Goal: Task Accomplishment & Management: Complete application form

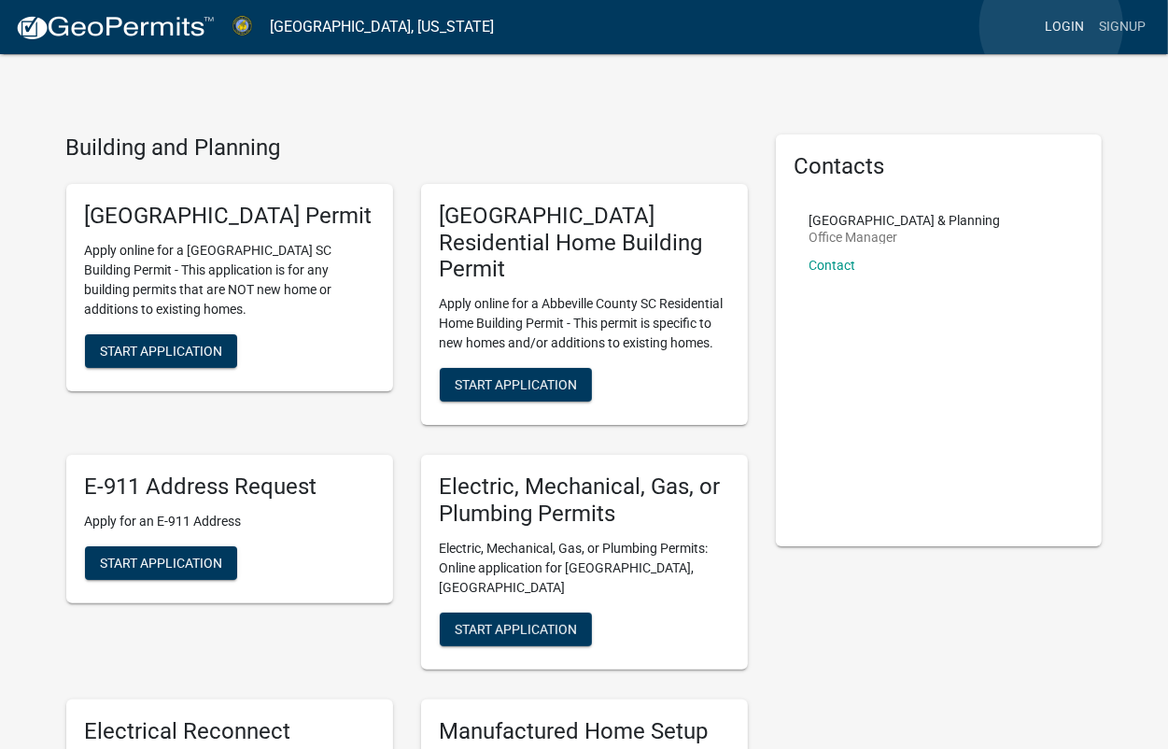
click at [1052, 26] on link "Login" at bounding box center [1065, 26] width 54 height 35
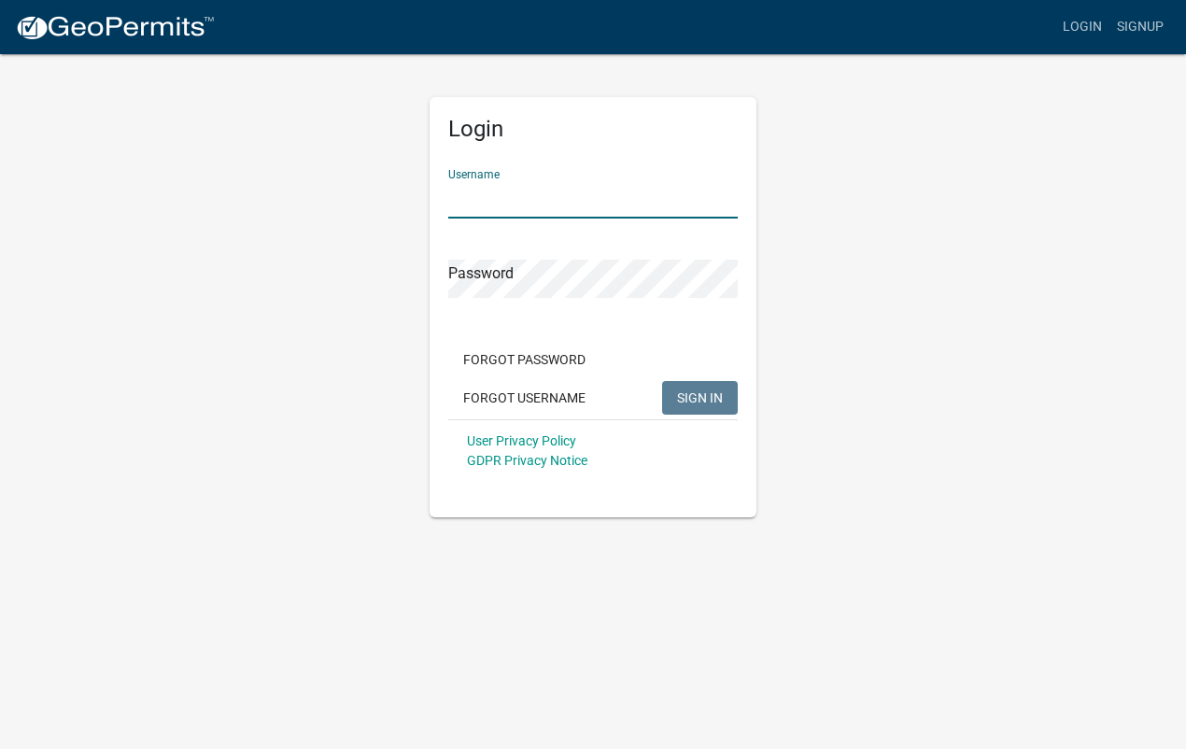
click at [468, 196] on input "Username" at bounding box center [593, 199] width 290 height 38
type input "[EMAIL_ADDRESS][DOMAIN_NAME]"
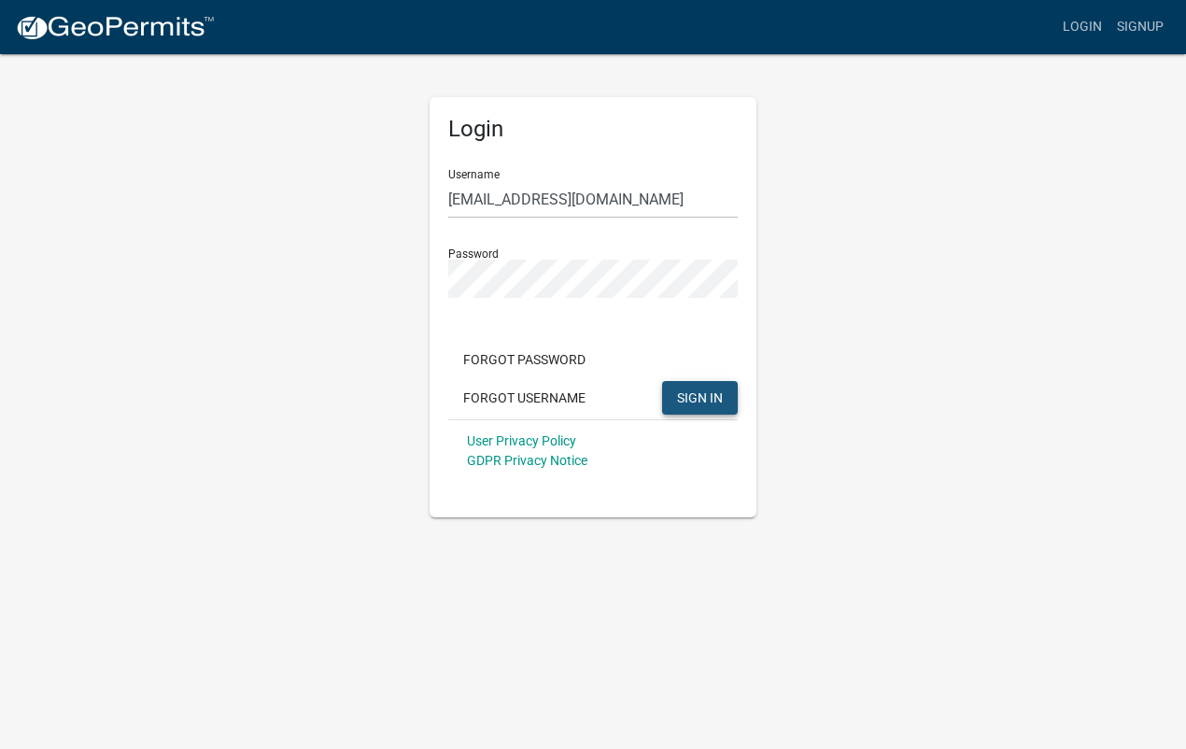
click at [700, 397] on span "SIGN IN" at bounding box center [700, 396] width 46 height 15
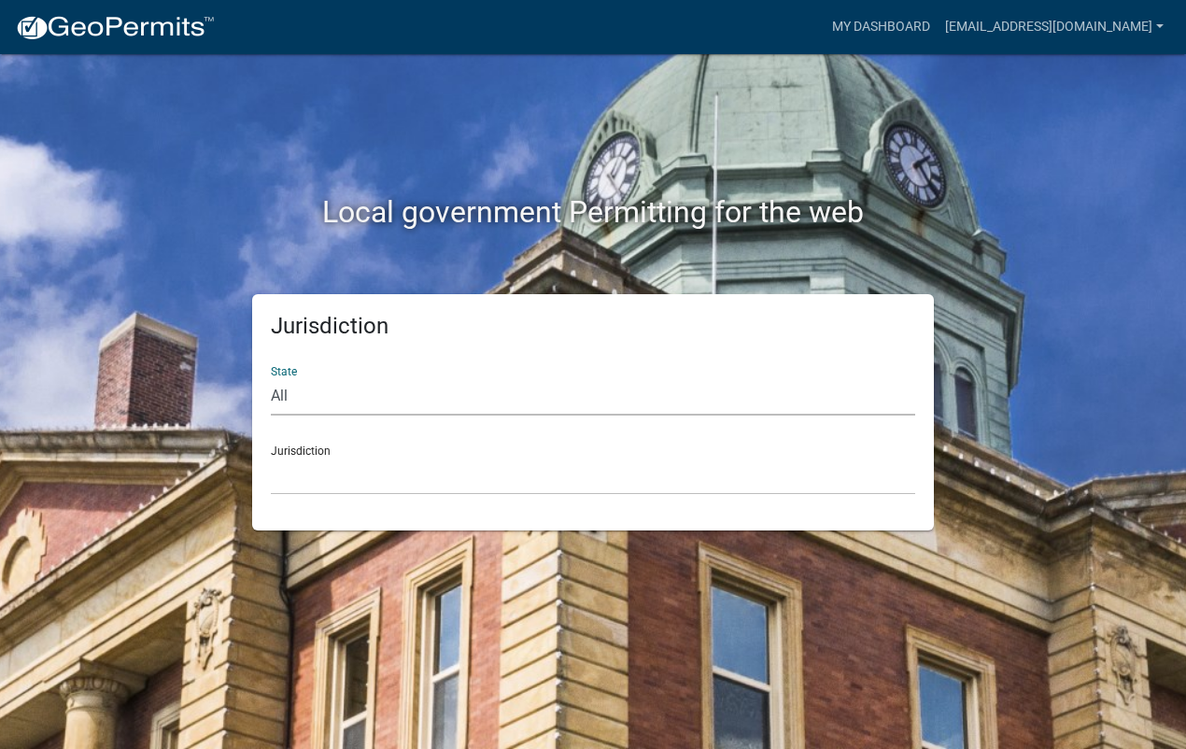
click at [328, 408] on select "All [US_STATE] [US_STATE] [US_STATE] [US_STATE] [US_STATE] [US_STATE] [US_STATE…" at bounding box center [593, 396] width 644 height 38
select select "[US_STATE]"
click at [271, 377] on select "All [US_STATE] [US_STATE] [US_STATE] [US_STATE] [US_STATE] [US_STATE] [US_STATE…" at bounding box center [593, 396] width 644 height 38
click at [320, 474] on select "[GEOGRAPHIC_DATA], [US_STATE] [GEOGRAPHIC_DATA], [US_STATE]" at bounding box center [593, 476] width 644 height 38
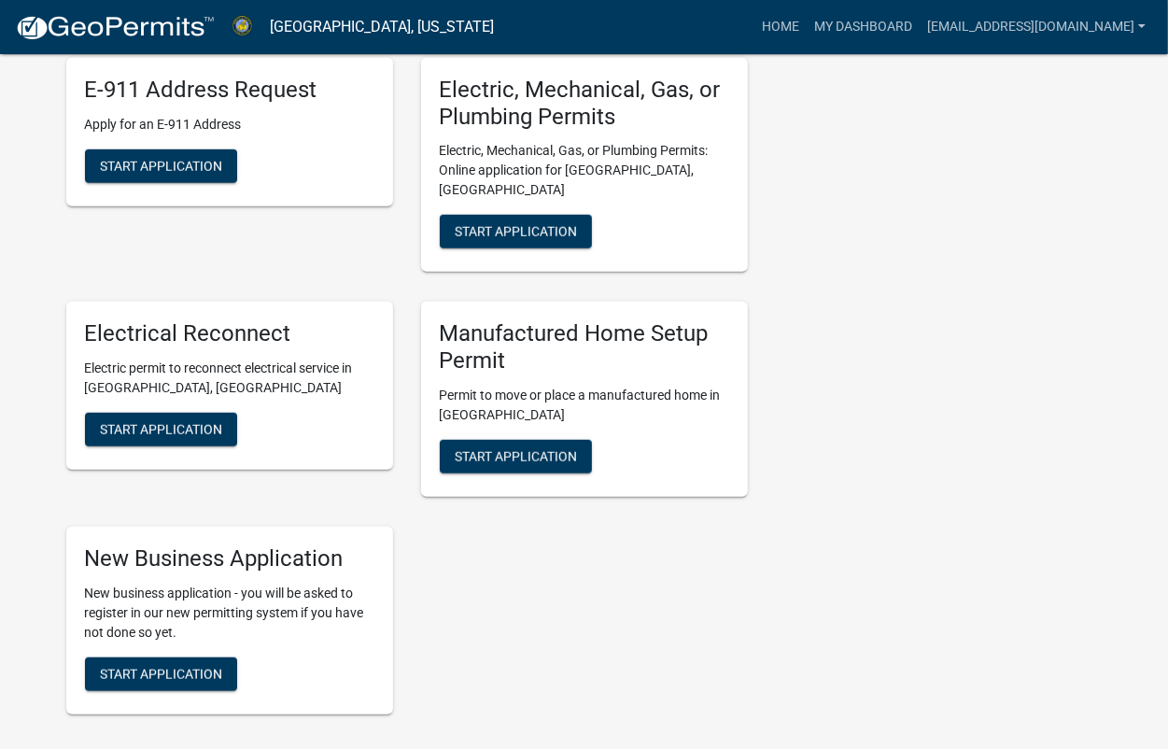
scroll to position [1051, 0]
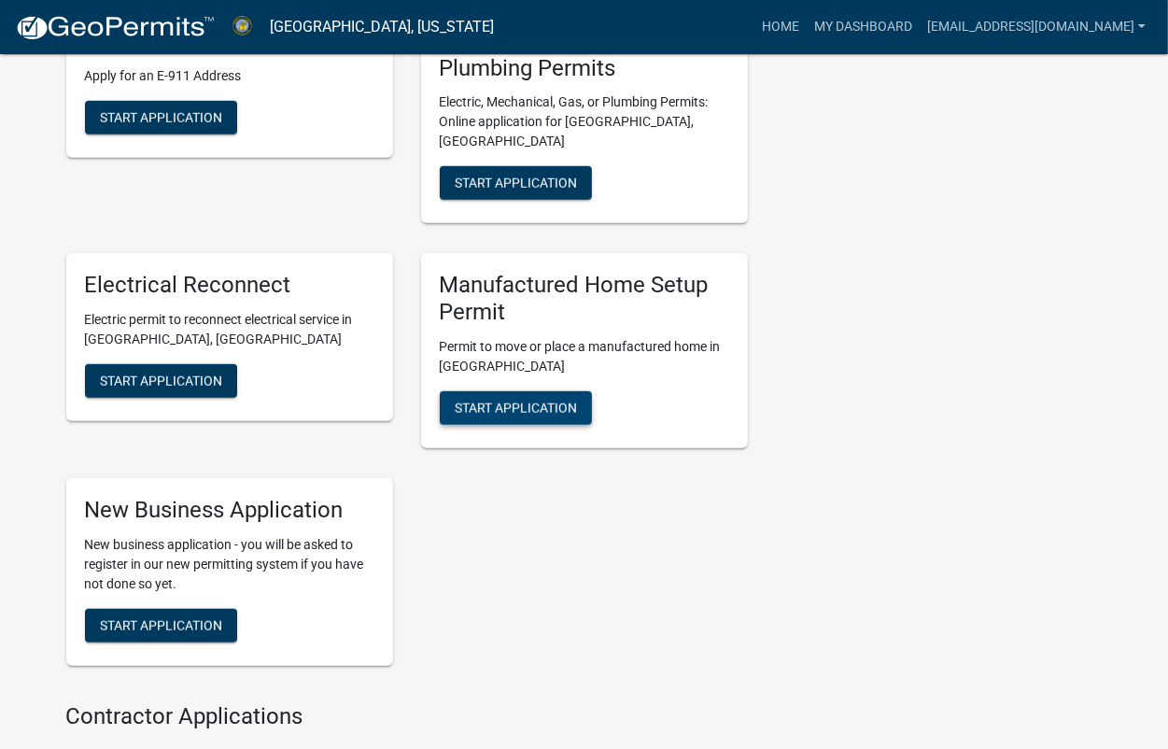
click at [514, 416] on span "Start Application" at bounding box center [516, 408] width 122 height 15
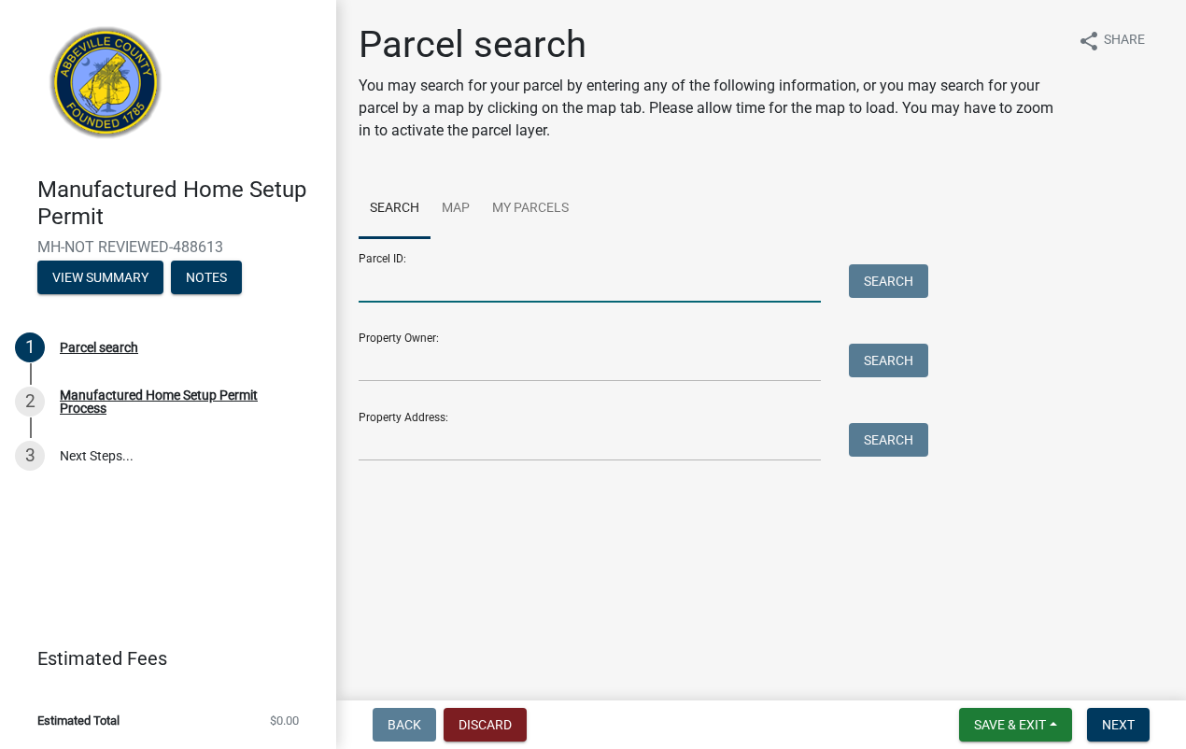
click at [380, 294] on input "Parcel ID:" at bounding box center [590, 283] width 462 height 38
type input "1450000041"
click at [870, 288] on button "Search" at bounding box center [888, 281] width 79 height 34
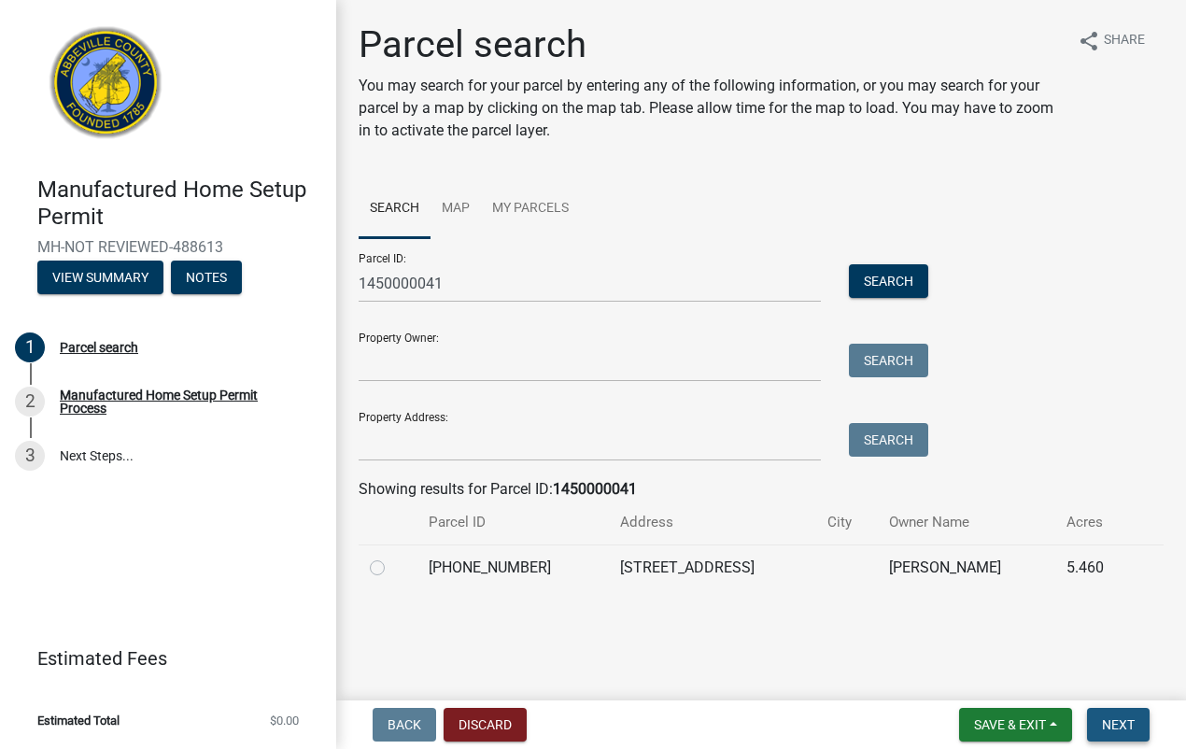
click at [1119, 721] on span "Next" at bounding box center [1118, 724] width 33 height 15
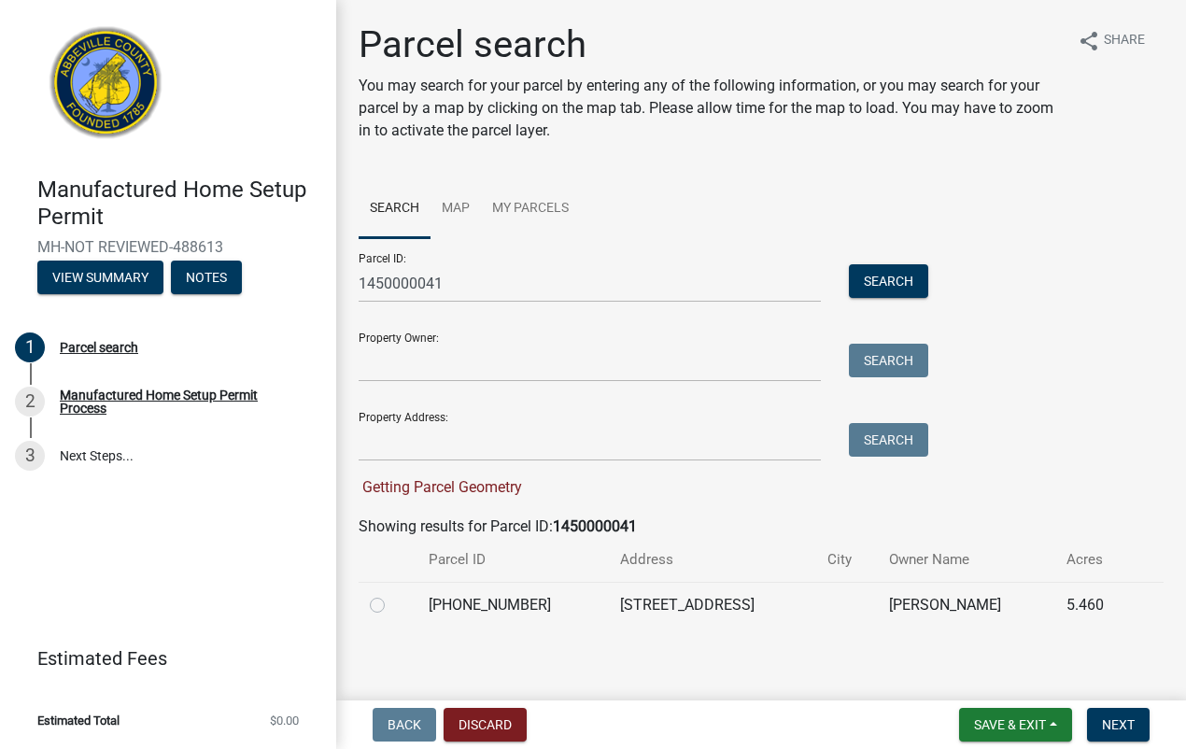
click at [392, 594] on label at bounding box center [392, 594] width 0 height 0
click at [392, 606] on input "radio" at bounding box center [398, 600] width 12 height 12
radio input "true"
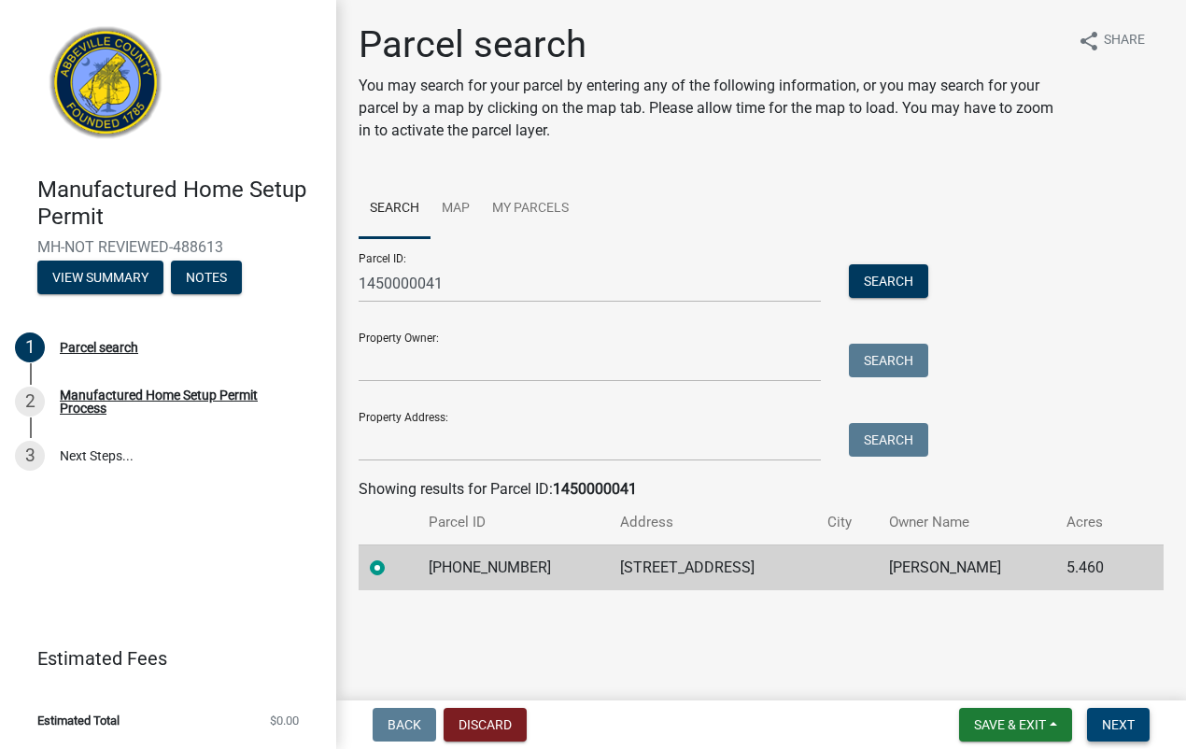
click at [1118, 724] on span "Next" at bounding box center [1118, 724] width 33 height 15
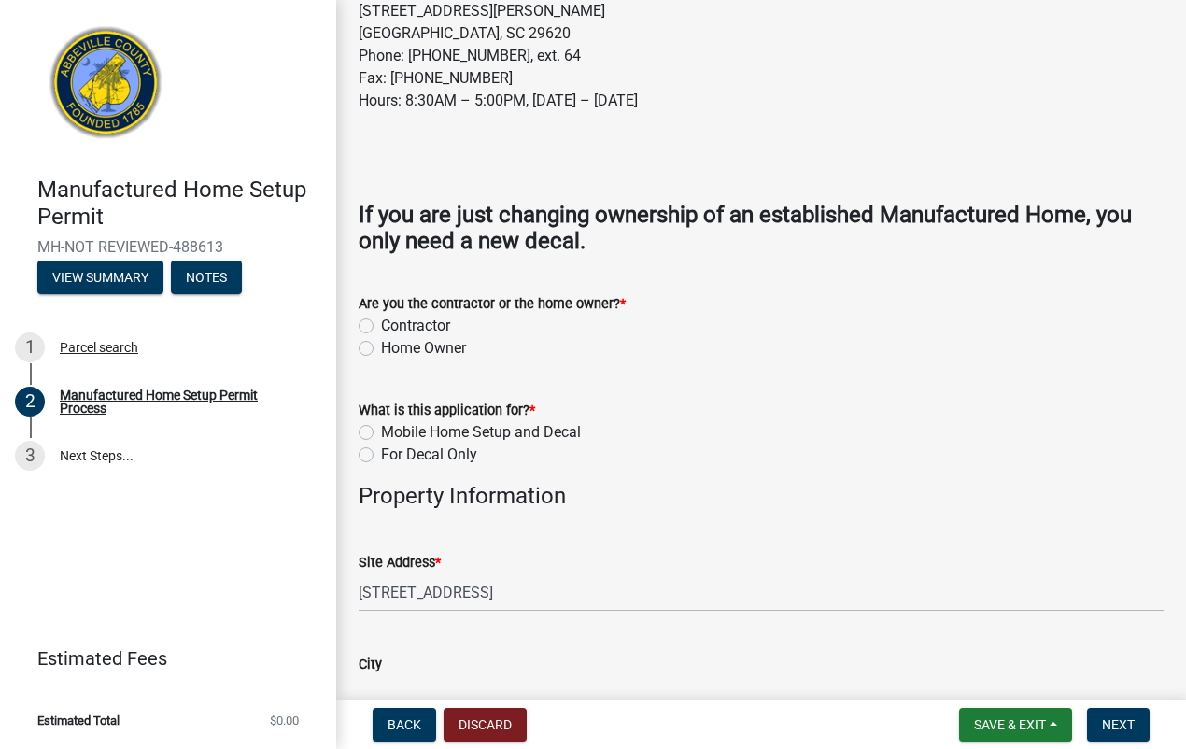
scroll to position [700, 0]
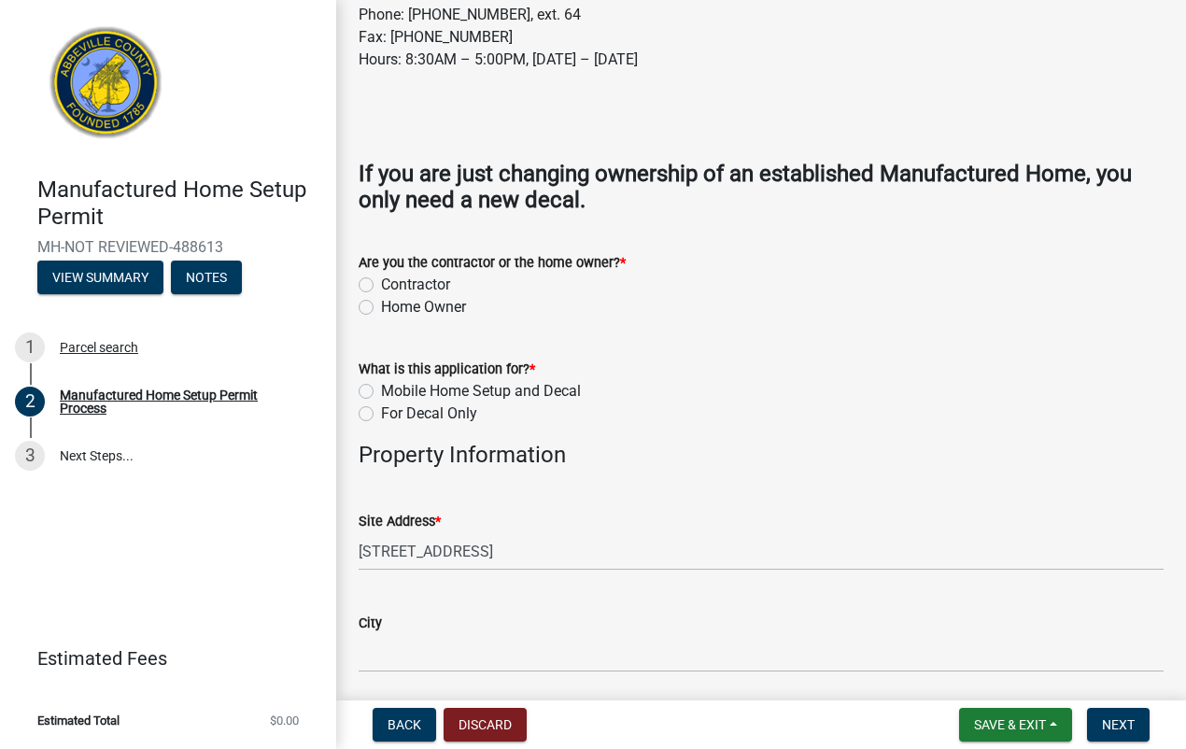
click at [381, 285] on label "Contractor" at bounding box center [415, 285] width 69 height 22
click at [381, 285] on input "Contractor" at bounding box center [387, 280] width 12 height 12
radio input "true"
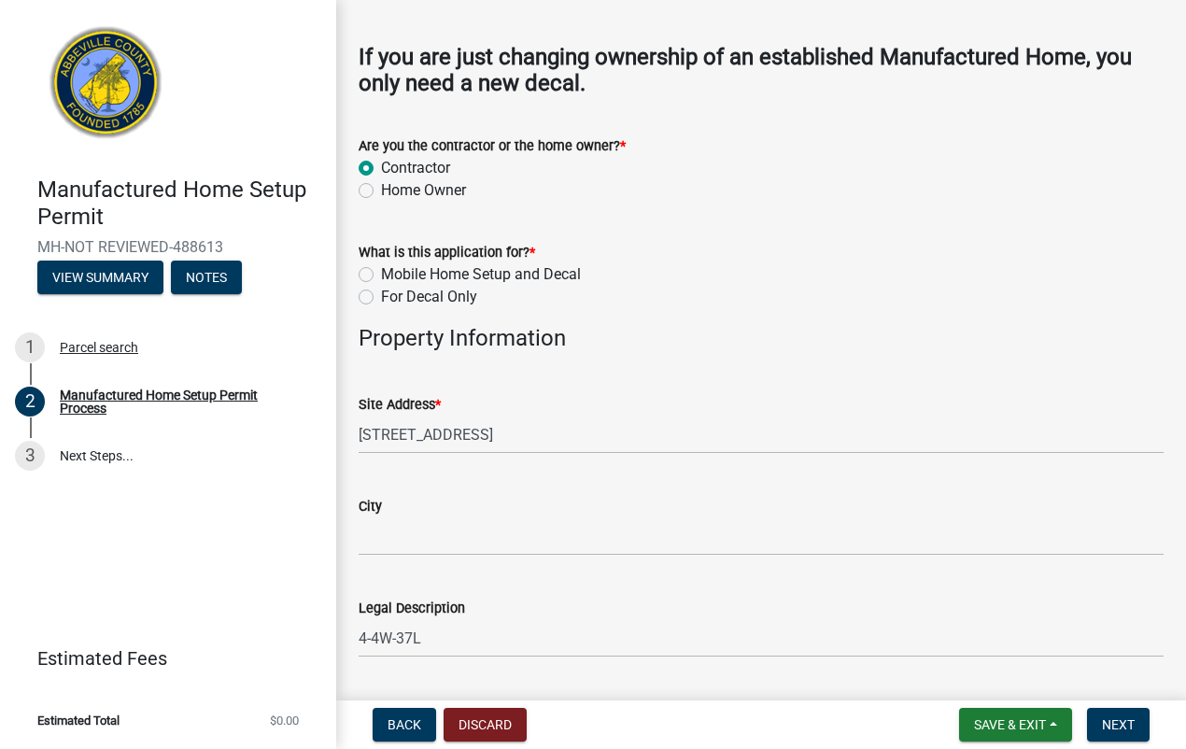
click at [381, 273] on label "Mobile Home Setup and Decal" at bounding box center [481, 274] width 200 height 22
click at [381, 273] on input "Mobile Home Setup and Decal" at bounding box center [387, 269] width 12 height 12
radio input "true"
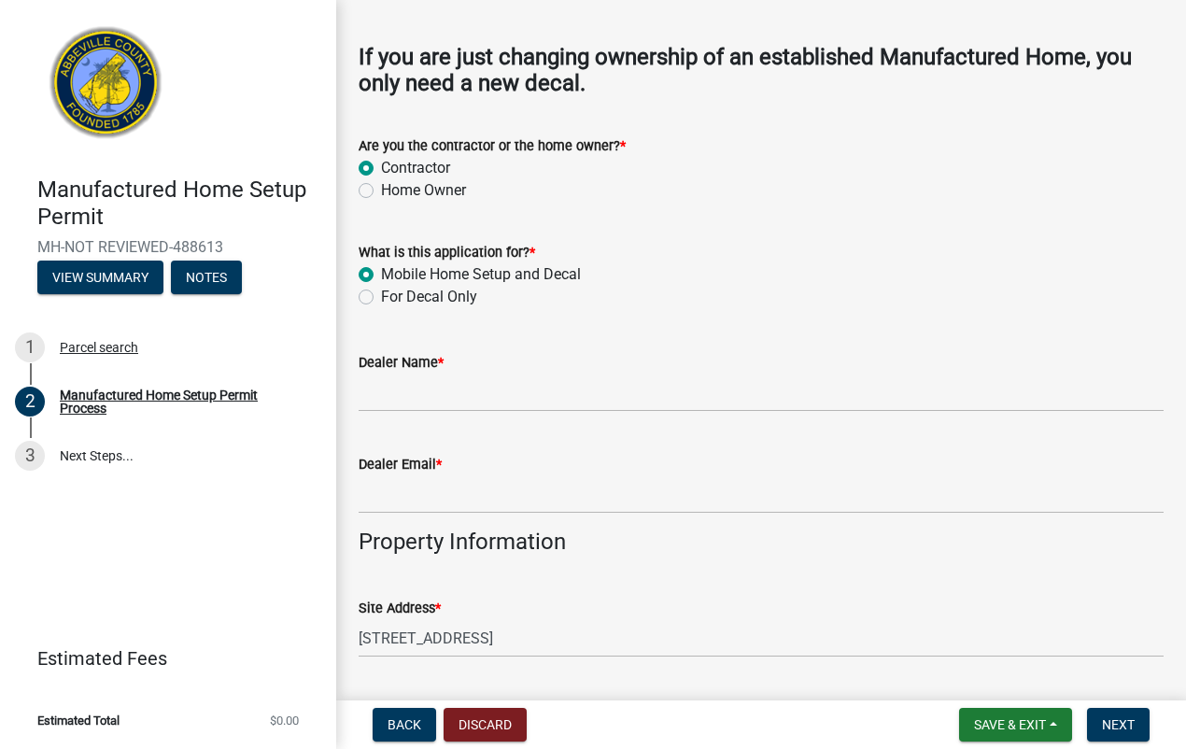
scroll to position [934, 0]
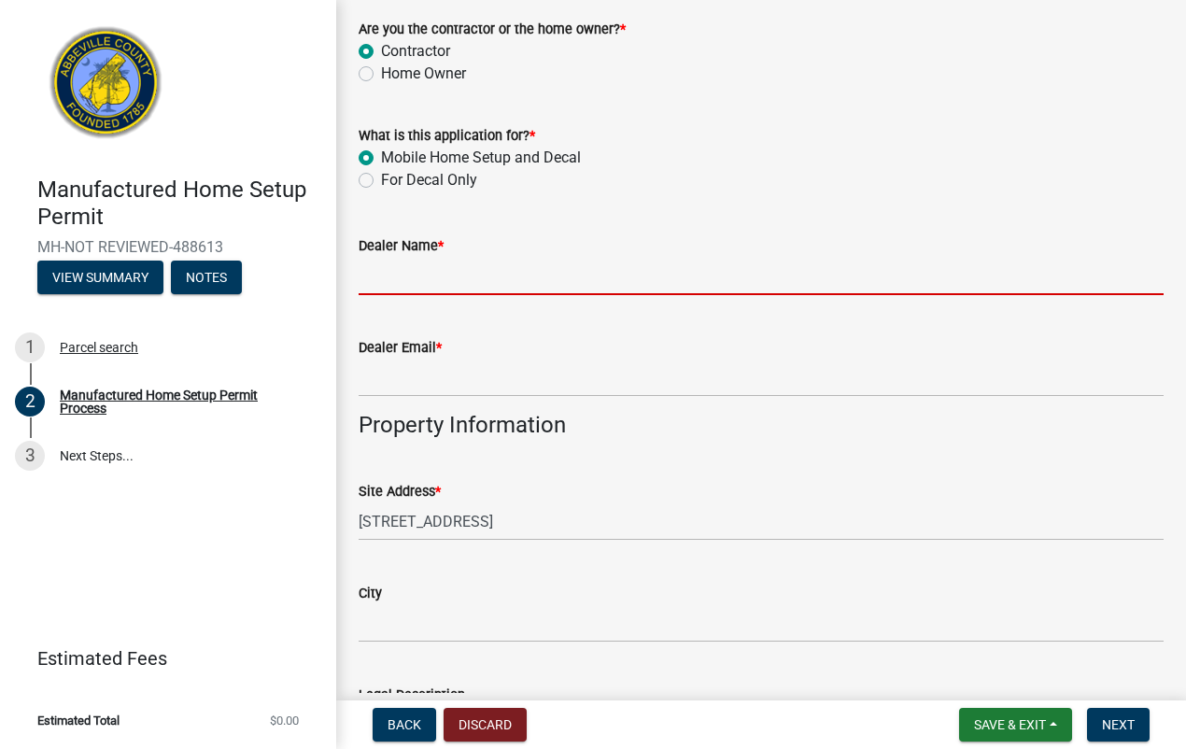
click at [381, 286] on input "Dealer Name *" at bounding box center [761, 276] width 805 height 38
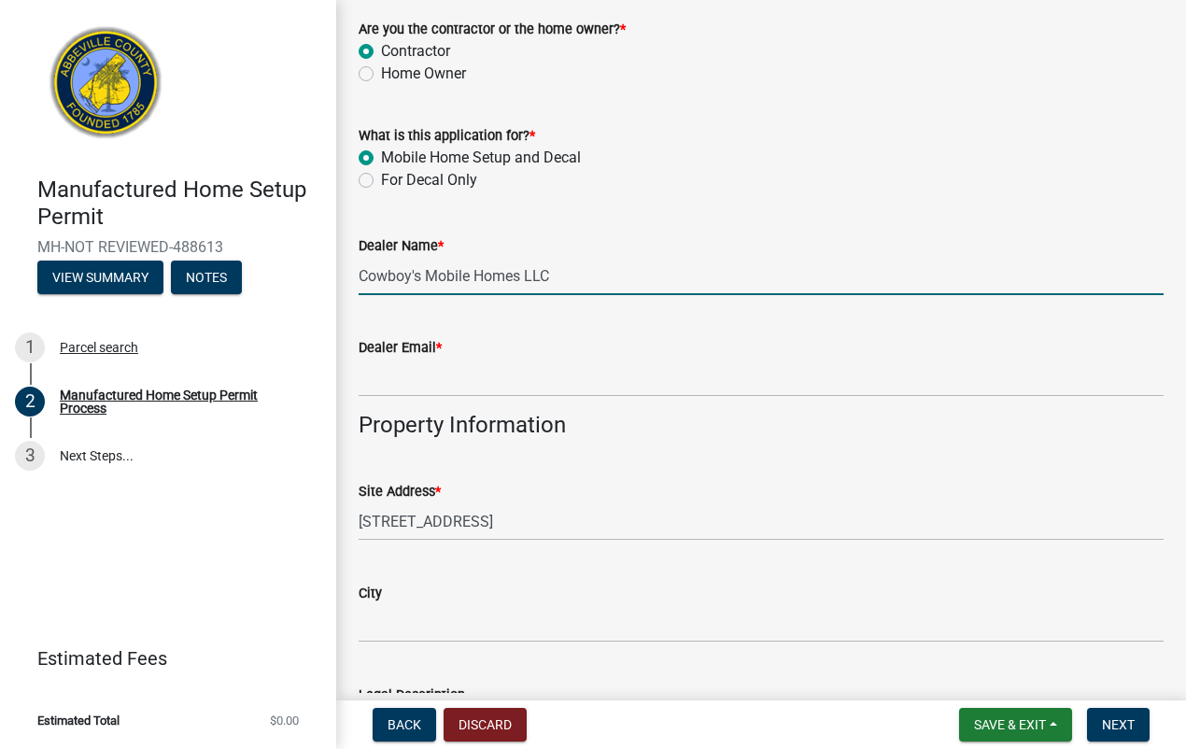
type input "Cowboy's Mobile Homes LLC"
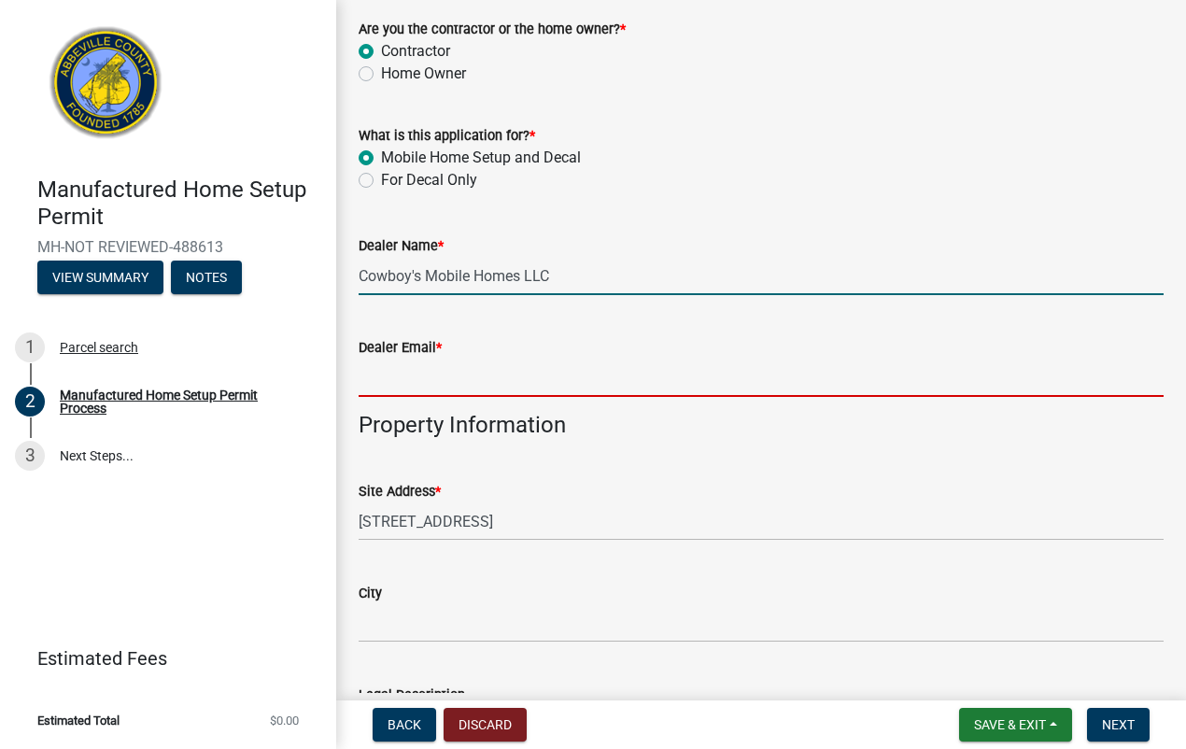
click at [389, 381] on input "Dealer Email *" at bounding box center [761, 378] width 805 height 38
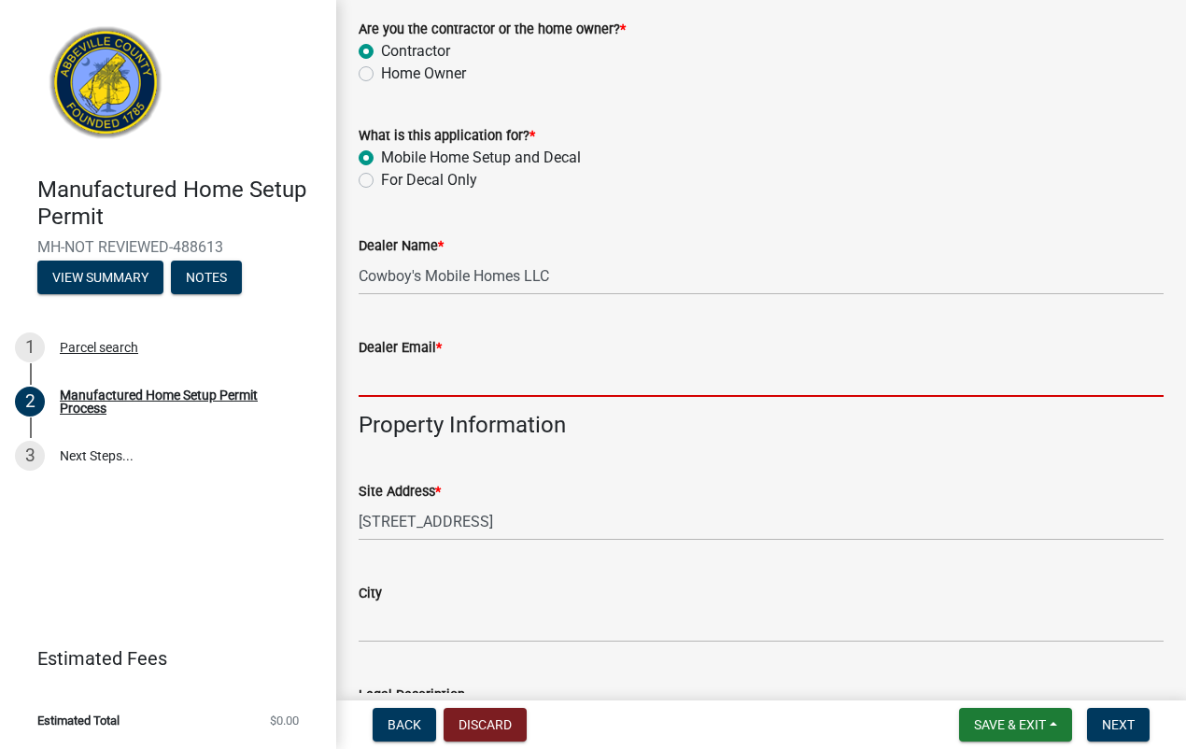
type input "[EMAIL_ADDRESS][DOMAIN_NAME]"
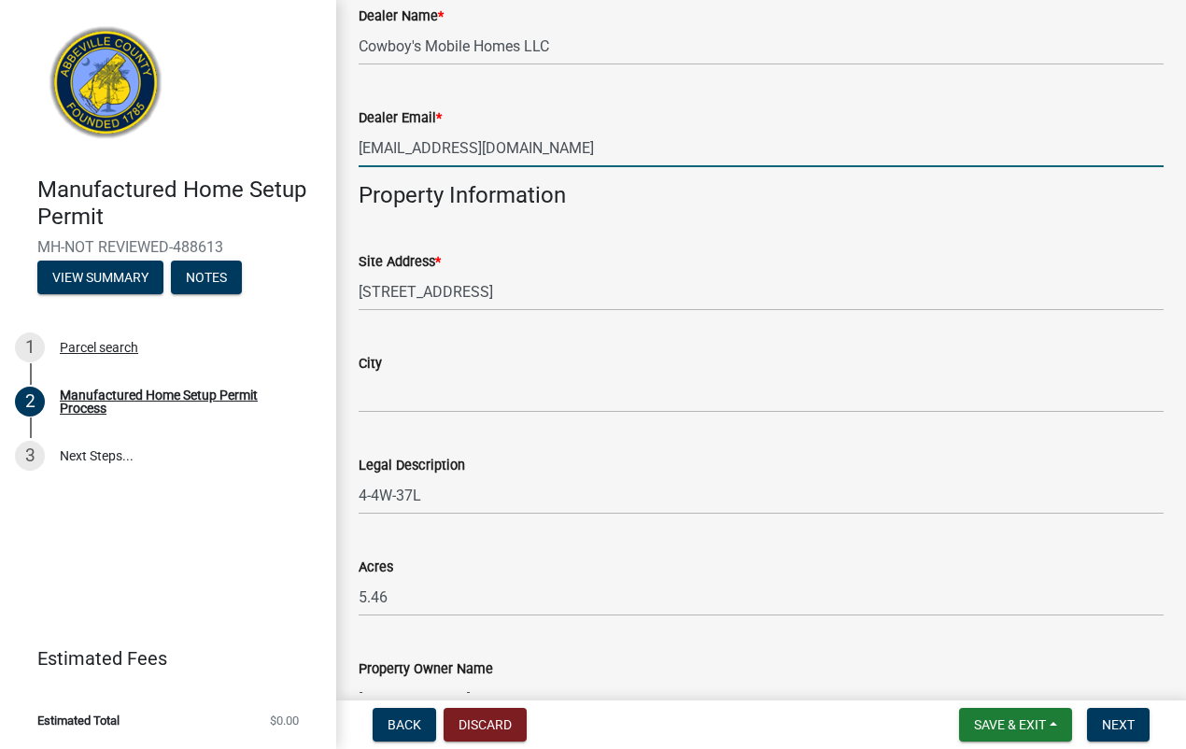
scroll to position [1167, 0]
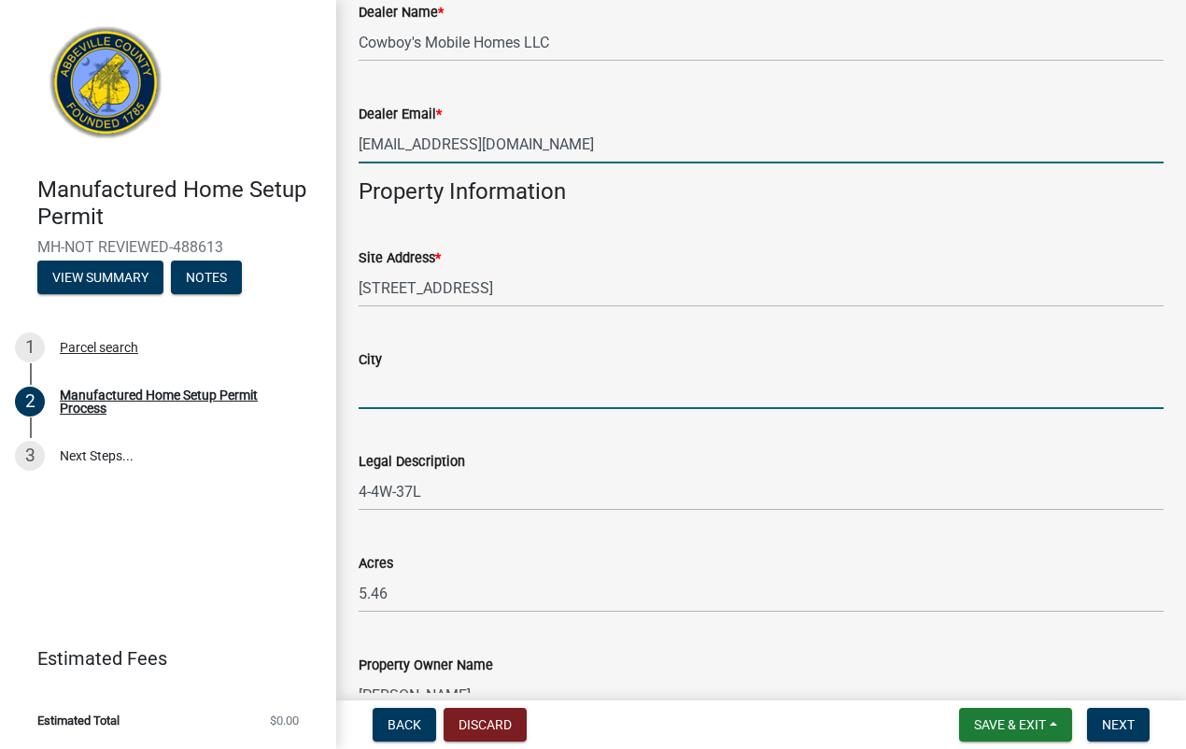
click at [375, 393] on input "City" at bounding box center [761, 390] width 805 height 38
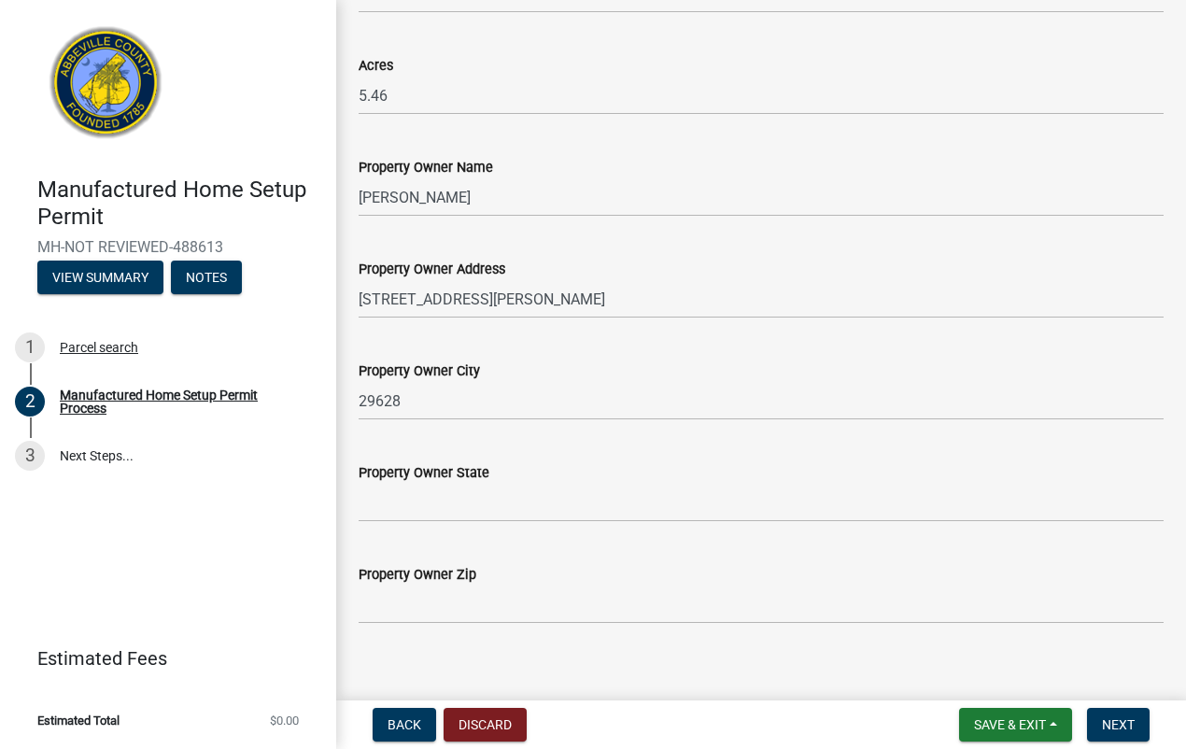
scroll to position [1682, 0]
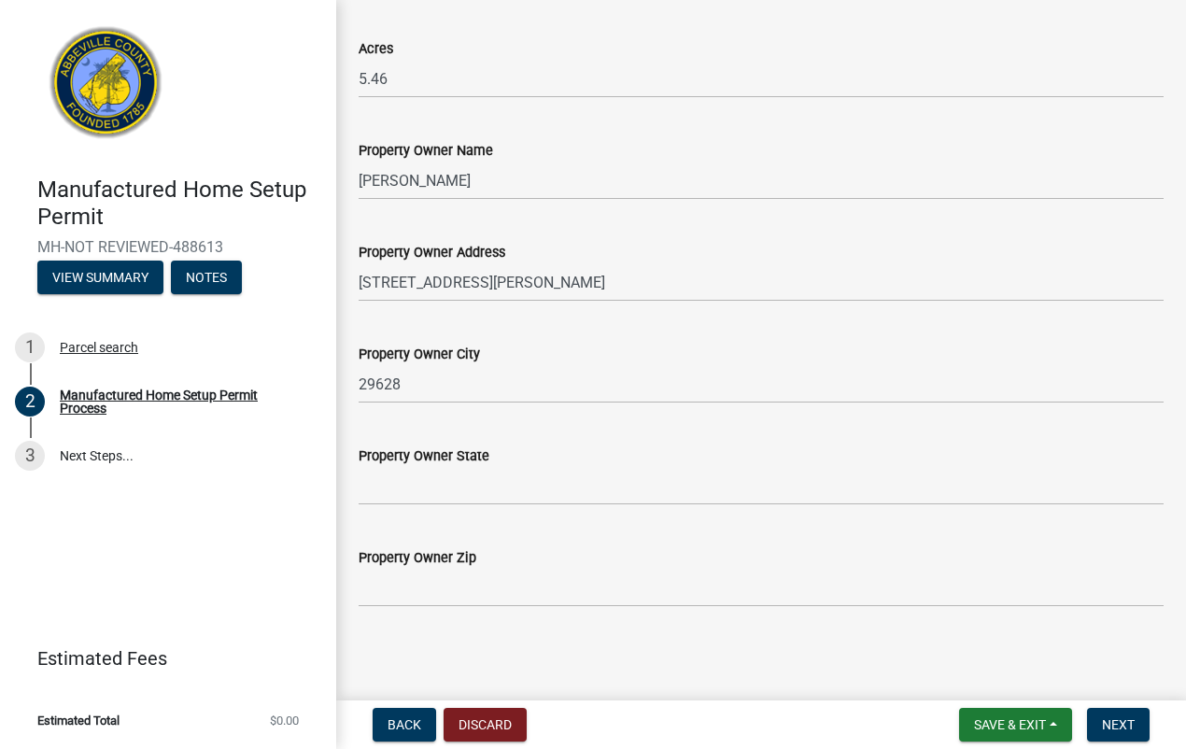
type input "Abbeville SC 29620"
click at [411, 388] on input "29628" at bounding box center [761, 384] width 805 height 38
type input "2"
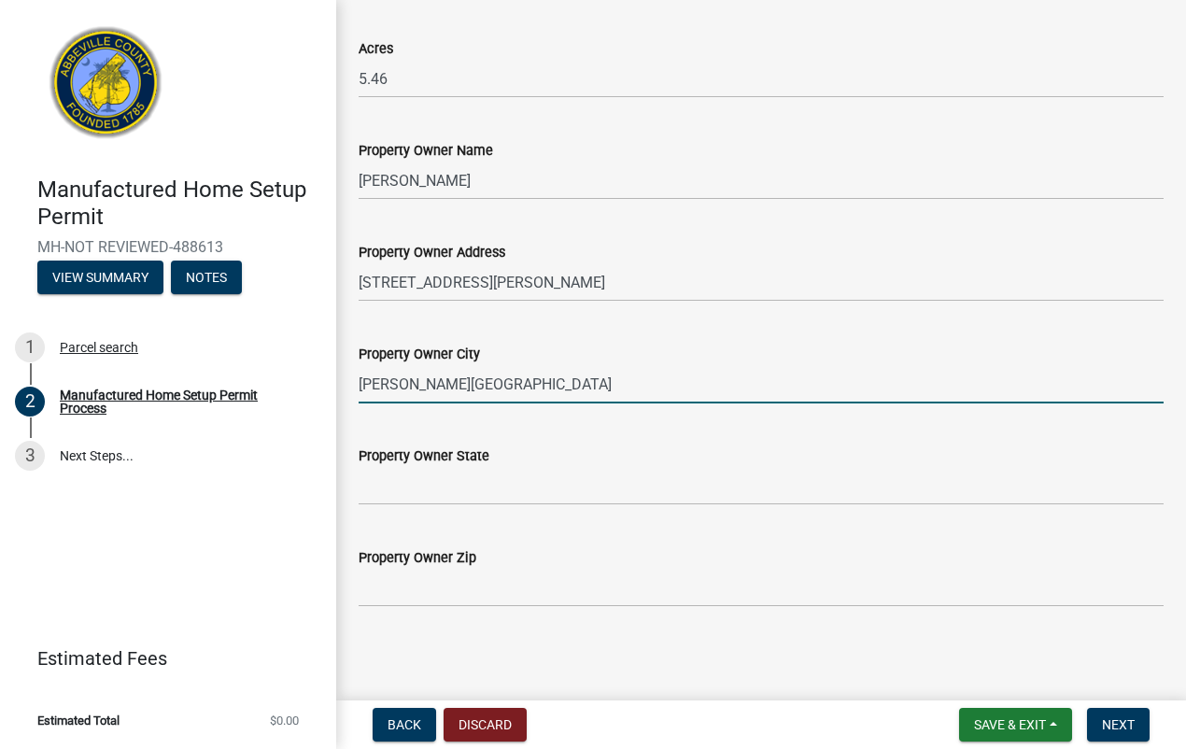
type input "Calhoun Falls"
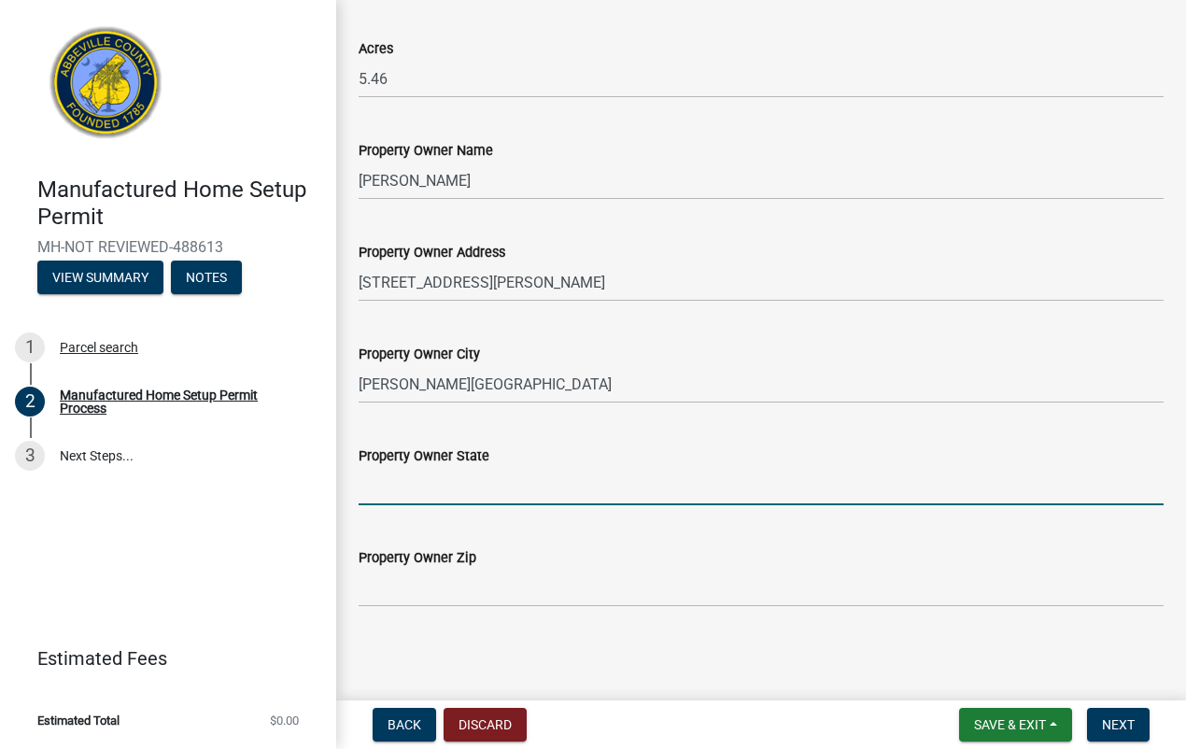
click at [402, 493] on input "Property Owner State" at bounding box center [761, 486] width 805 height 38
type input "SC"
click at [376, 579] on input "Property Owner Zip" at bounding box center [761, 588] width 805 height 38
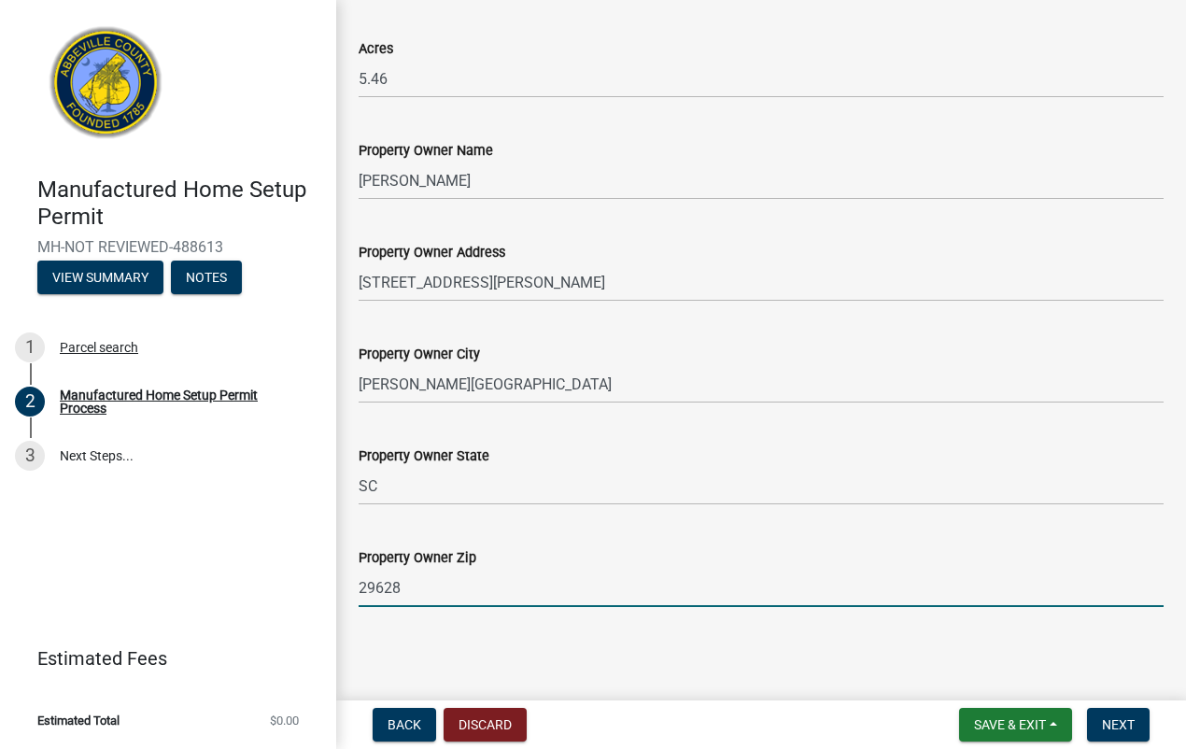
type input "29628"
click at [649, 285] on input "801 E SAVANNAH ST CALHOUN FALLS SC" at bounding box center [761, 282] width 805 height 38
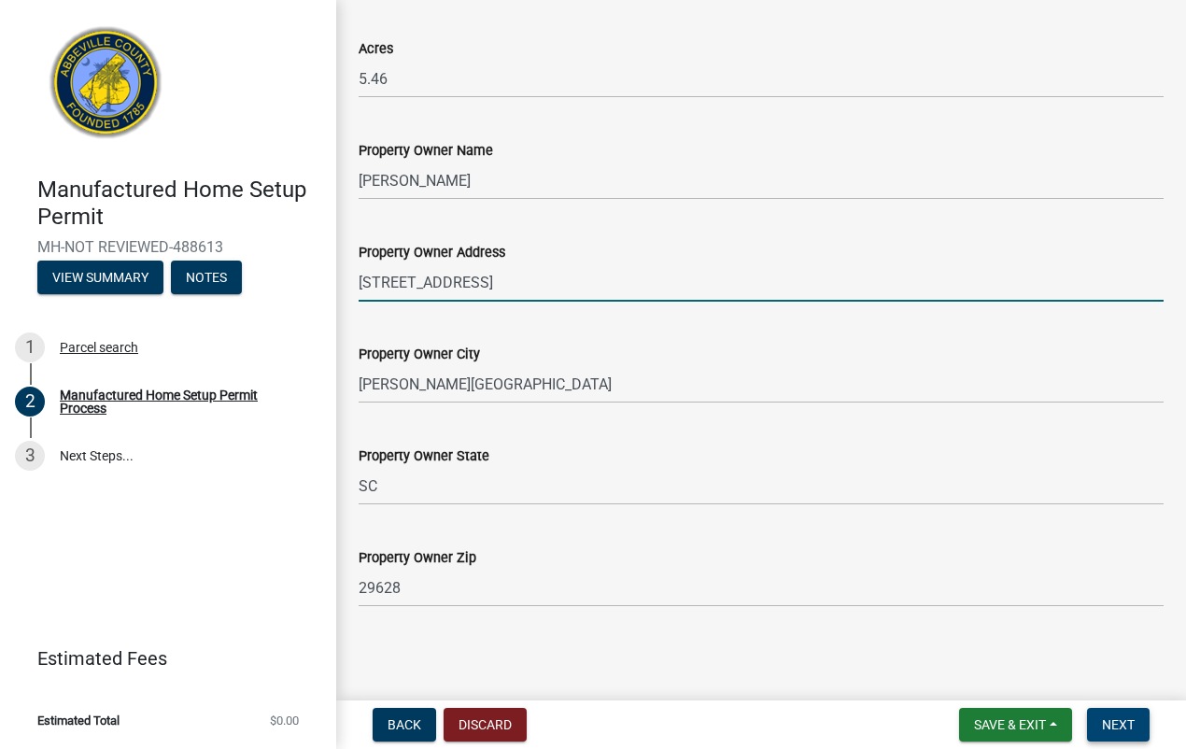
type input "801 E SAVANNAH ST"
click at [1111, 728] on span "Next" at bounding box center [1118, 724] width 33 height 15
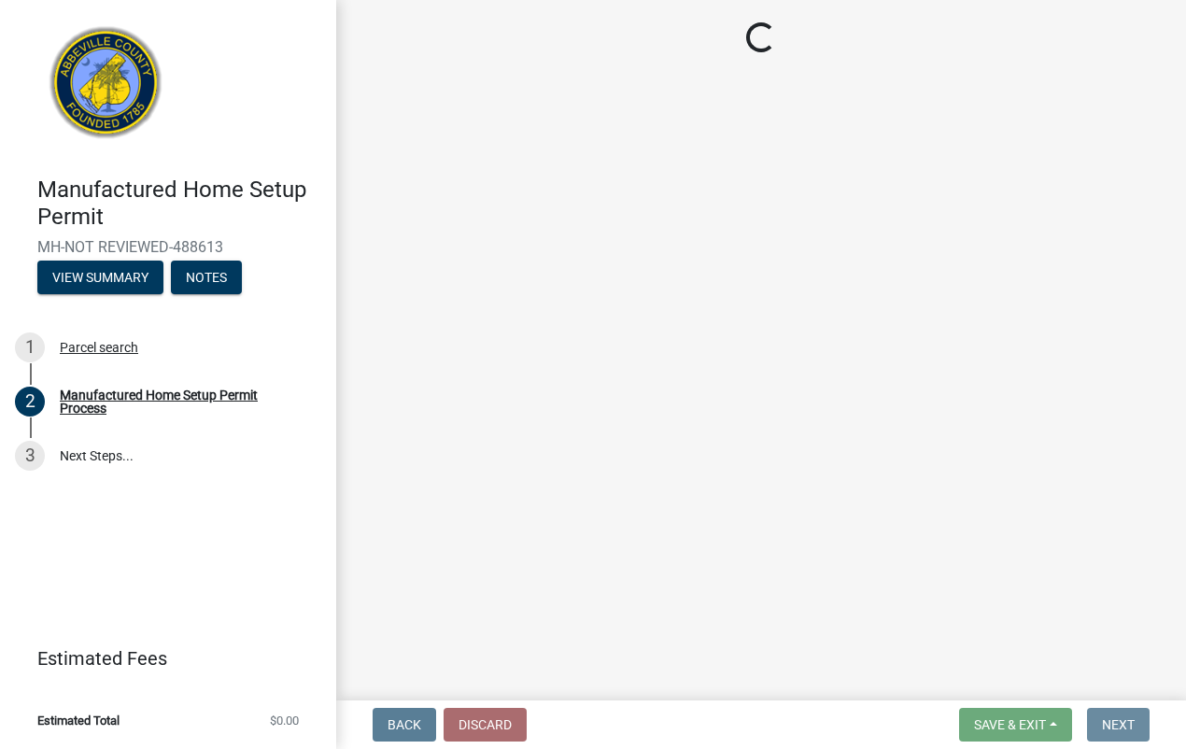
scroll to position [0, 0]
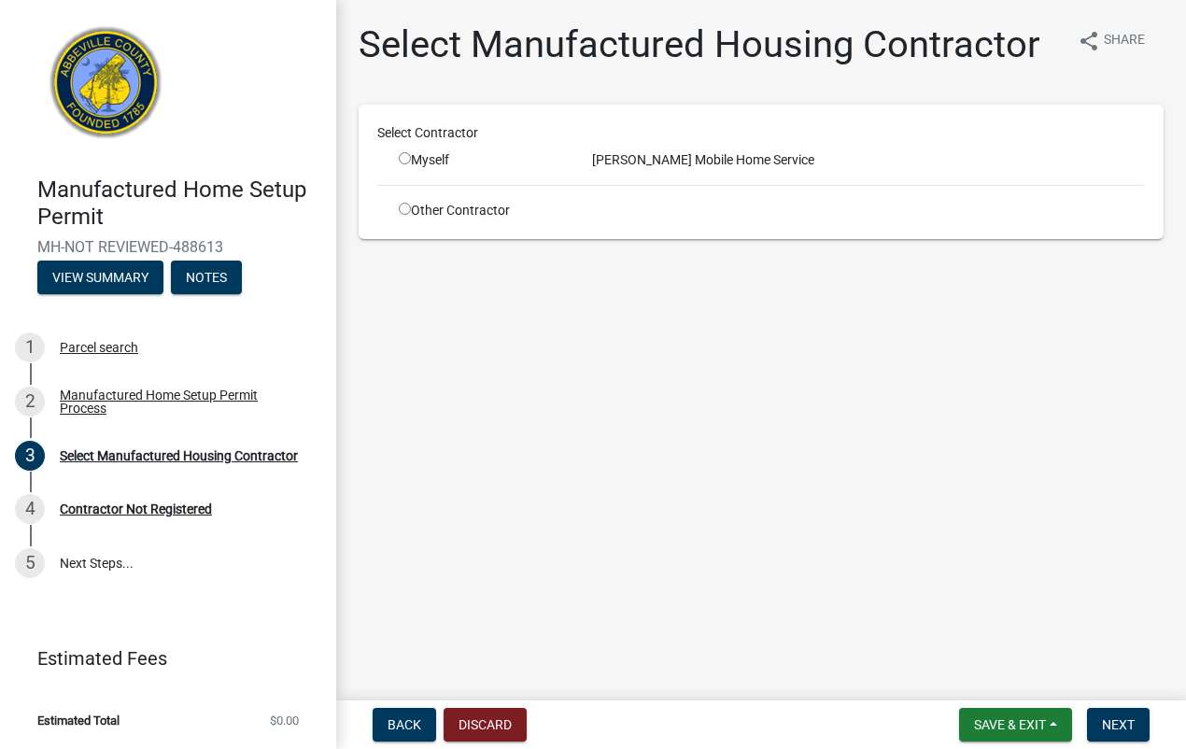
click at [406, 164] on input "radio" at bounding box center [405, 158] width 12 height 12
radio input "true"
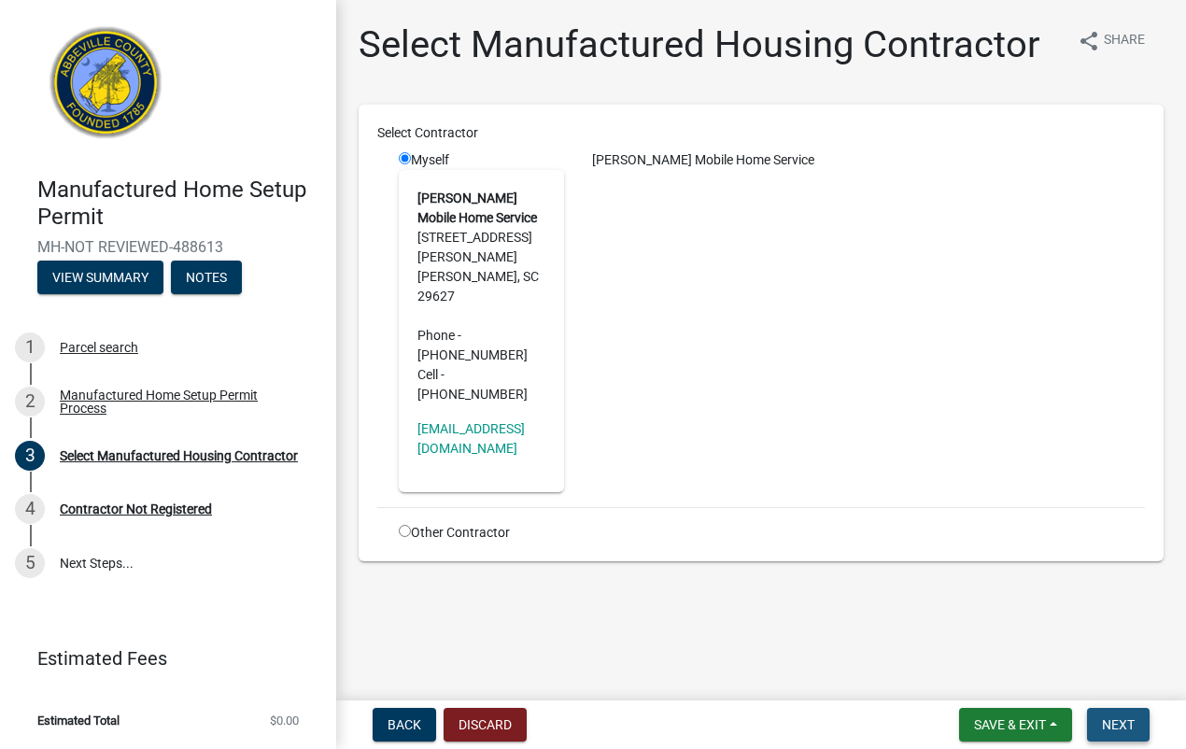
click at [1119, 728] on span "Next" at bounding box center [1118, 724] width 33 height 15
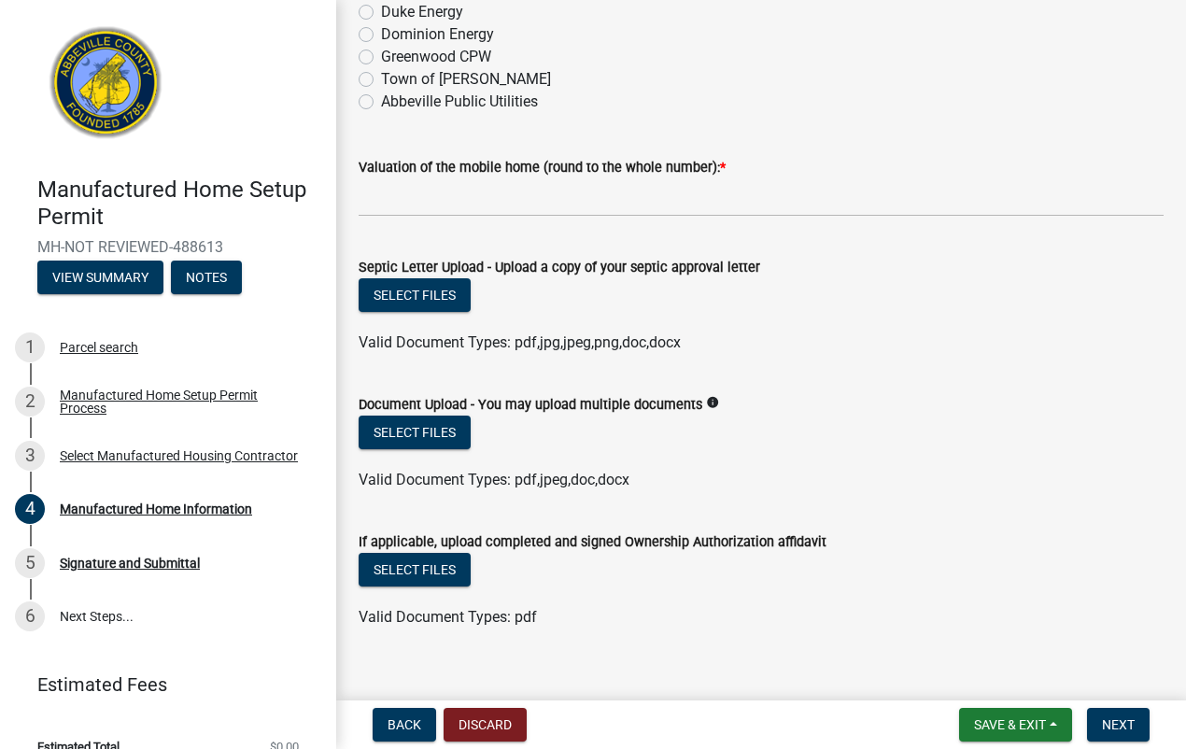
scroll to position [328, 0]
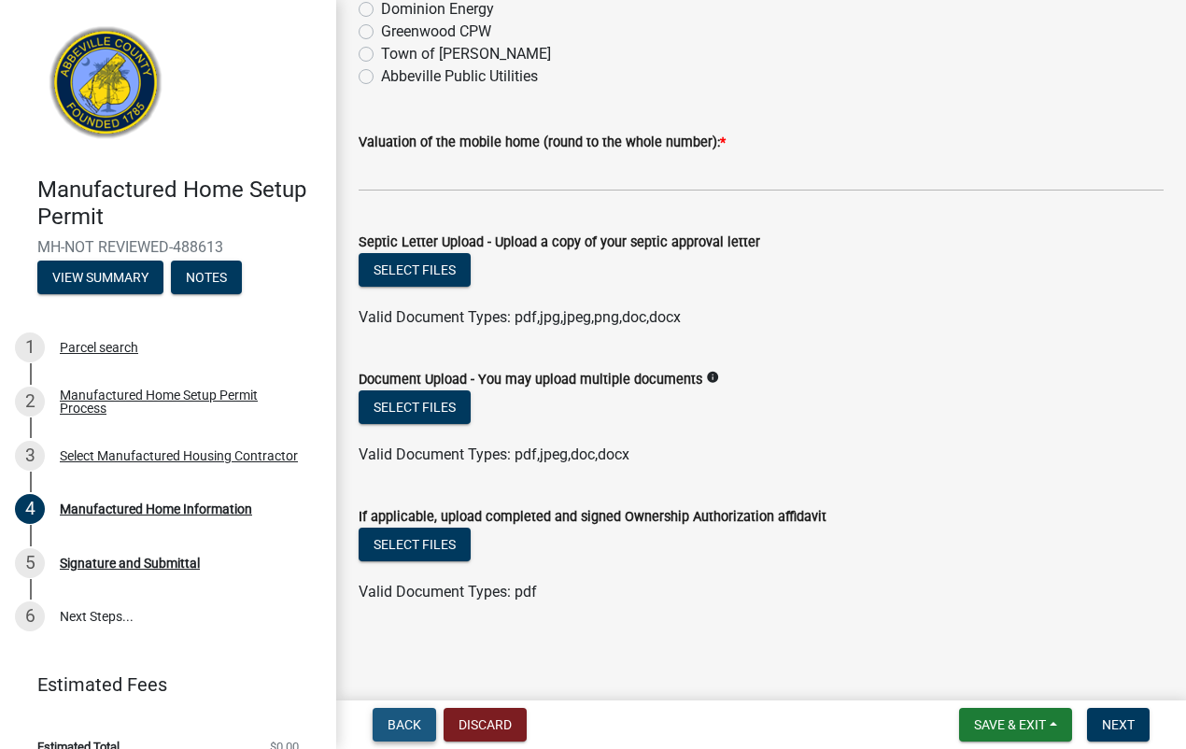
click at [400, 724] on span "Back" at bounding box center [405, 724] width 34 height 15
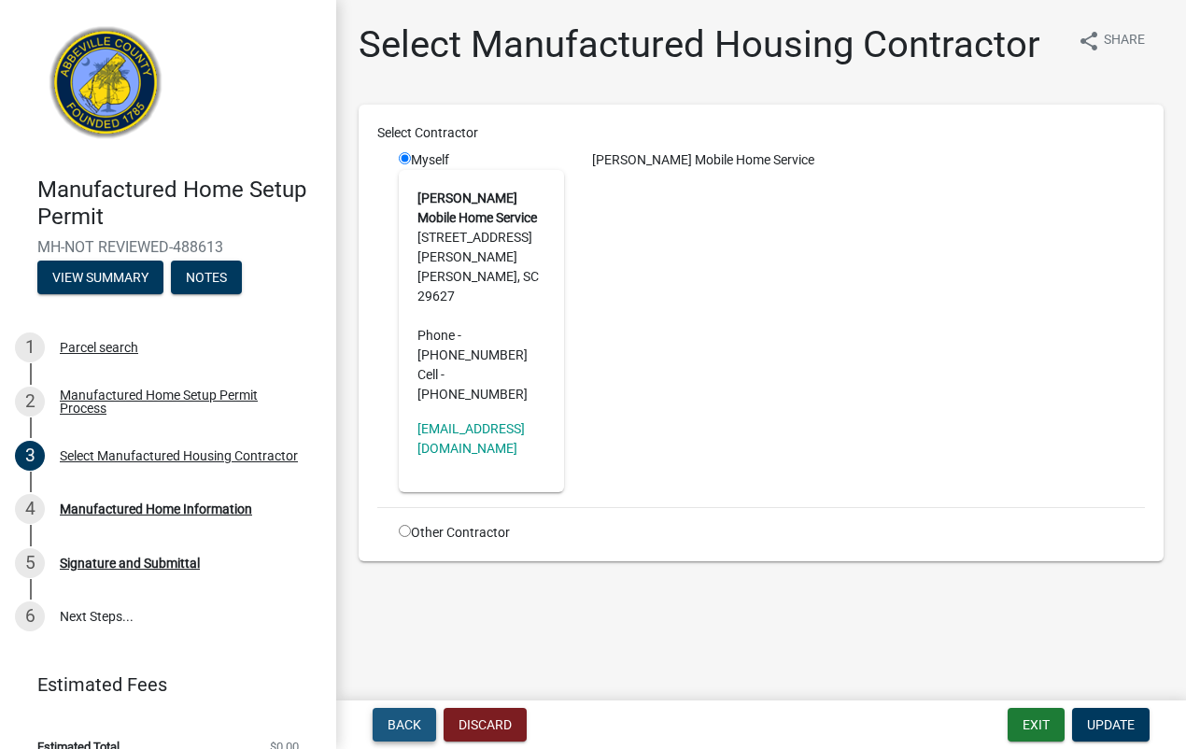
click at [400, 724] on span "Back" at bounding box center [405, 724] width 34 height 15
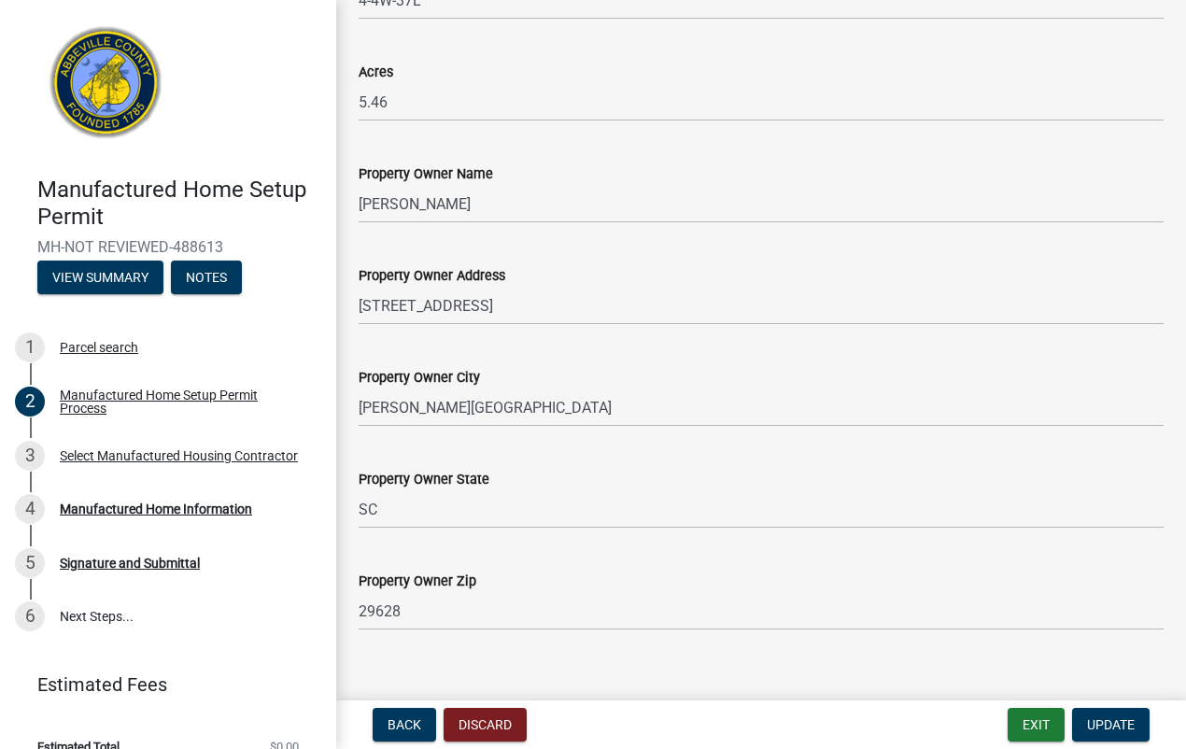
scroll to position [1682, 0]
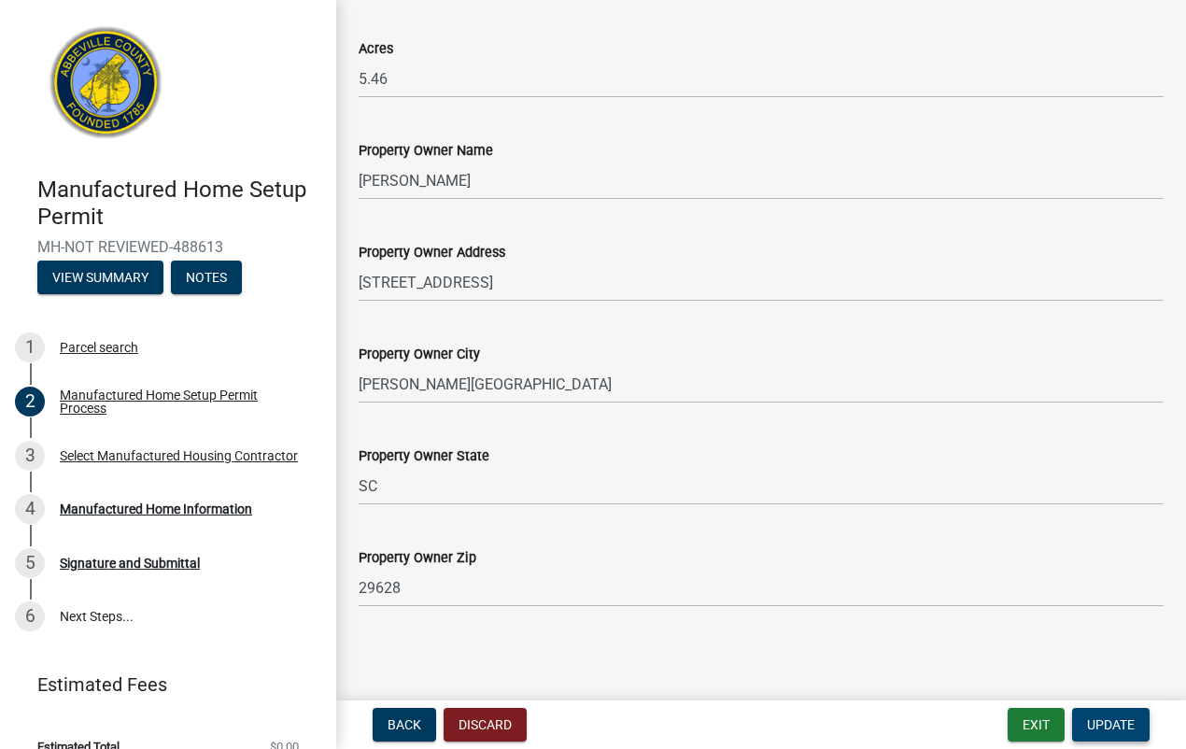
click at [1093, 717] on span "Update" at bounding box center [1111, 724] width 48 height 15
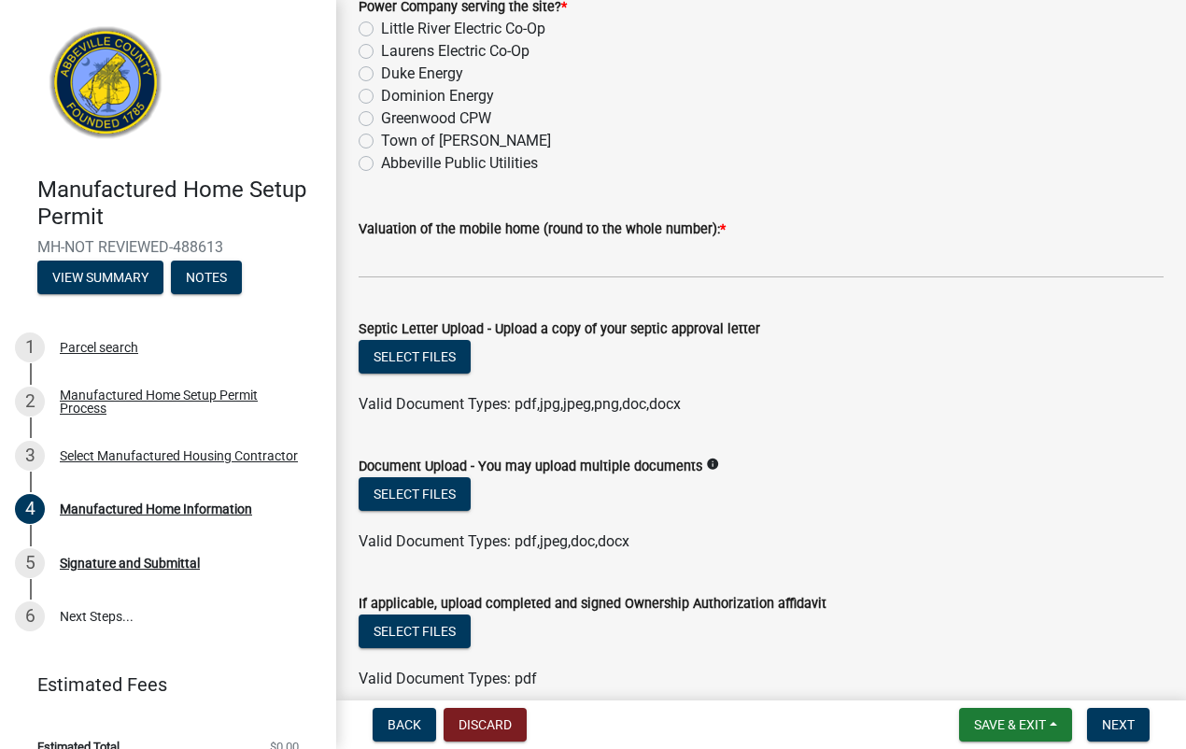
scroll to position [328, 0]
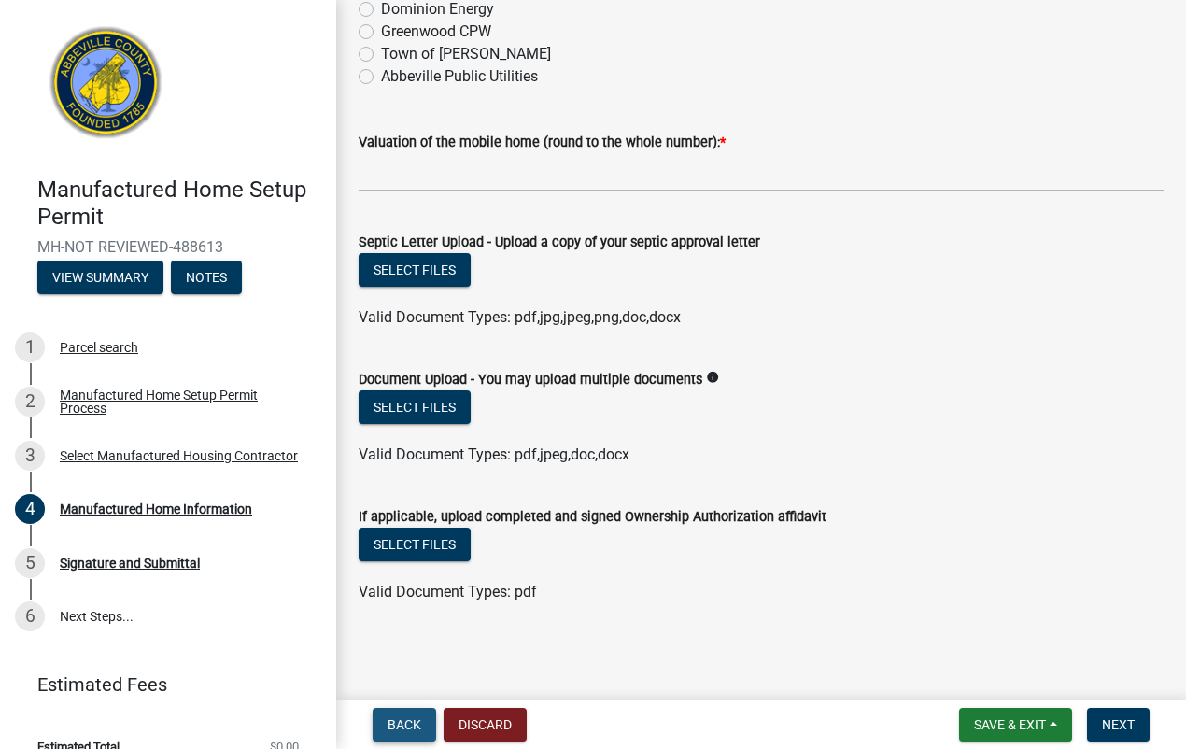
click at [407, 727] on span "Back" at bounding box center [405, 724] width 34 height 15
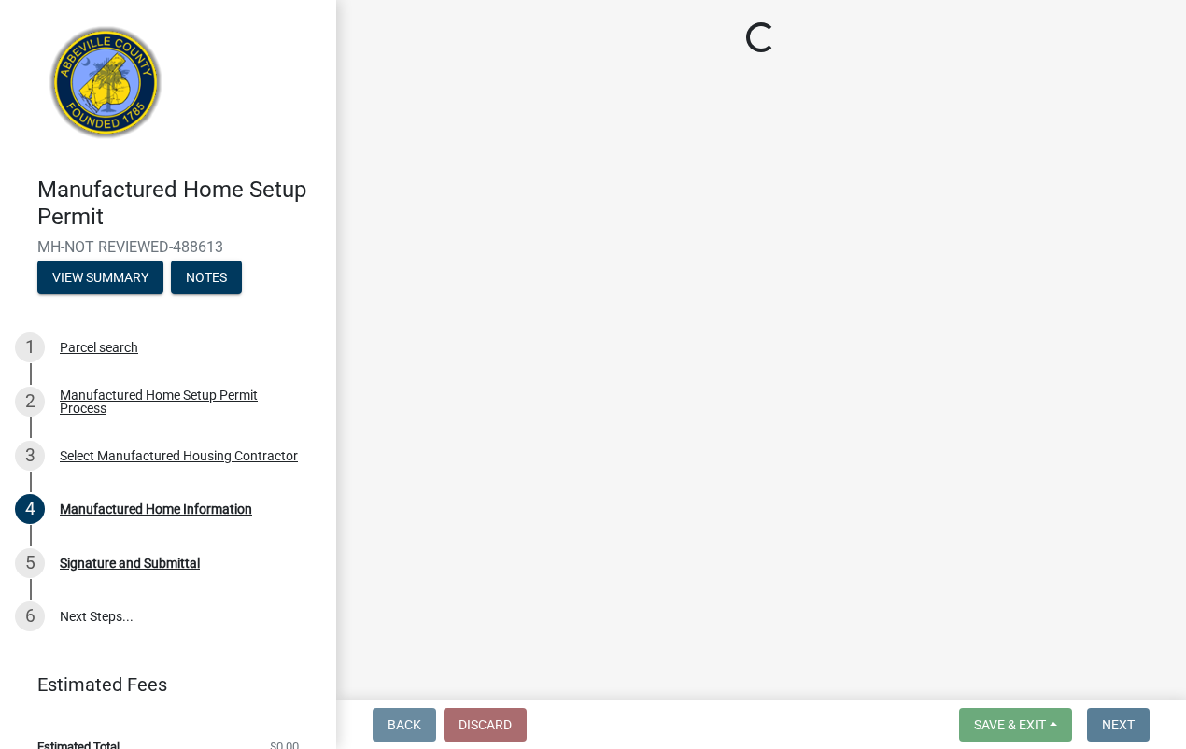
scroll to position [0, 0]
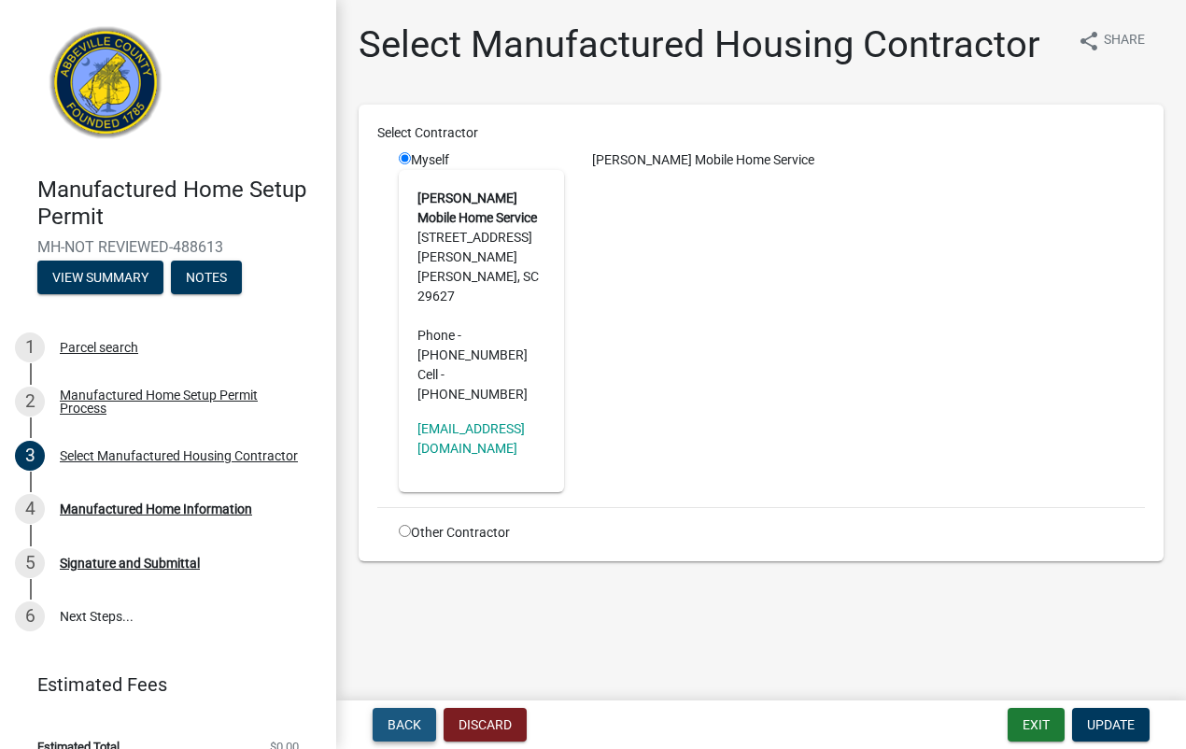
click at [408, 725] on span "Back" at bounding box center [405, 724] width 34 height 15
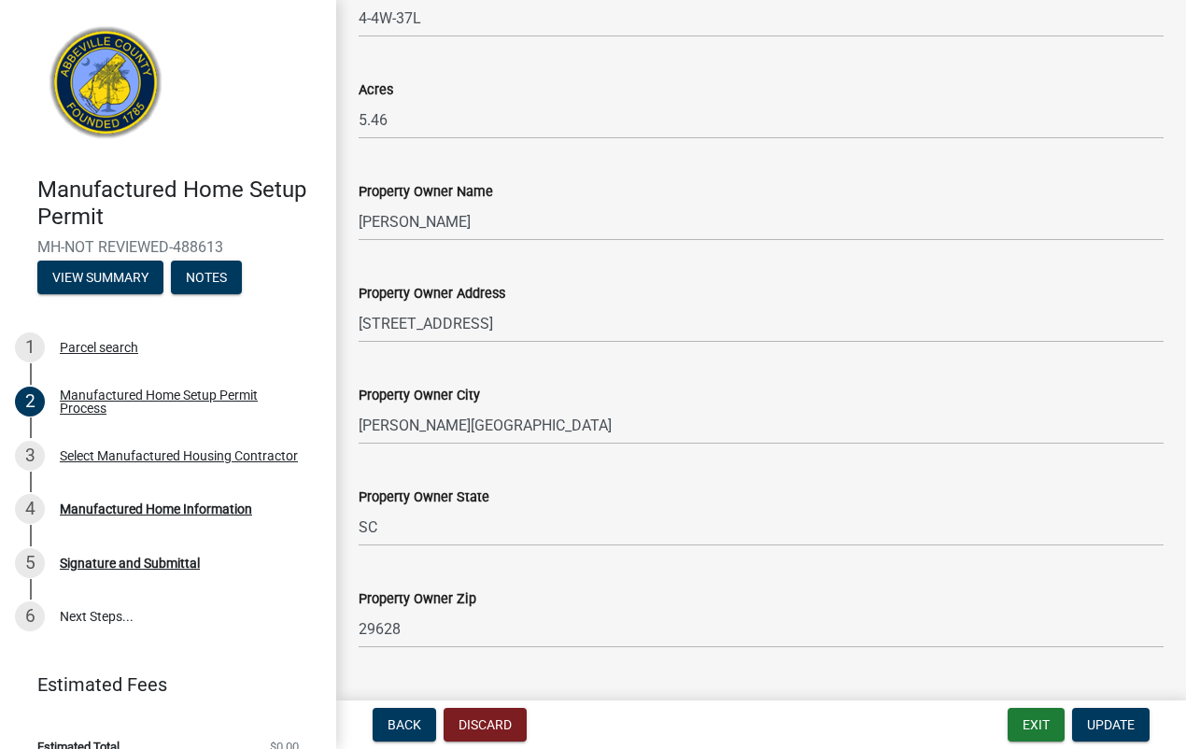
scroll to position [1682, 0]
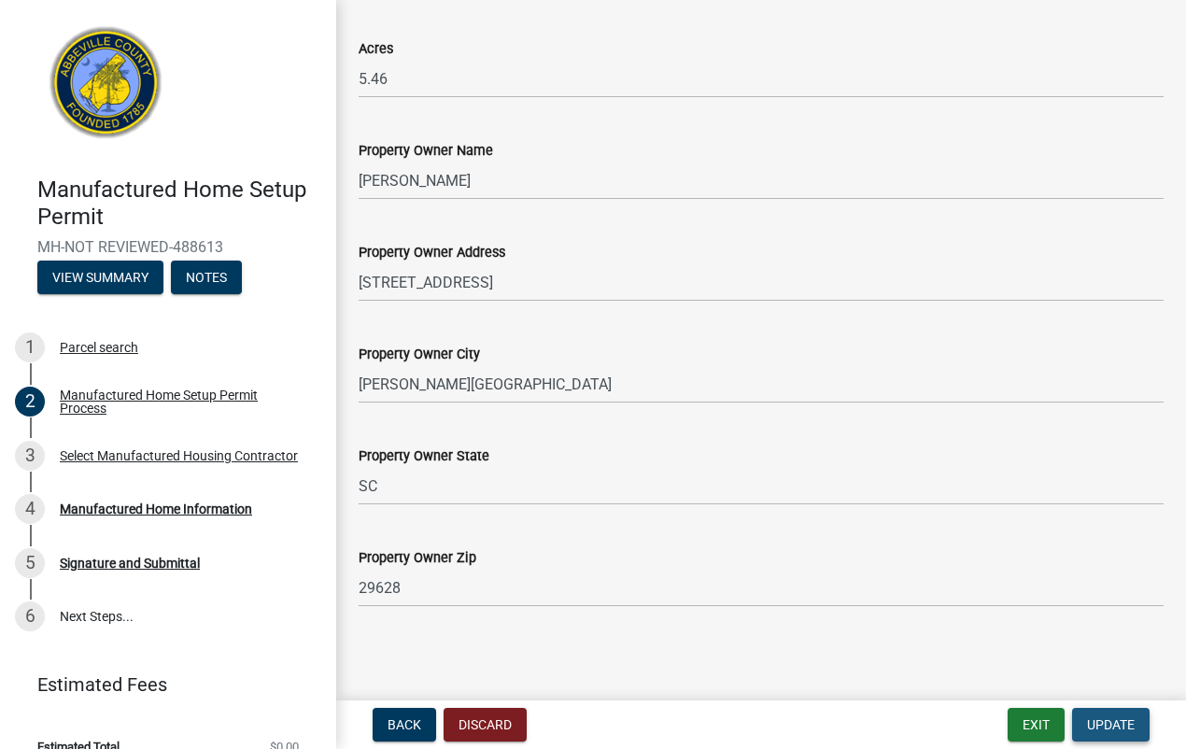
click at [1117, 724] on span "Update" at bounding box center [1111, 724] width 48 height 15
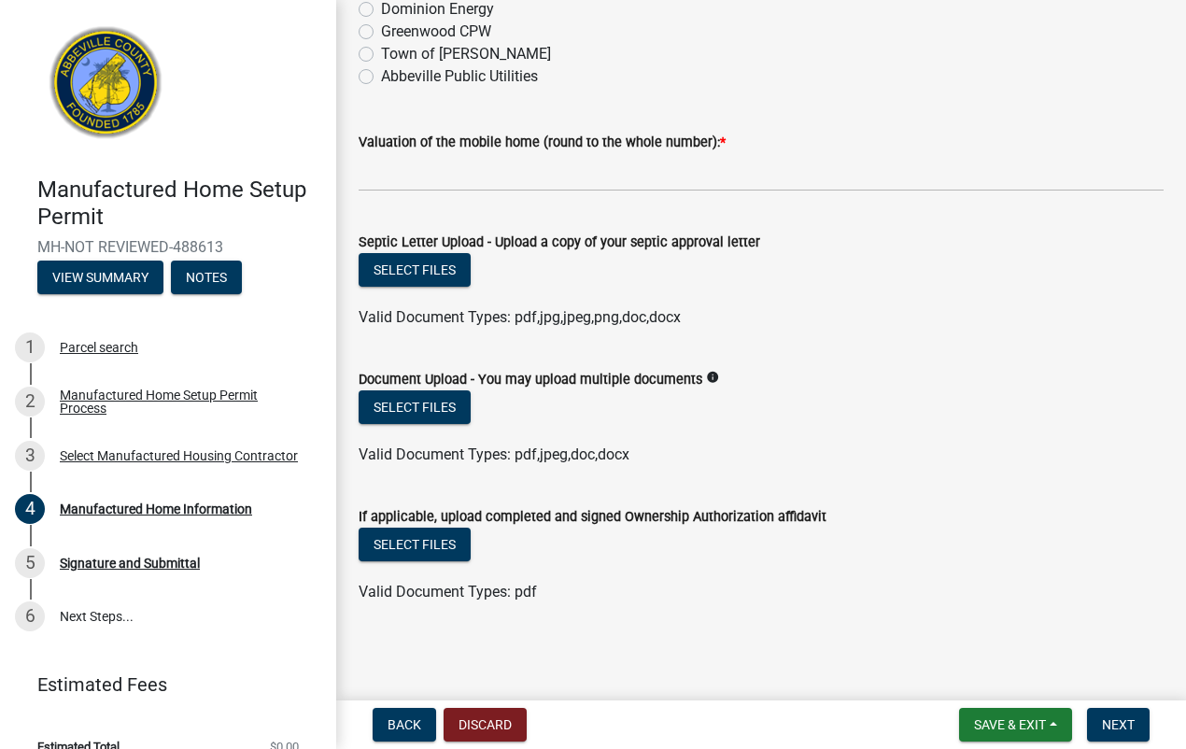
scroll to position [211, 0]
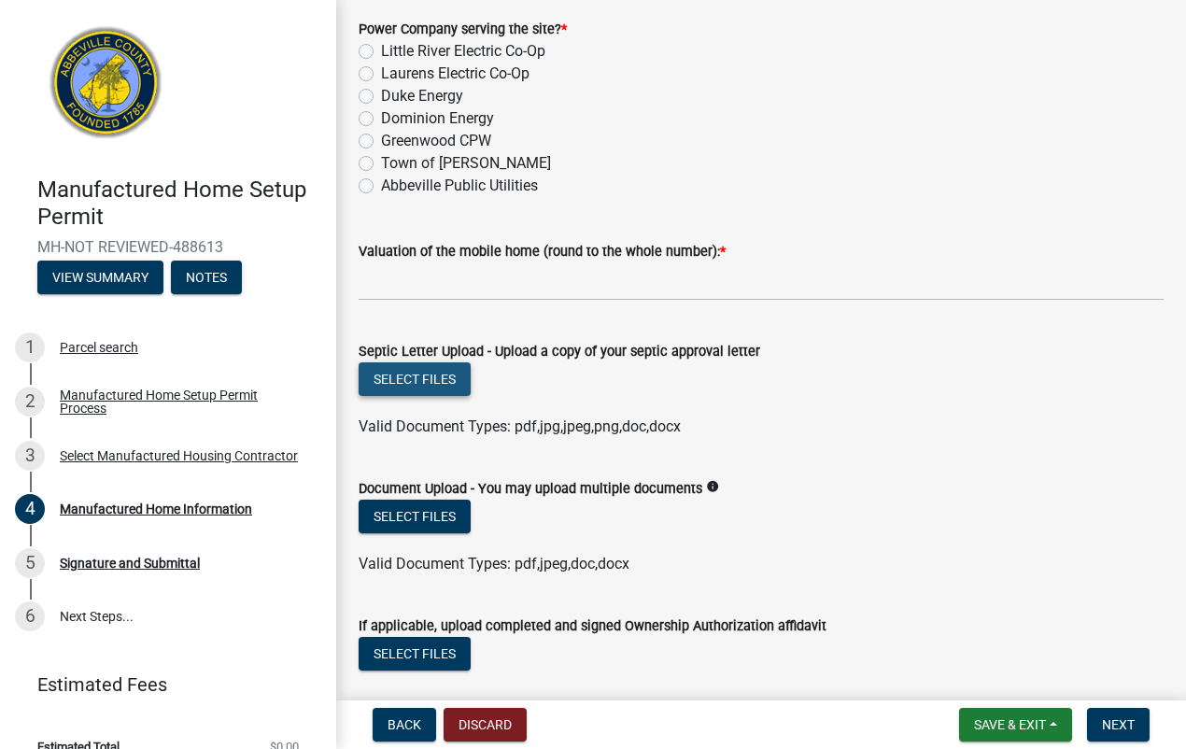
click at [403, 381] on button "Select files" at bounding box center [415, 379] width 112 height 34
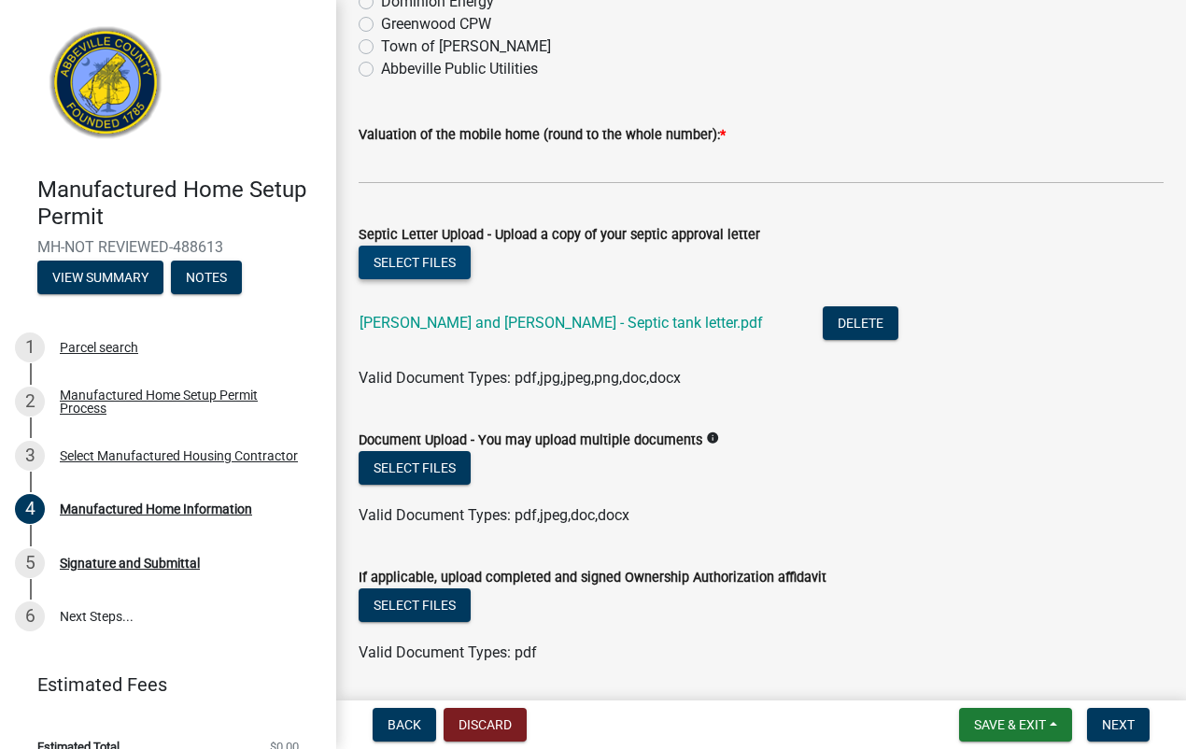
scroll to position [399, 0]
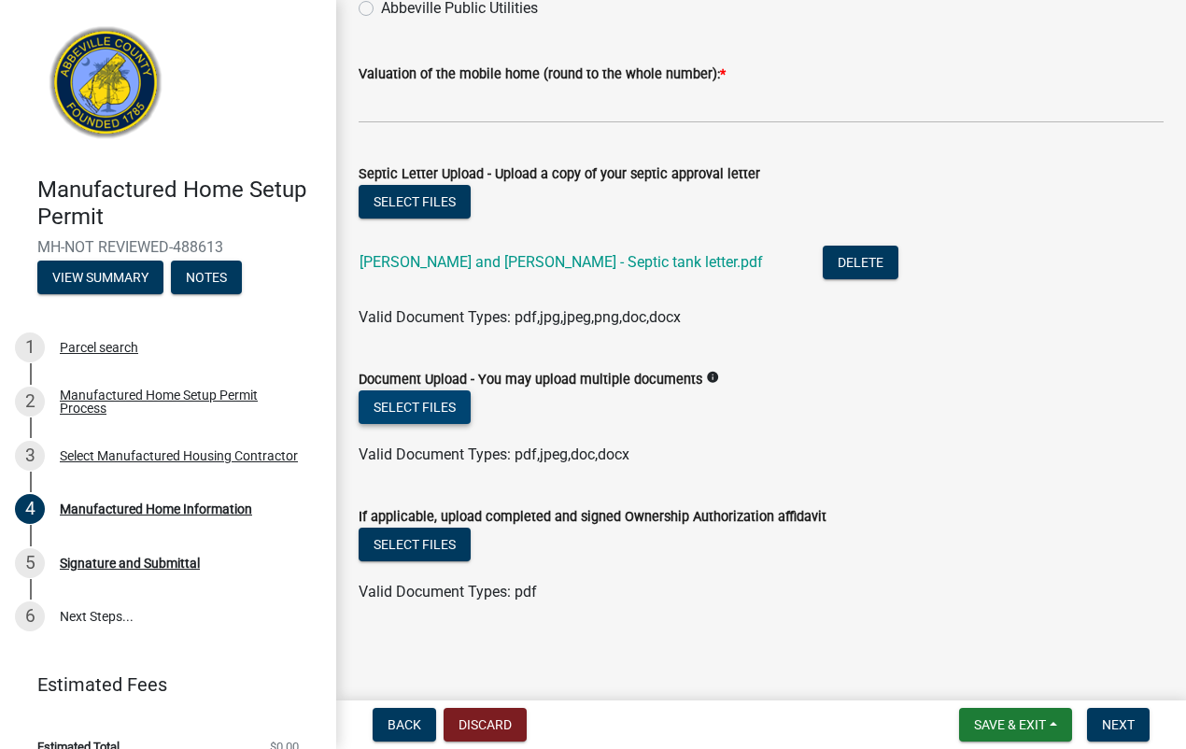
click at [421, 407] on button "Select files" at bounding box center [415, 407] width 112 height 34
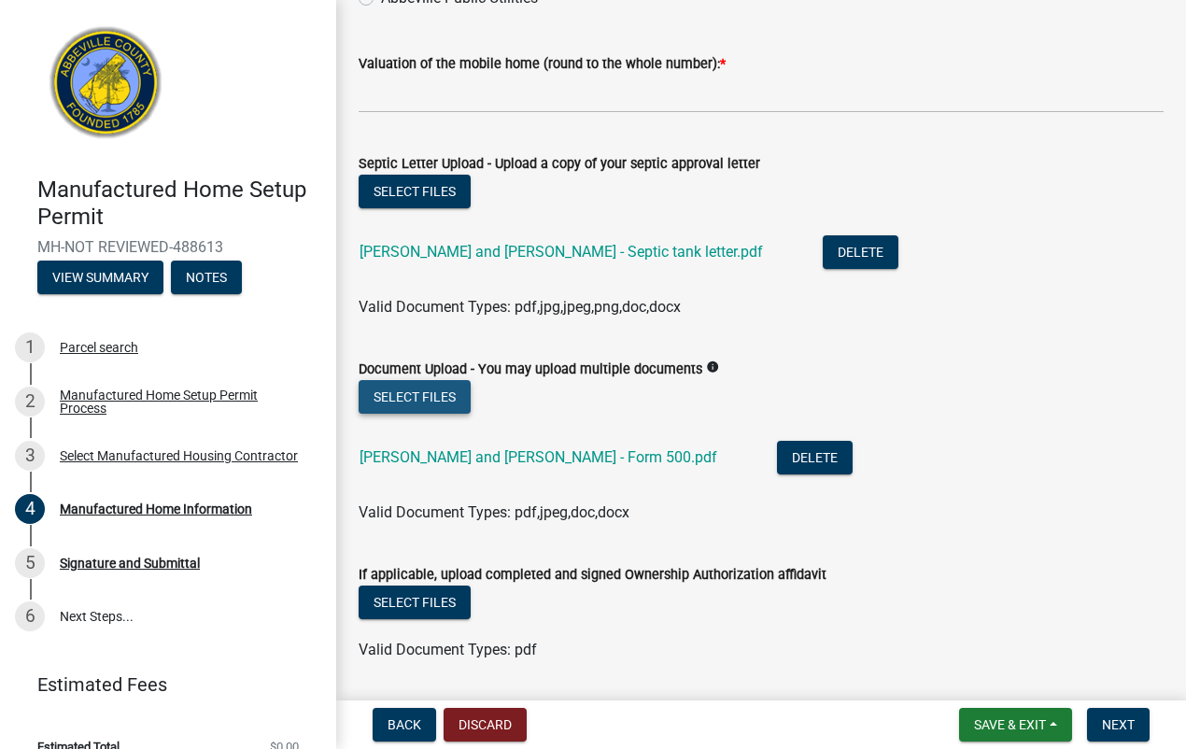
click at [402, 409] on button "Select files" at bounding box center [415, 397] width 112 height 34
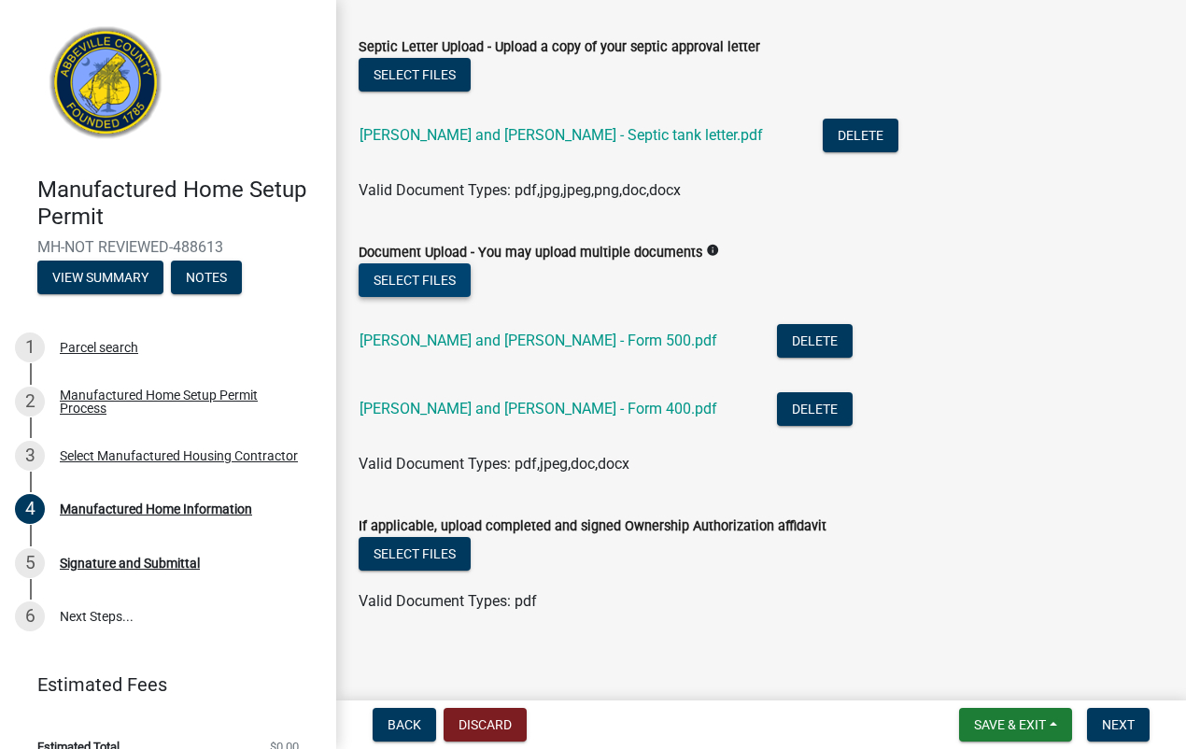
scroll to position [540, 0]
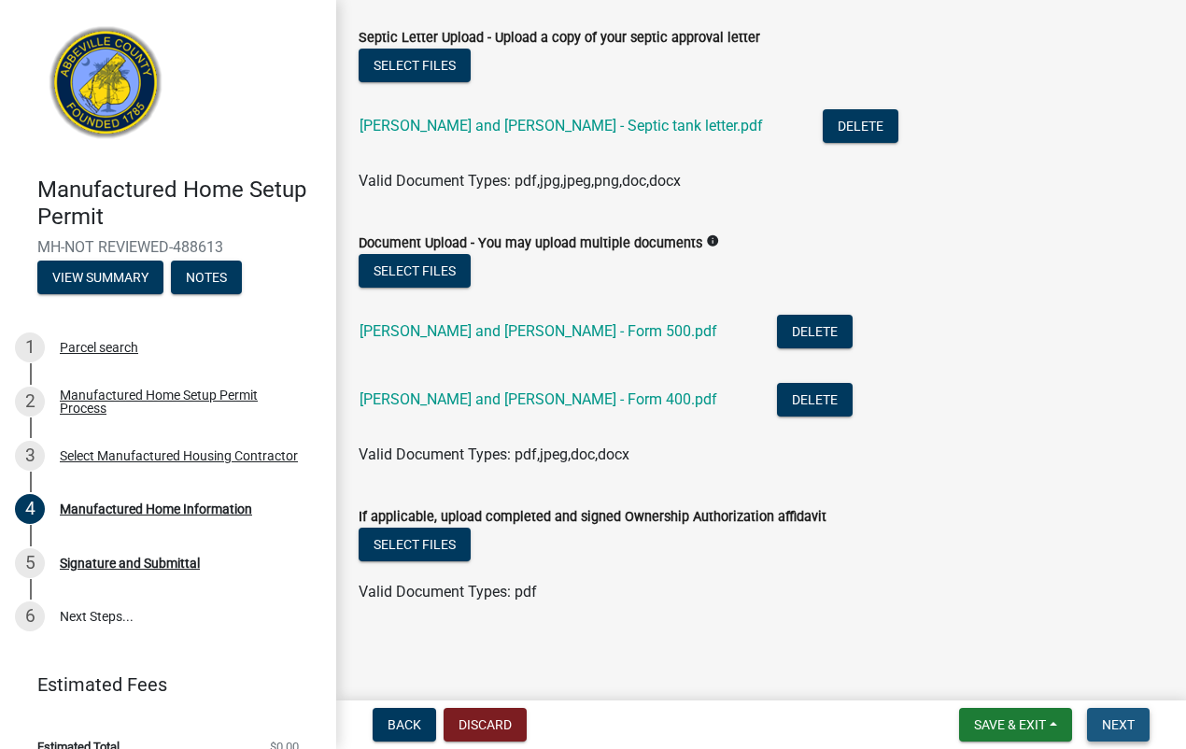
click at [1105, 727] on span "Next" at bounding box center [1118, 724] width 33 height 15
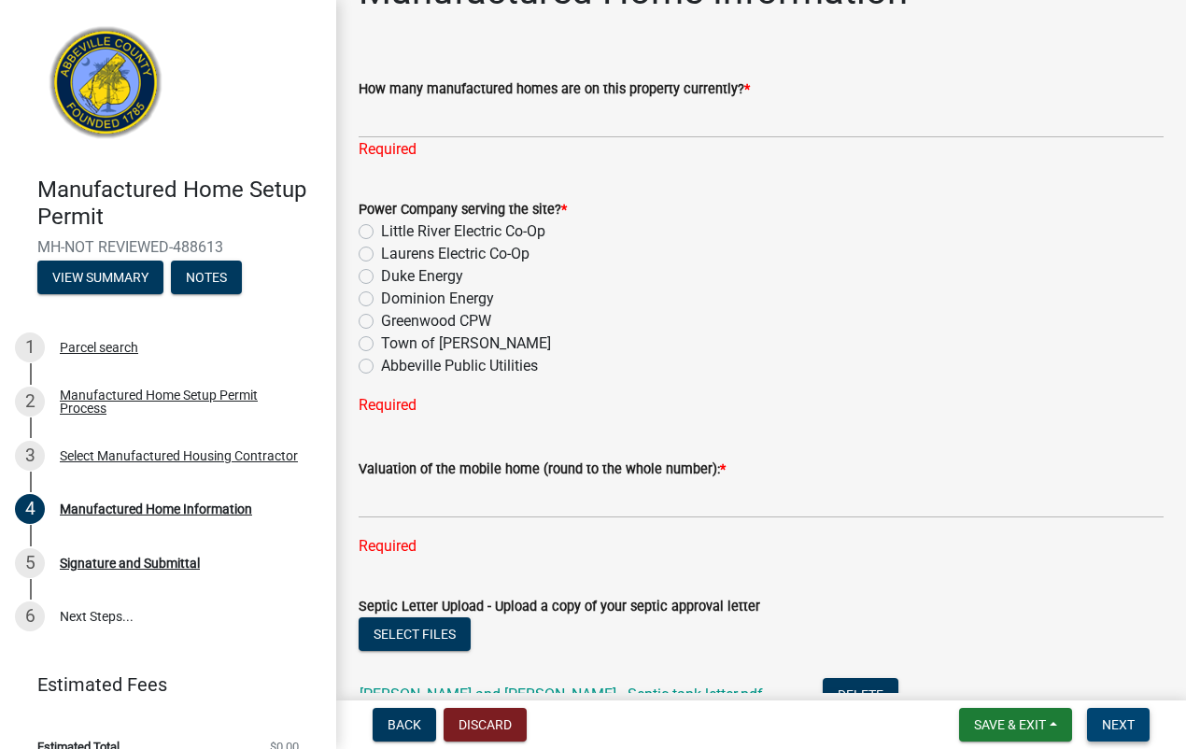
scroll to position [0, 0]
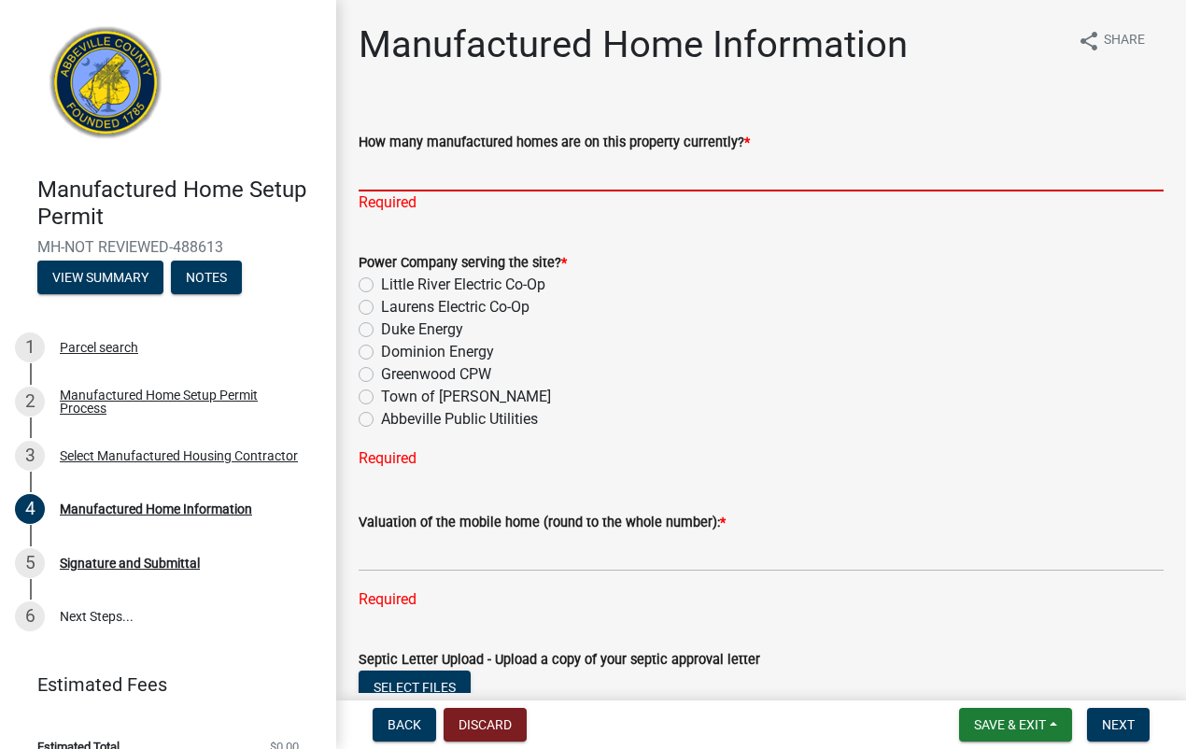
click at [384, 174] on input "How many manufactured homes are on this property currently? *" at bounding box center [761, 172] width 805 height 38
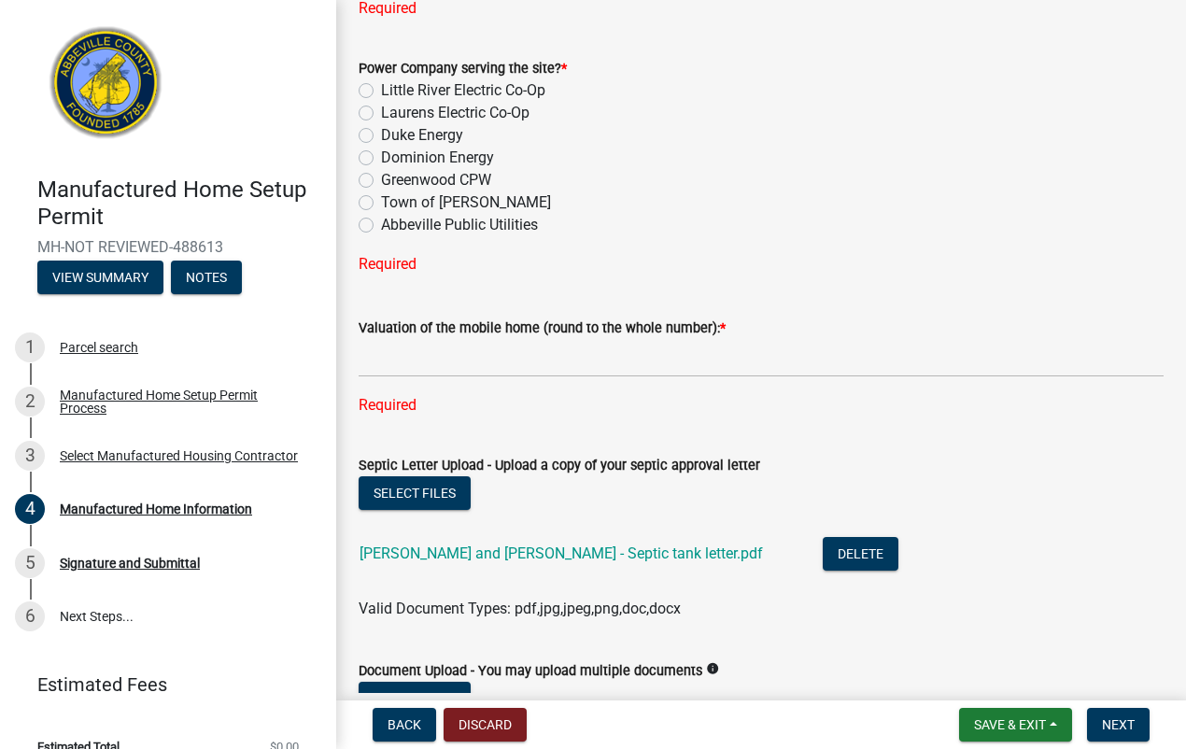
scroll to position [233, 0]
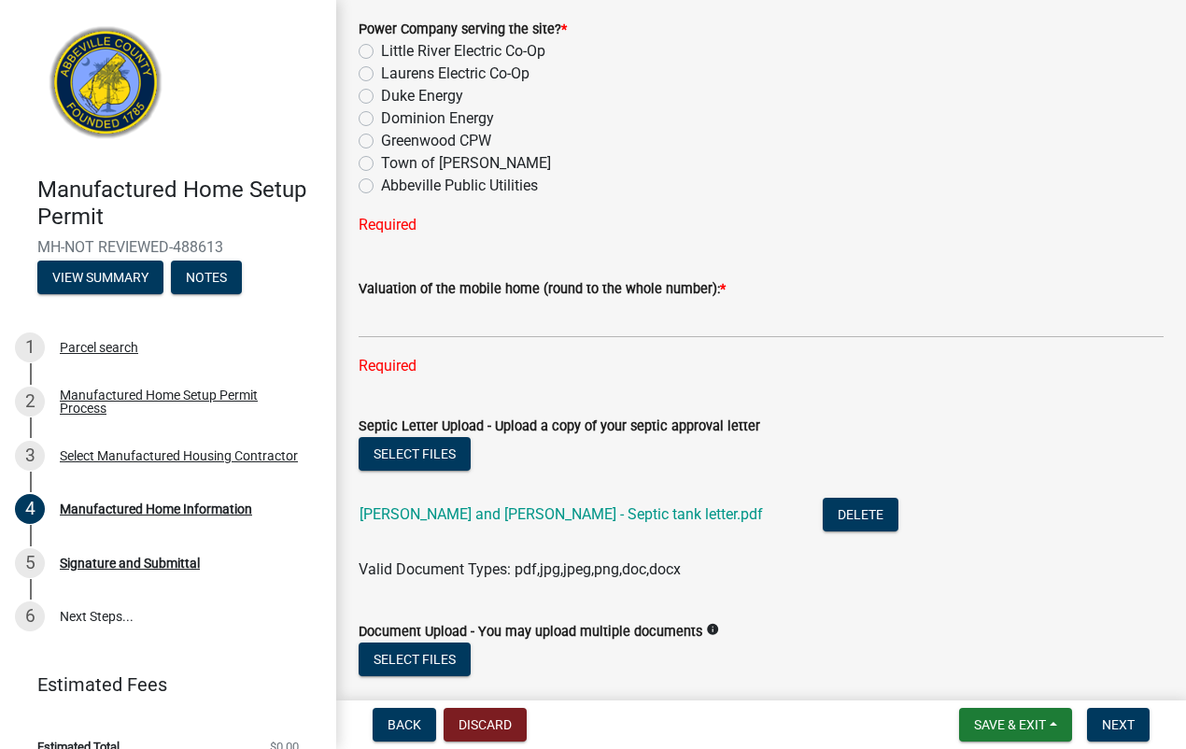
type input "0"
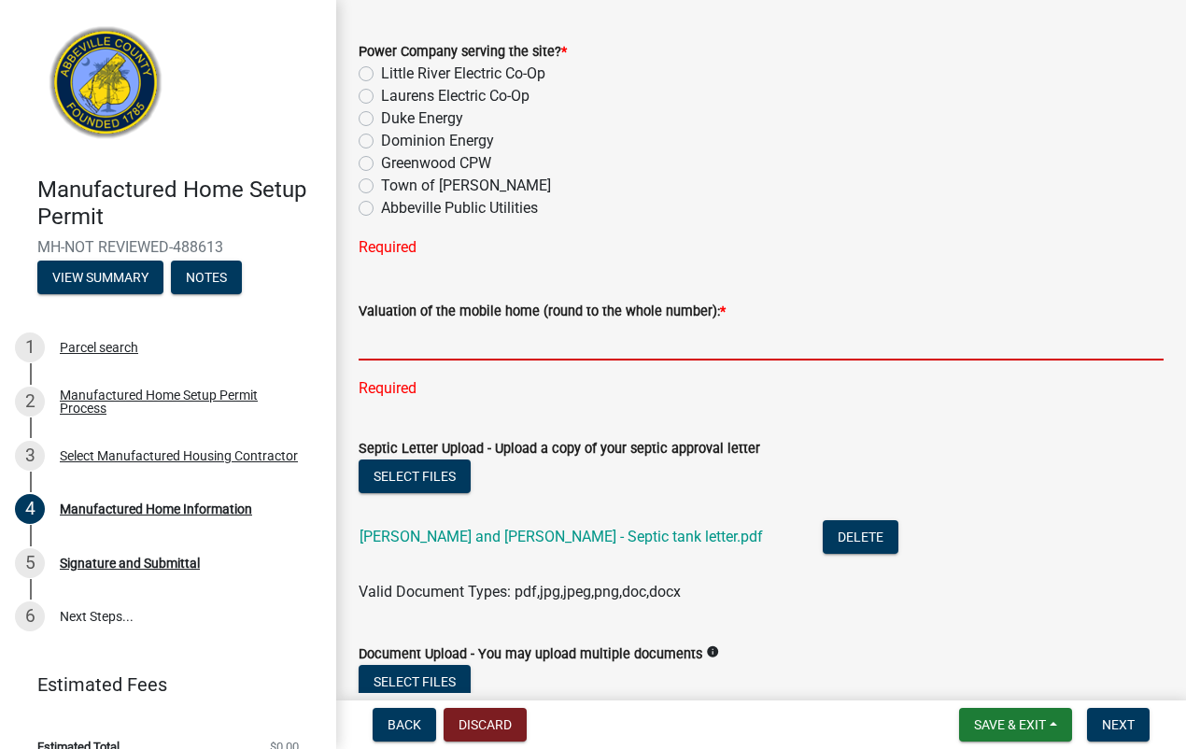
click at [362, 322] on input "text" at bounding box center [761, 341] width 805 height 38
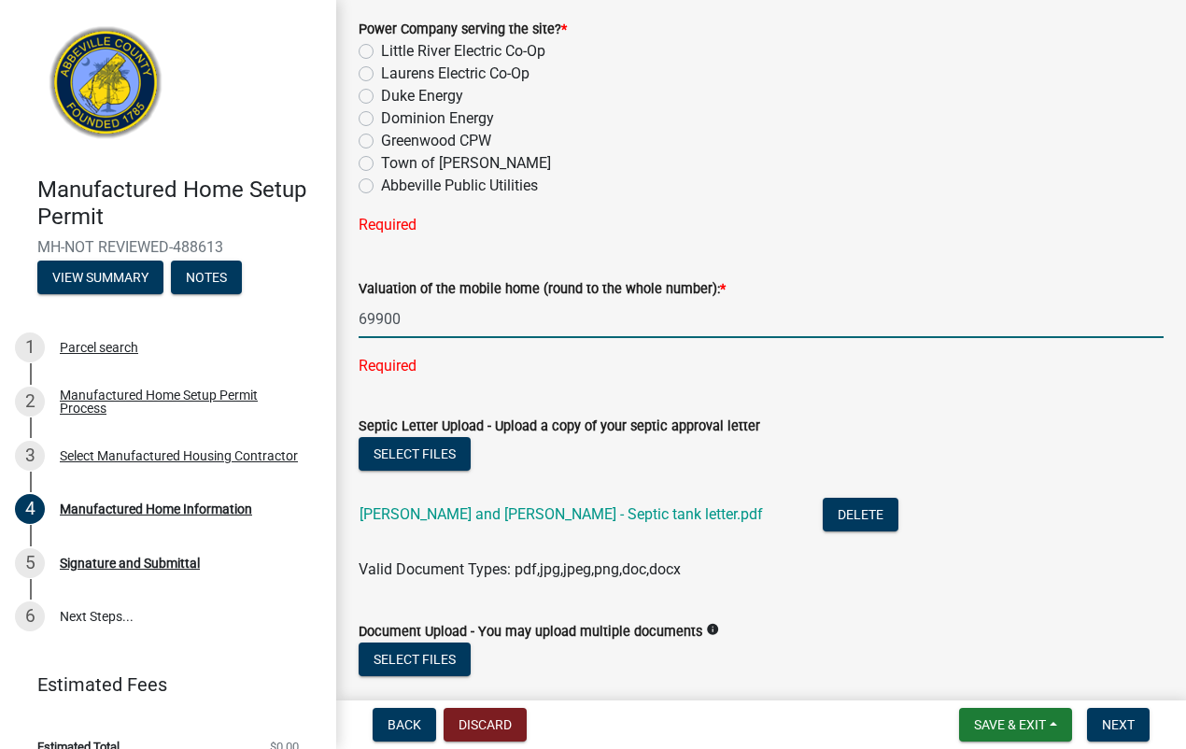
type input "69900"
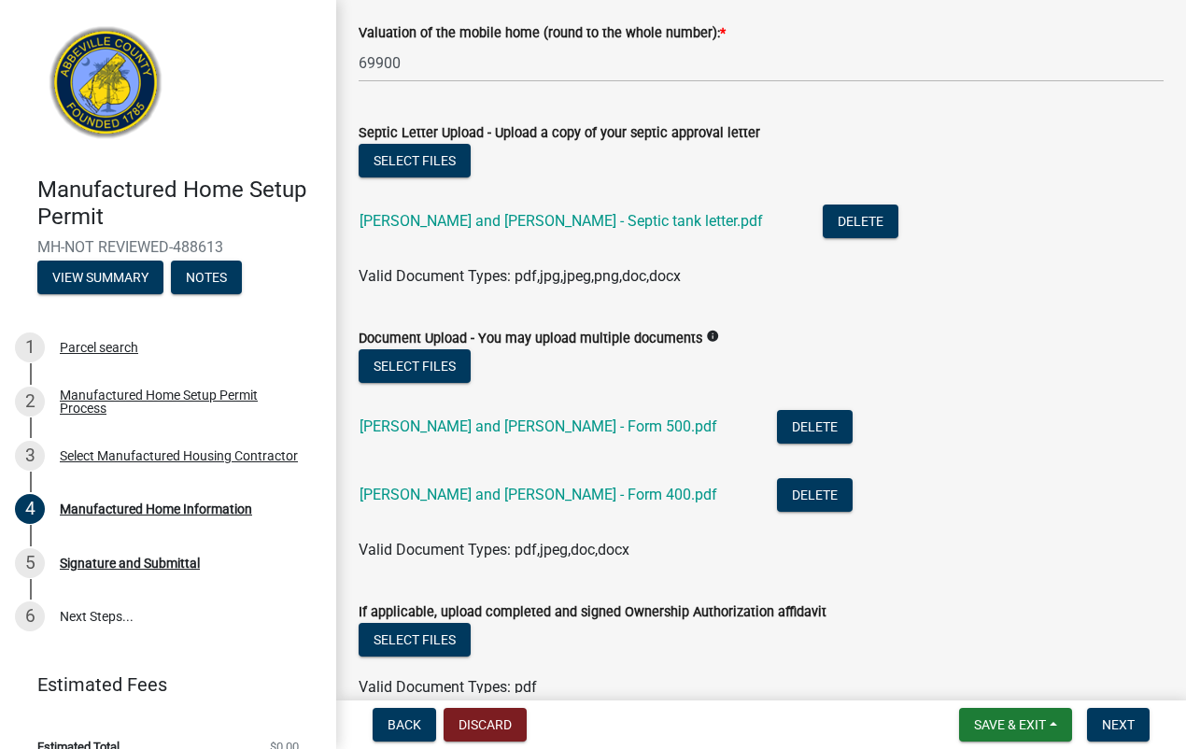
scroll to position [577, 0]
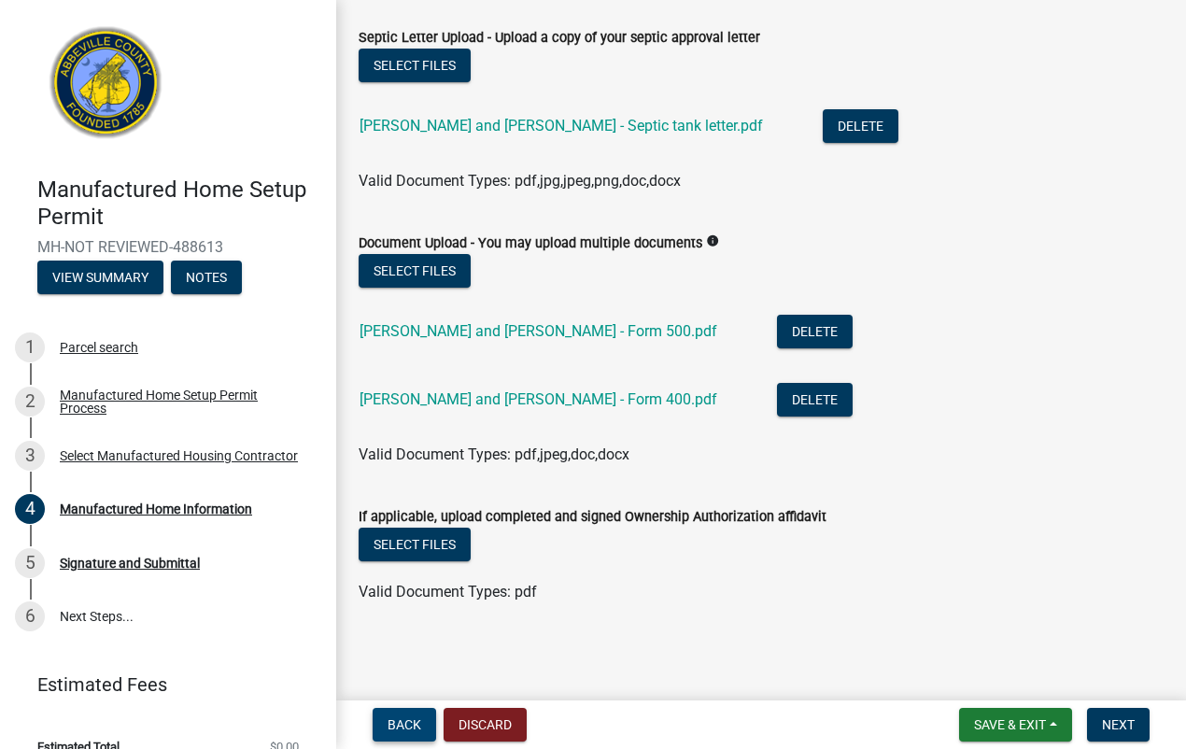
click at [407, 727] on span "Back" at bounding box center [405, 724] width 34 height 15
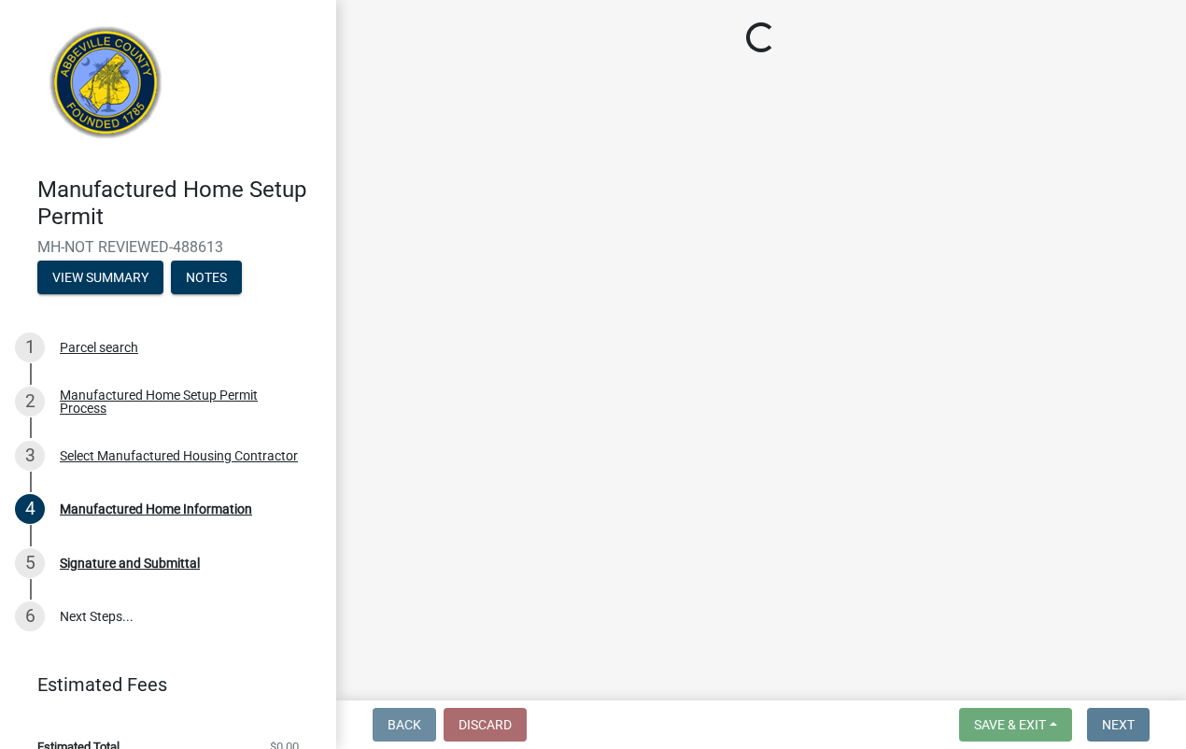
scroll to position [0, 0]
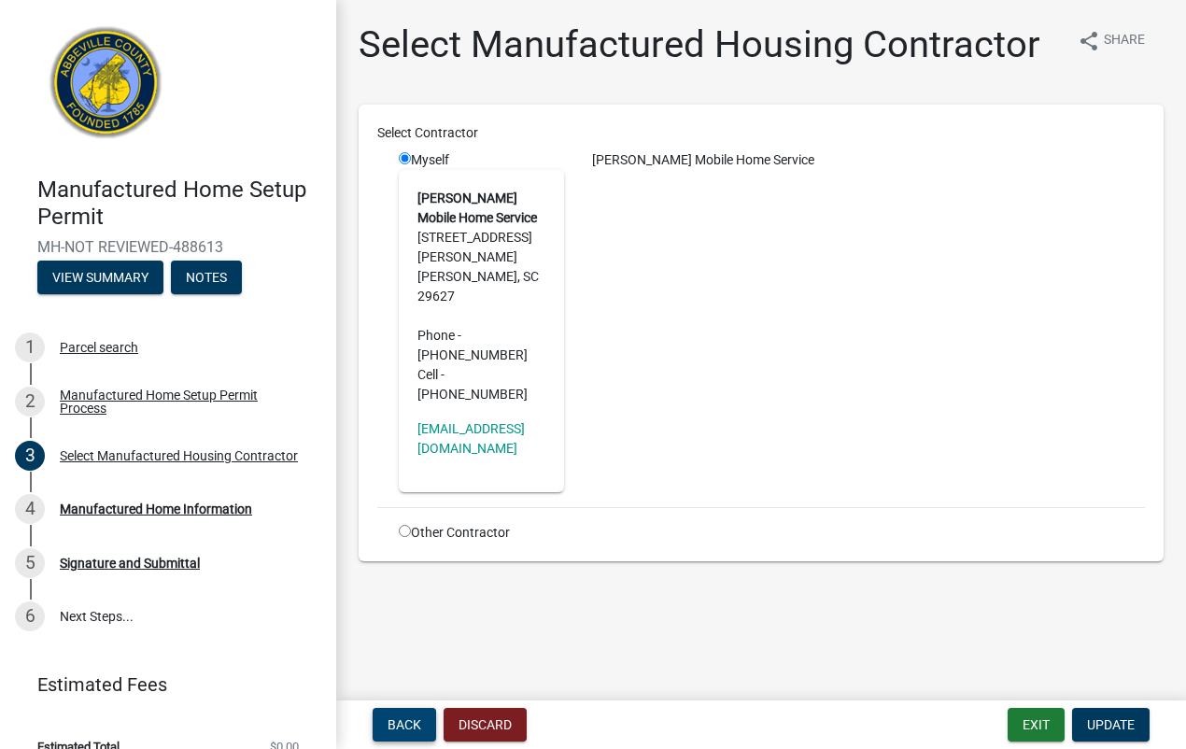
click at [407, 727] on span "Back" at bounding box center [405, 724] width 34 height 15
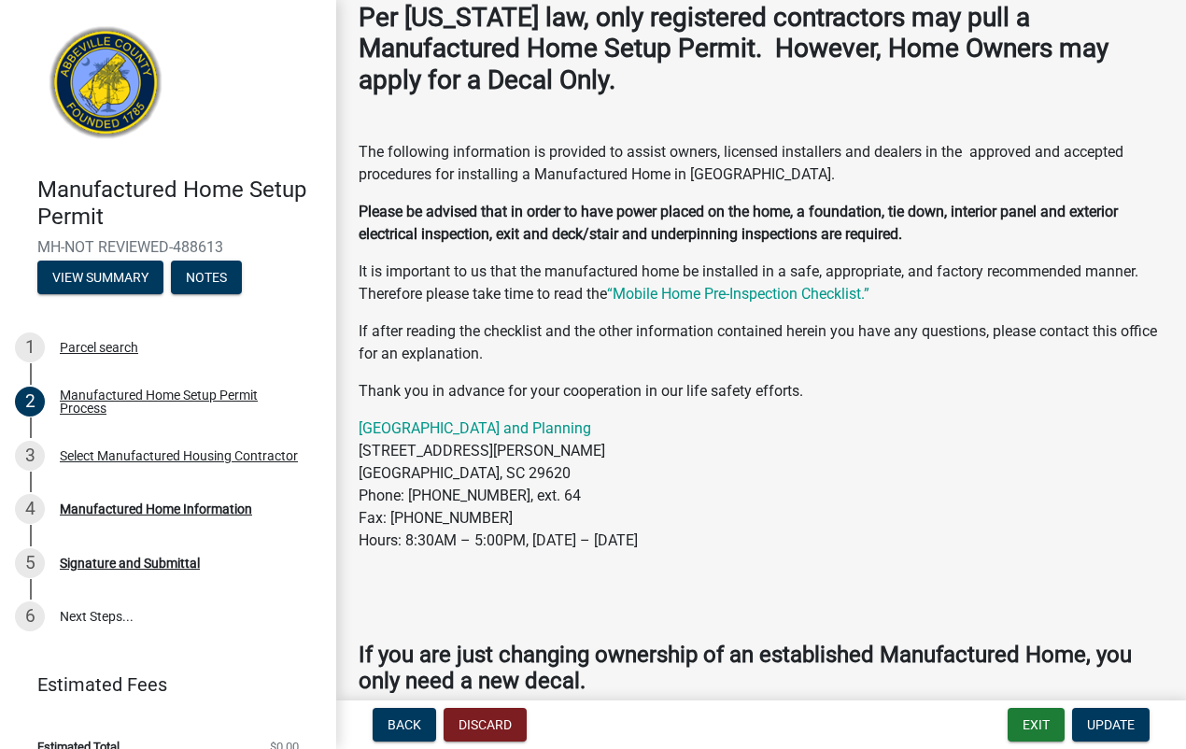
scroll to position [233, 0]
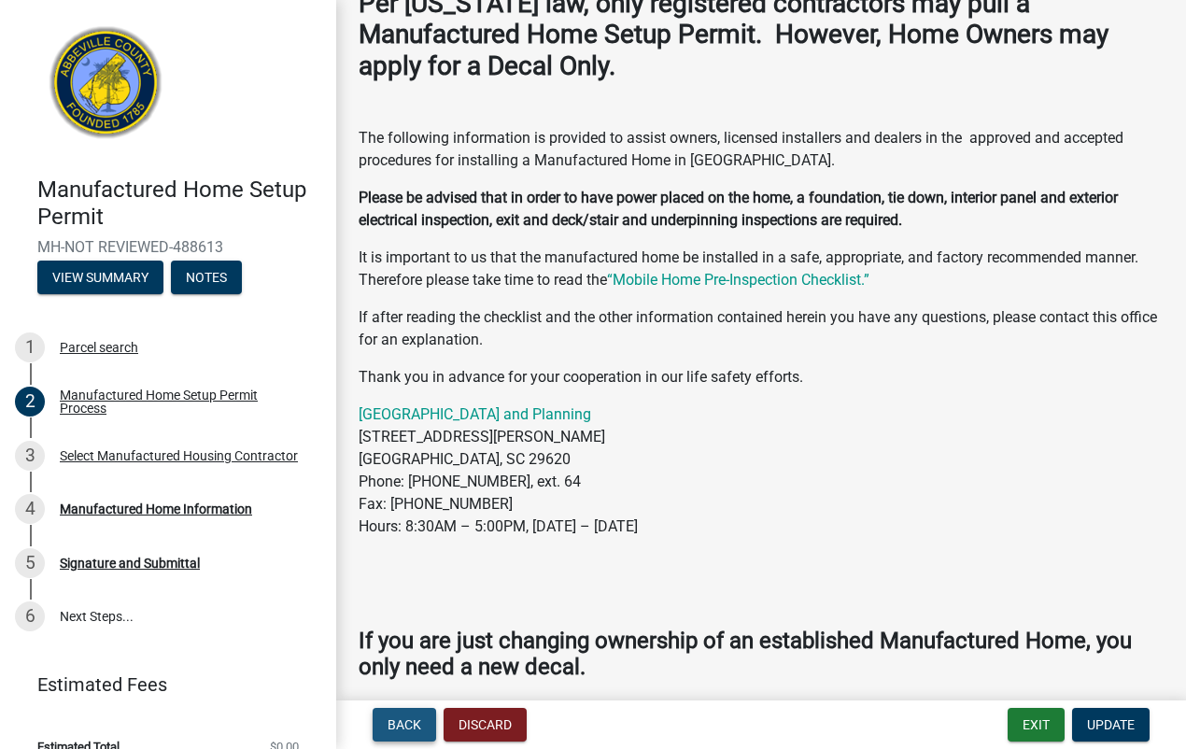
click at [412, 722] on span "Back" at bounding box center [405, 724] width 34 height 15
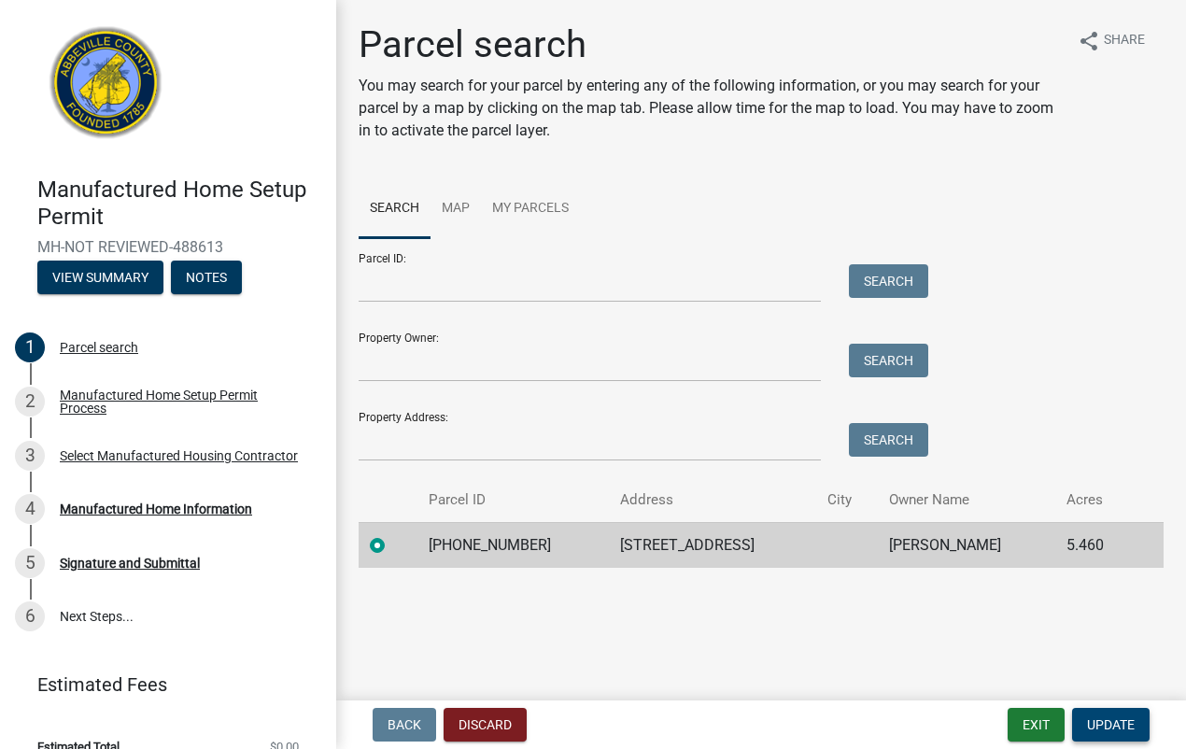
click at [1100, 733] on button "Update" at bounding box center [1111, 725] width 78 height 34
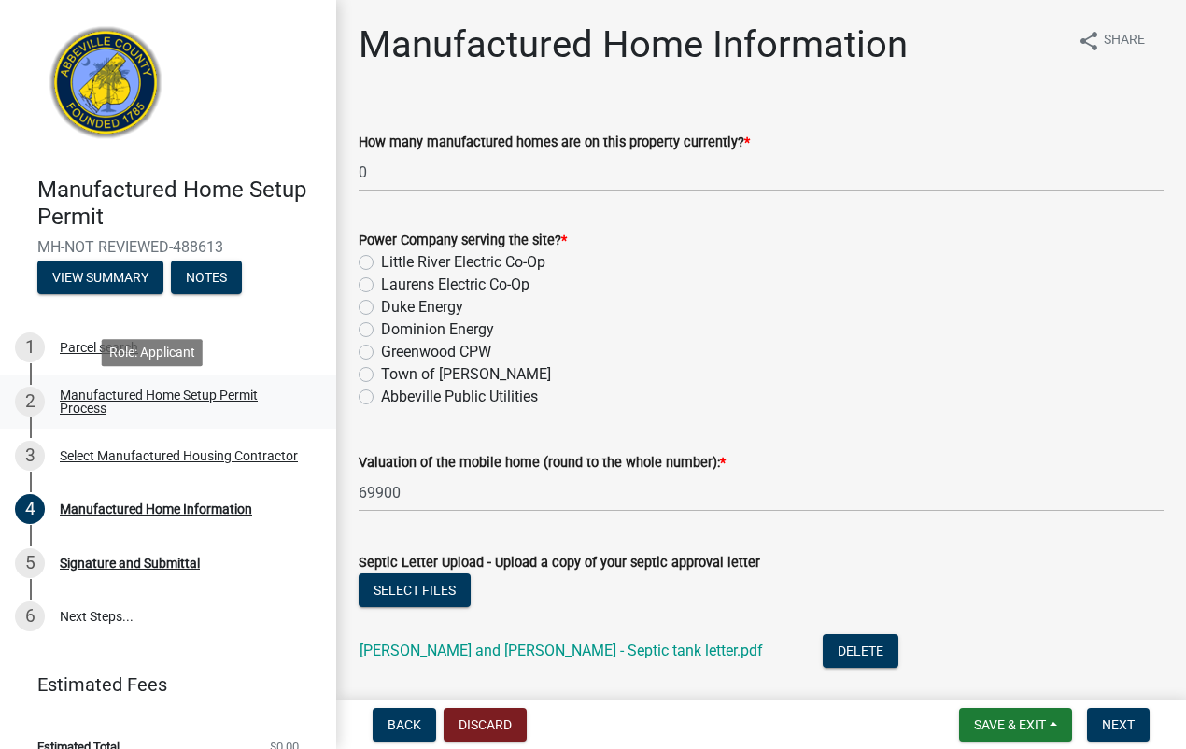
click at [100, 402] on div "Manufactured Home Setup Permit Process" at bounding box center [183, 402] width 247 height 26
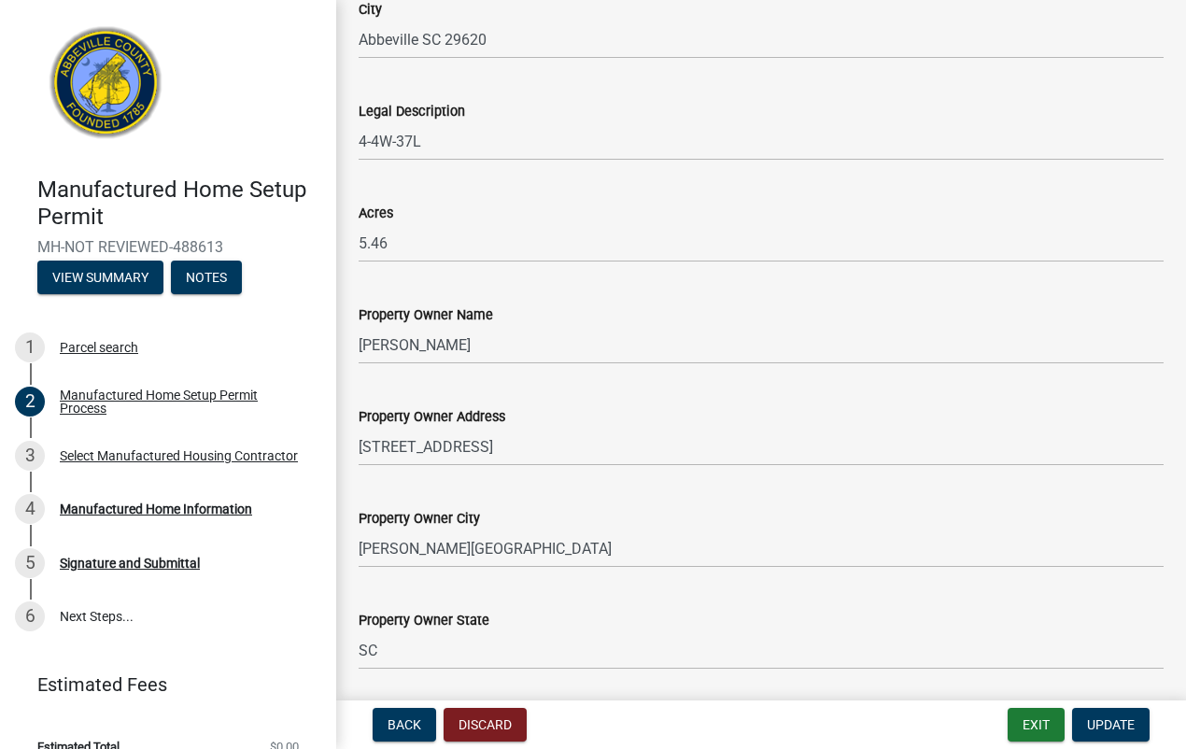
scroll to position [1634, 0]
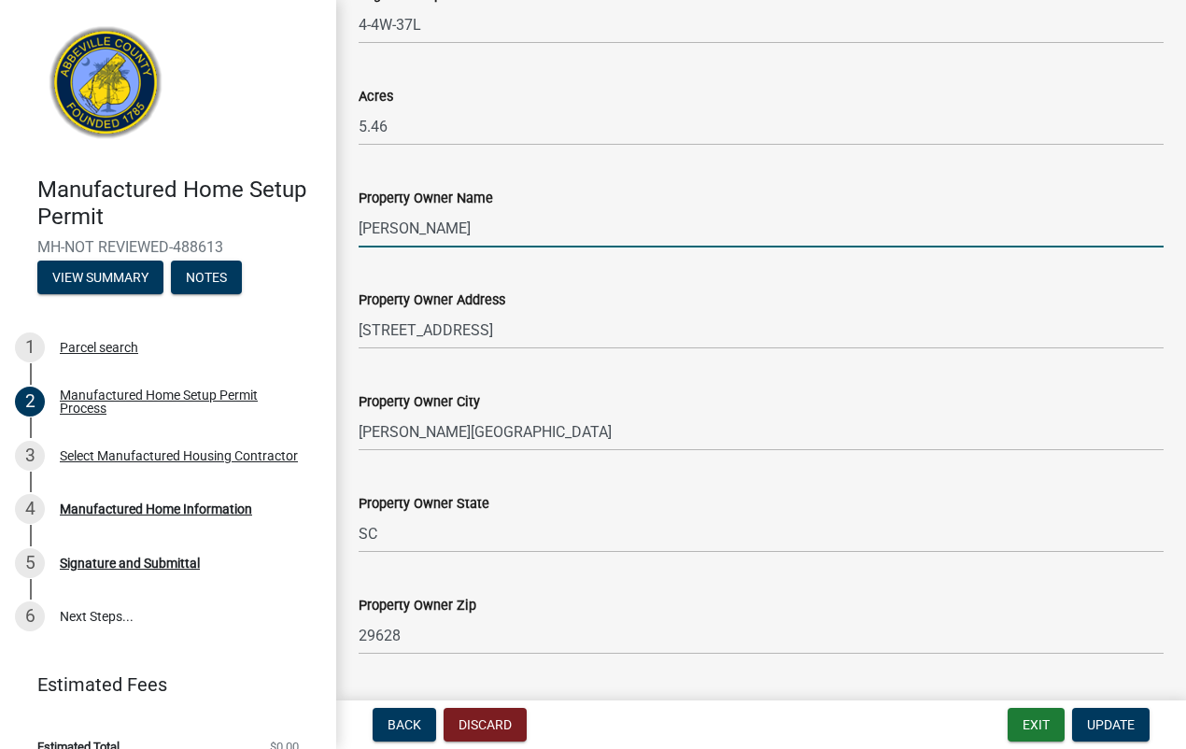
click at [523, 225] on input "HOZEY ELIJAH BLEU" at bounding box center [761, 228] width 805 height 38
type input "H"
type input "Rose Mary Capell or Elijah Bleu Hozey"
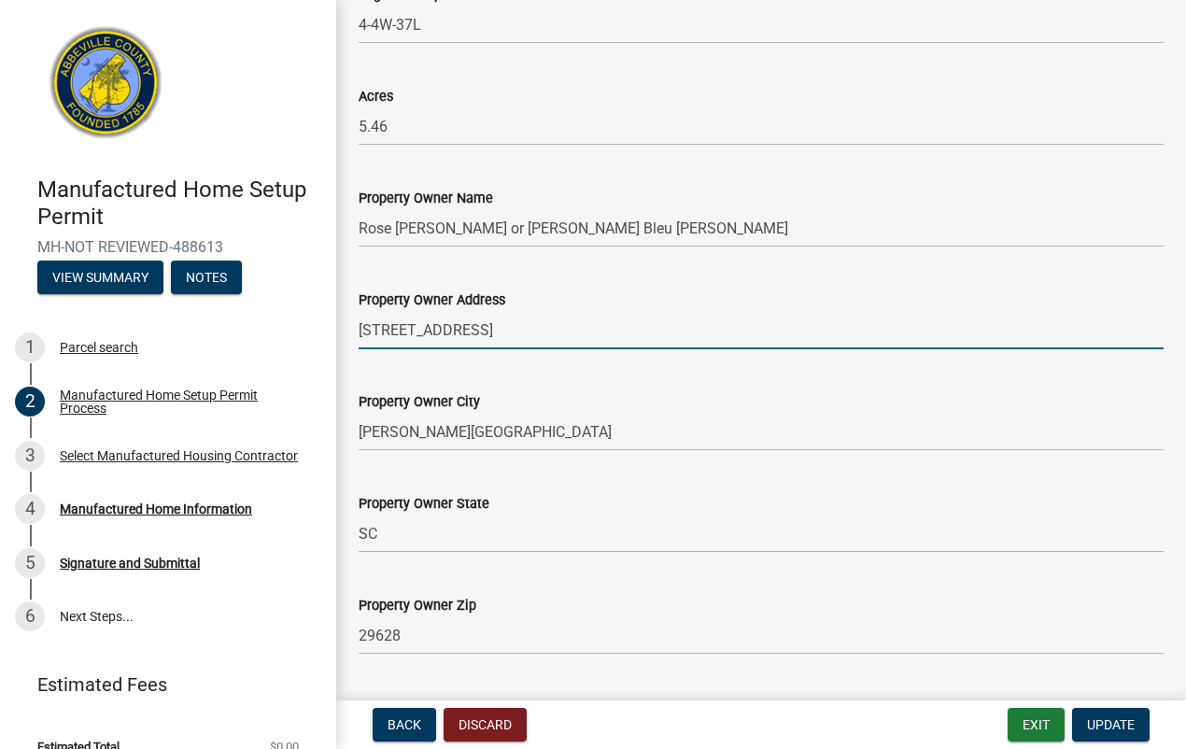
click at [506, 327] on input "801 E SAVANNAH ST" at bounding box center [761, 330] width 805 height 38
type input "8"
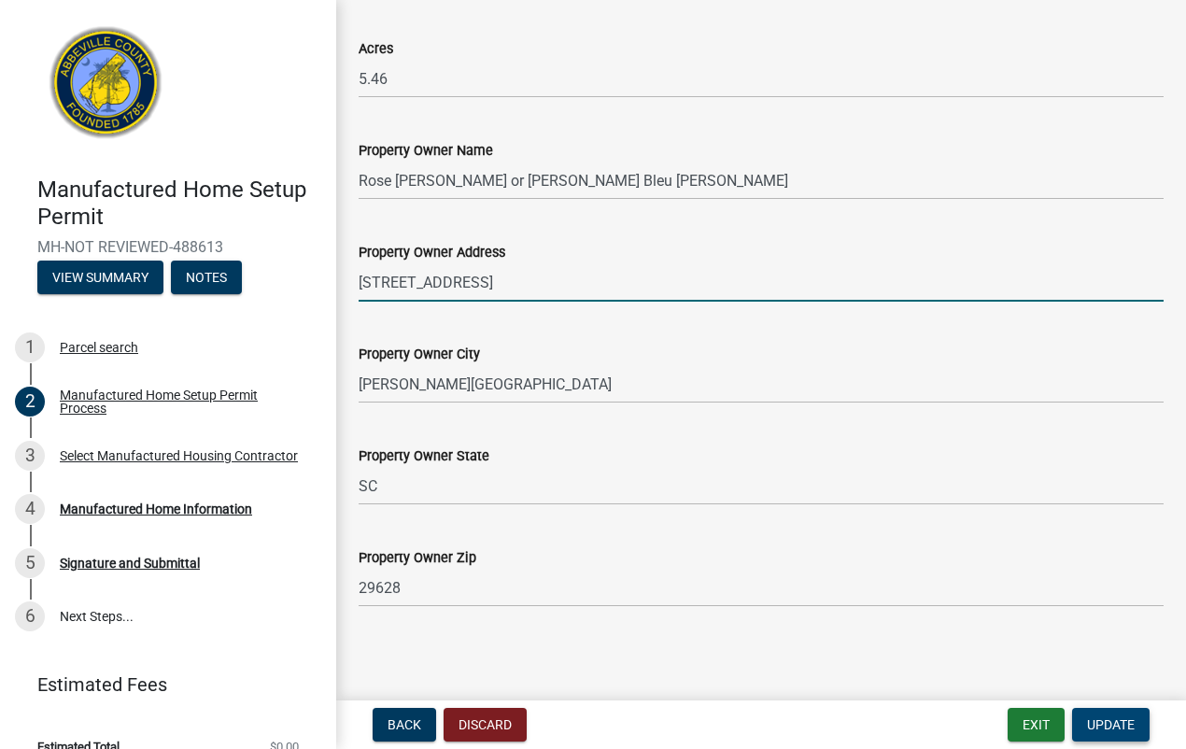
type input "48 Fairway Dr"
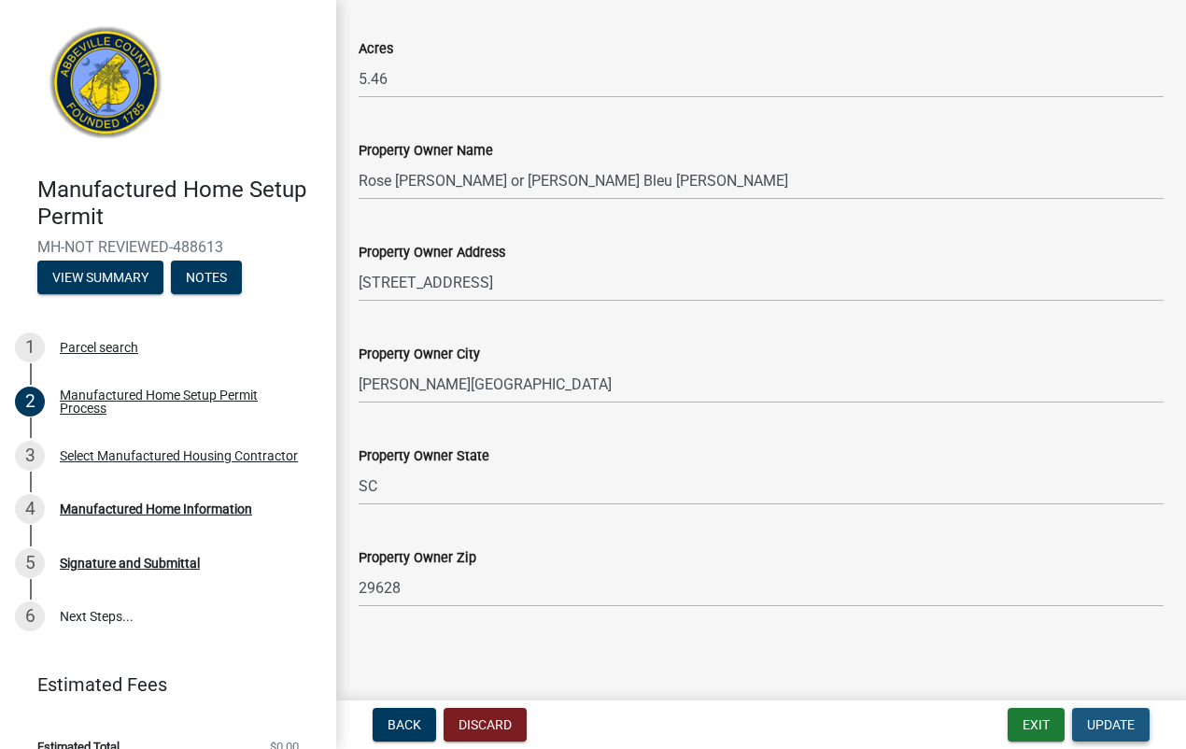
click at [1108, 730] on span "Update" at bounding box center [1111, 724] width 48 height 15
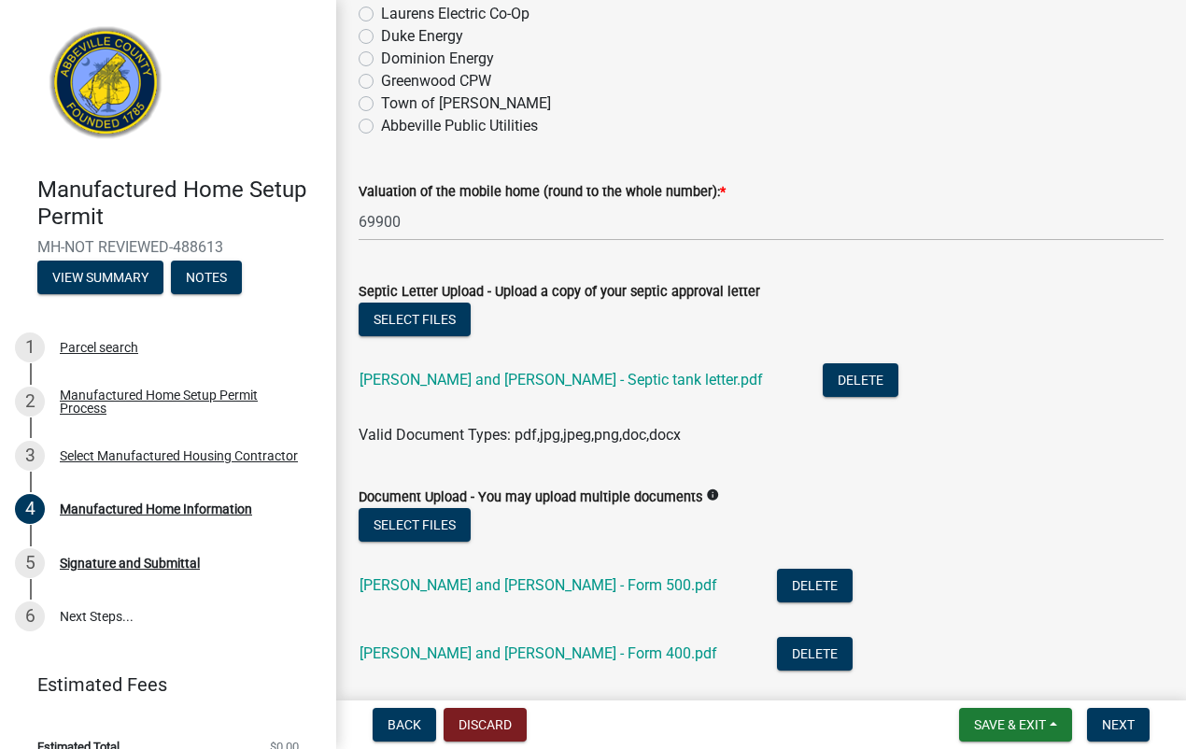
scroll to position [350, 0]
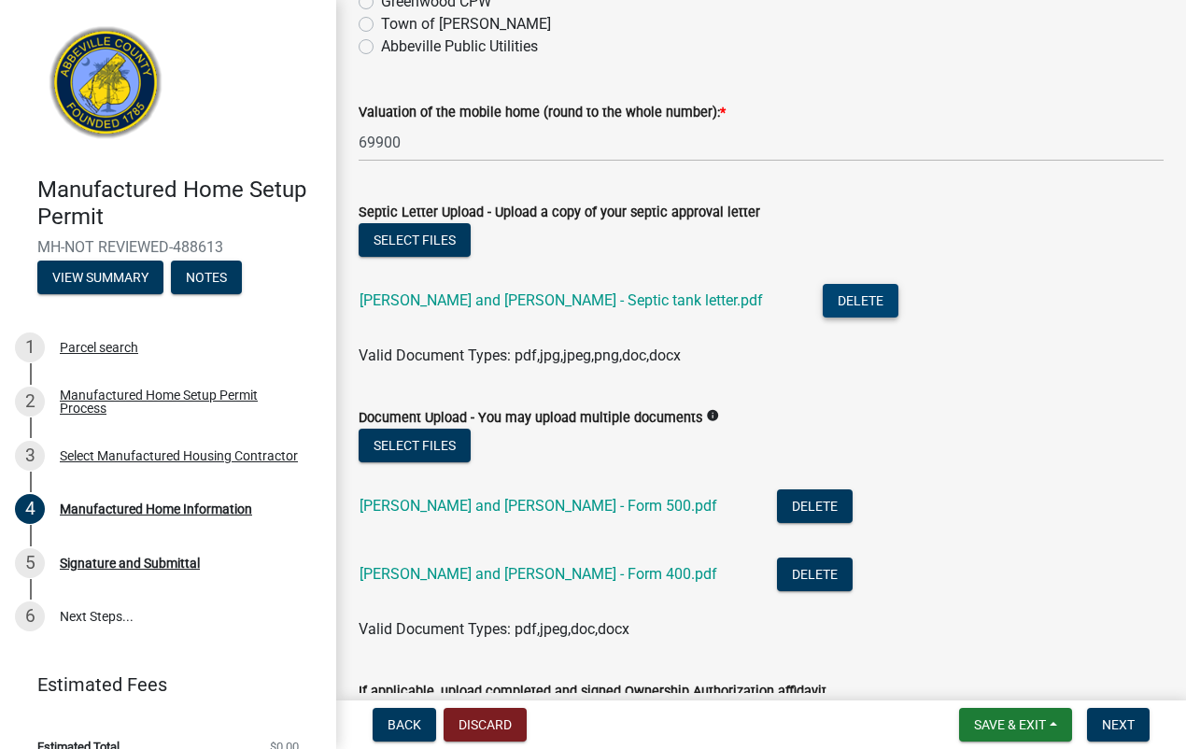
click at [827, 300] on button "Delete" at bounding box center [861, 301] width 76 height 34
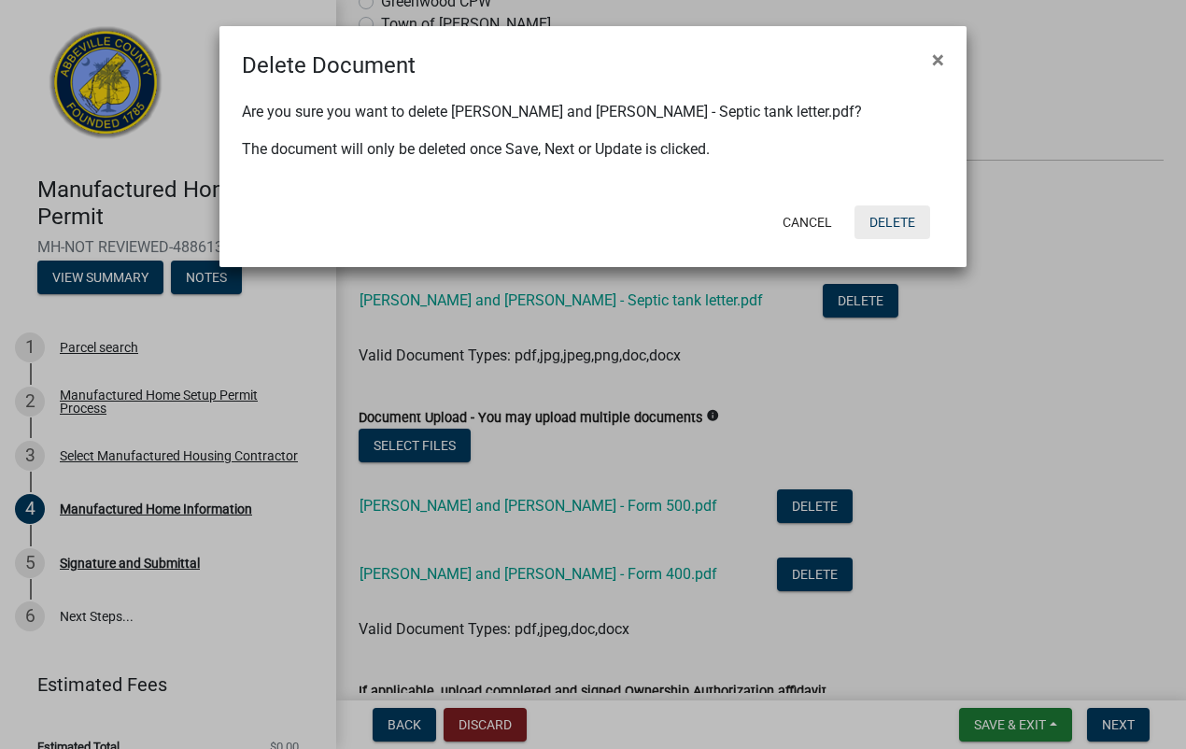
click at [867, 229] on button "Delete" at bounding box center [893, 222] width 76 height 34
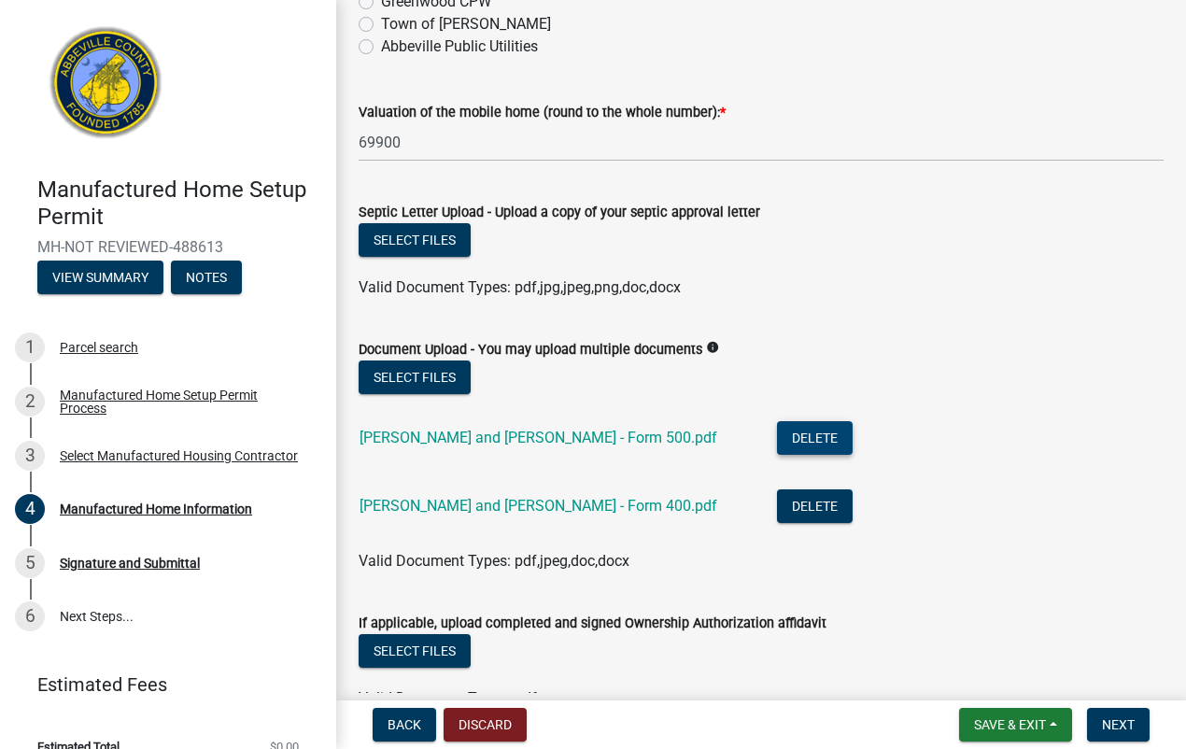
click at [777, 436] on button "Delete" at bounding box center [815, 438] width 76 height 34
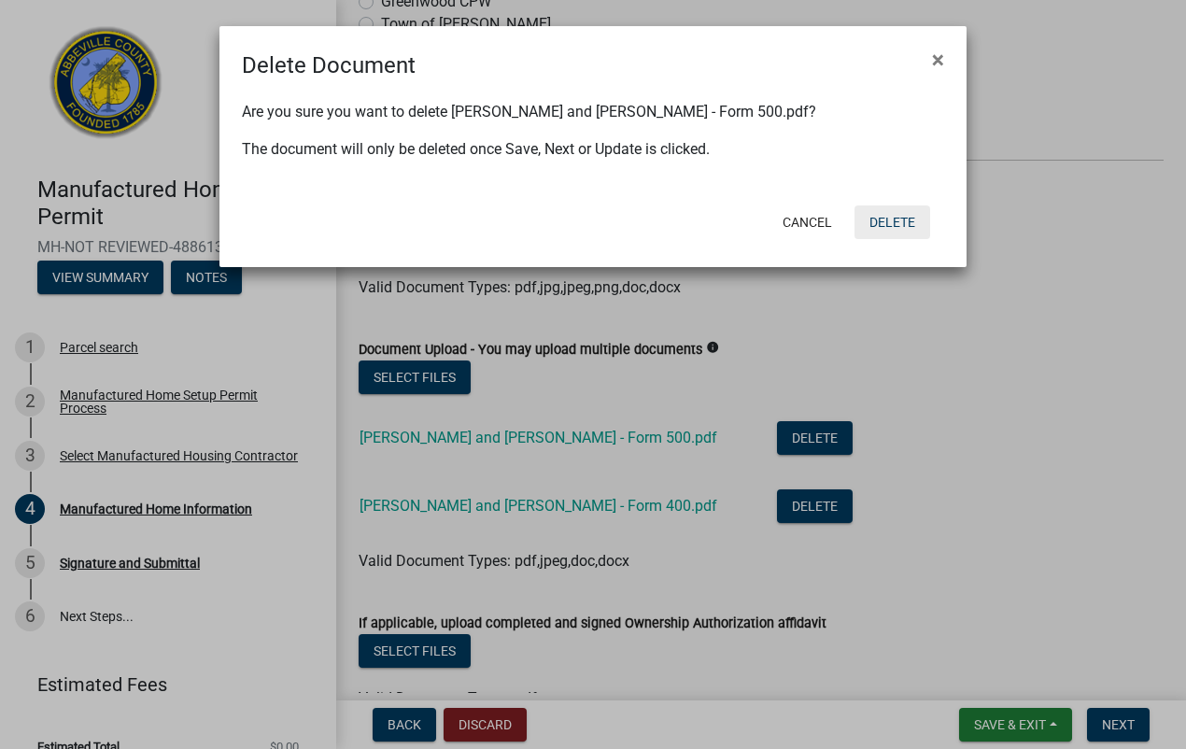
click at [870, 213] on button "Delete" at bounding box center [893, 222] width 76 height 34
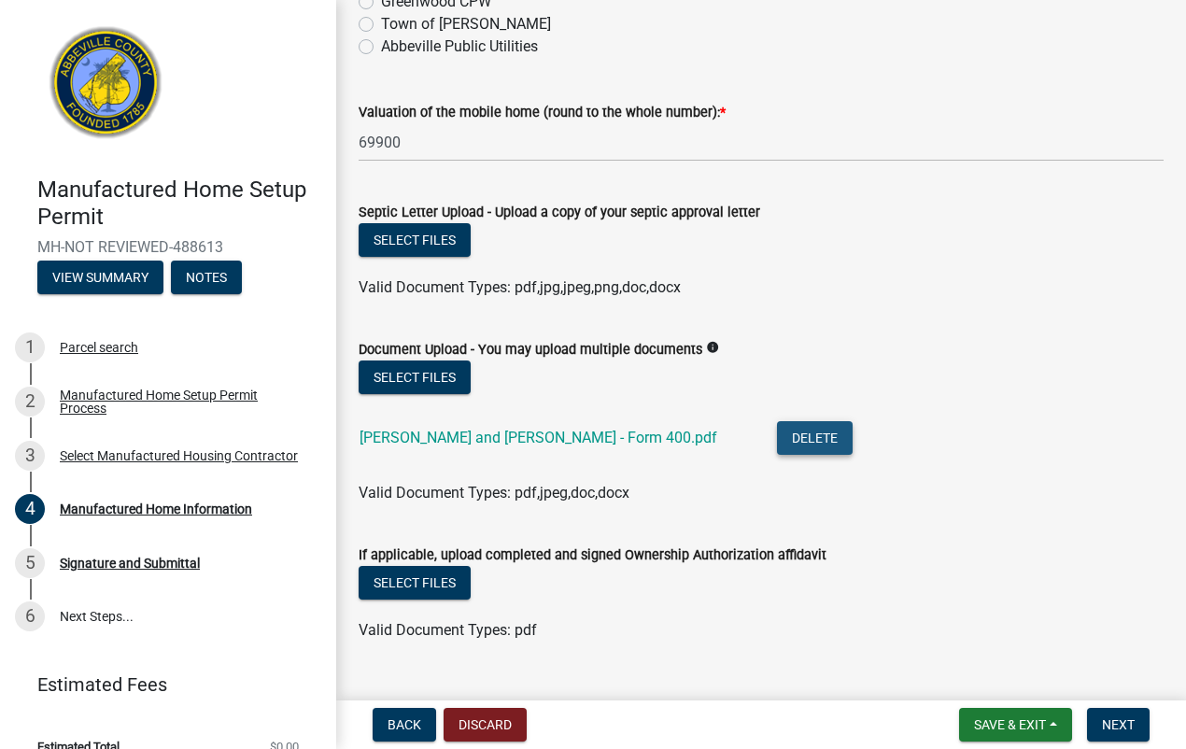
click at [787, 435] on button "Delete" at bounding box center [815, 438] width 76 height 34
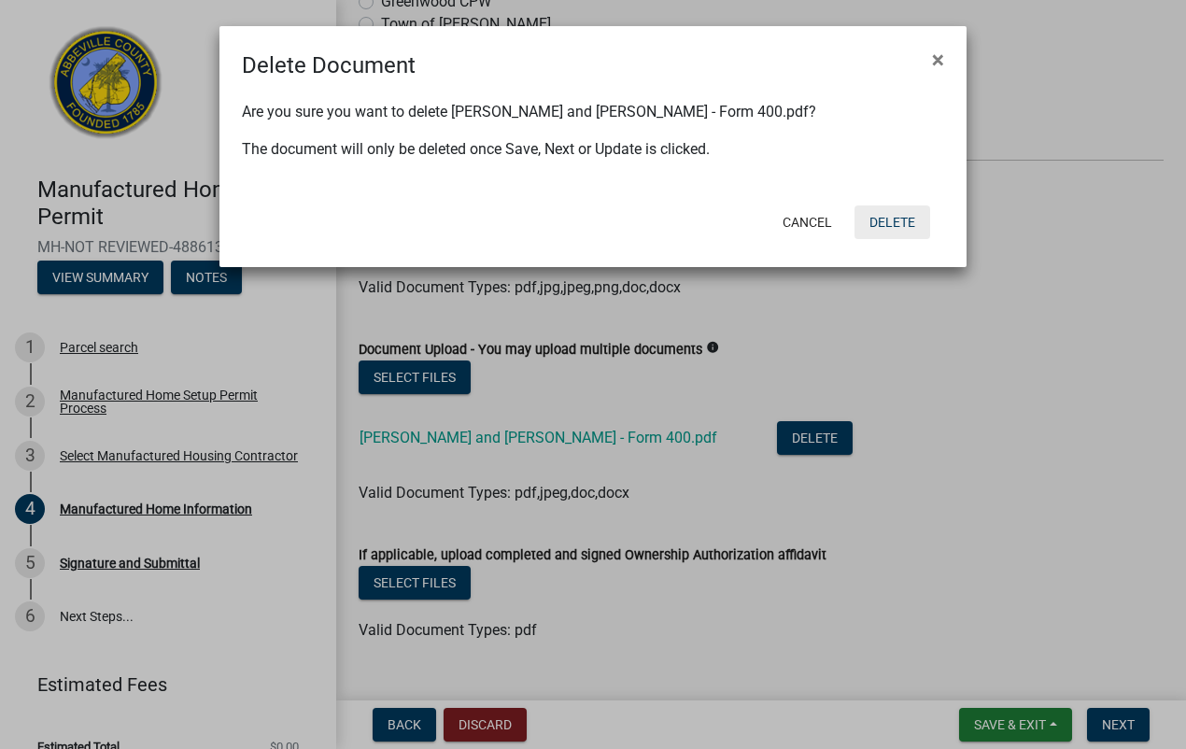
click at [884, 211] on button "Delete" at bounding box center [893, 222] width 76 height 34
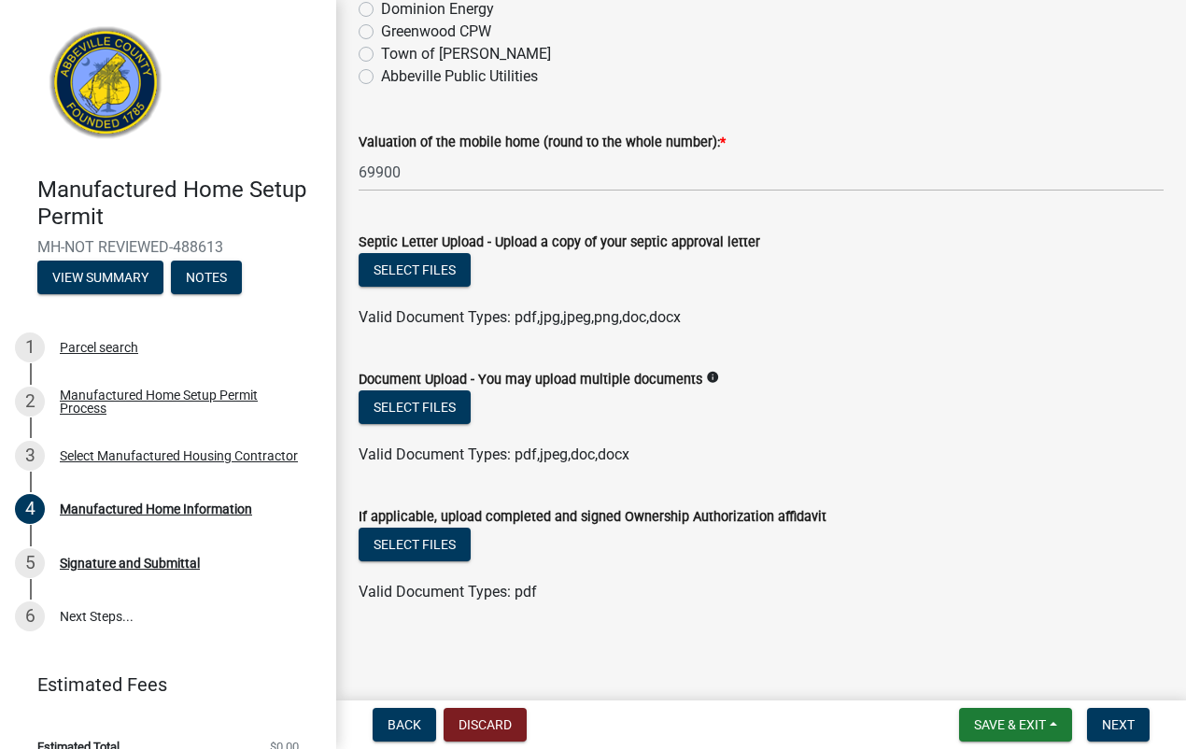
scroll to position [328, 0]
click at [997, 721] on span "Save & Exit" at bounding box center [1010, 724] width 72 height 15
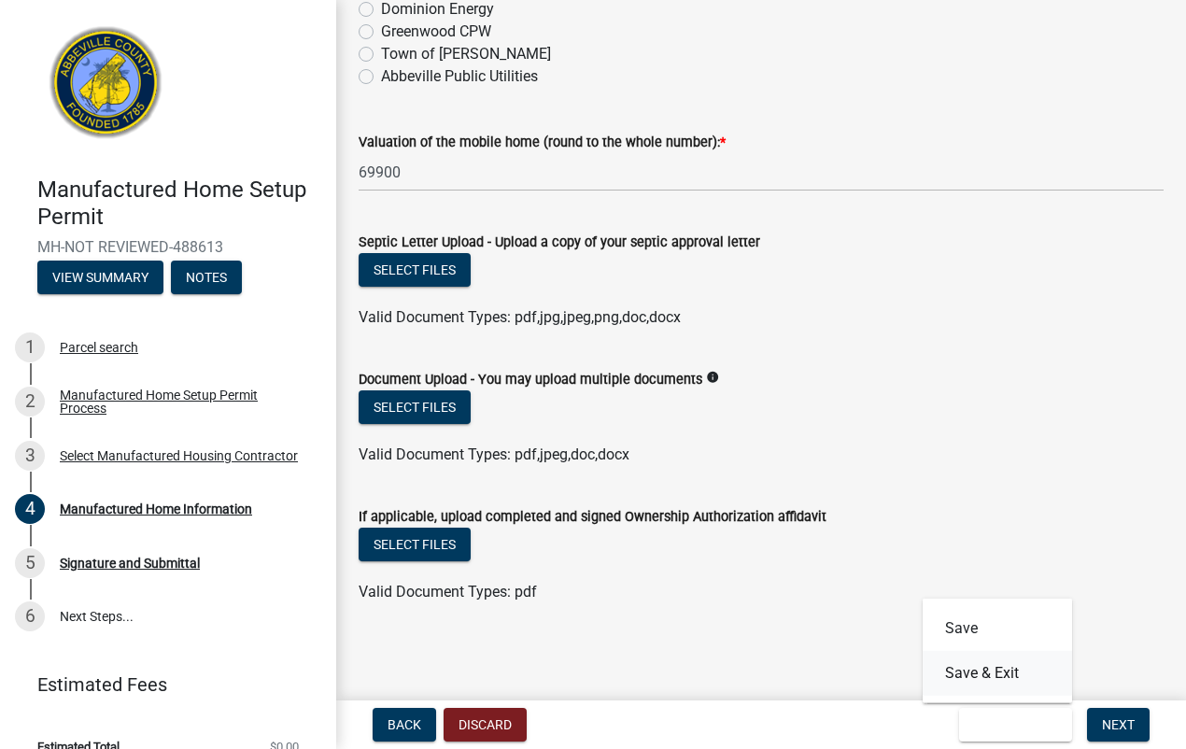
click at [977, 668] on button "Save & Exit" at bounding box center [997, 673] width 149 height 45
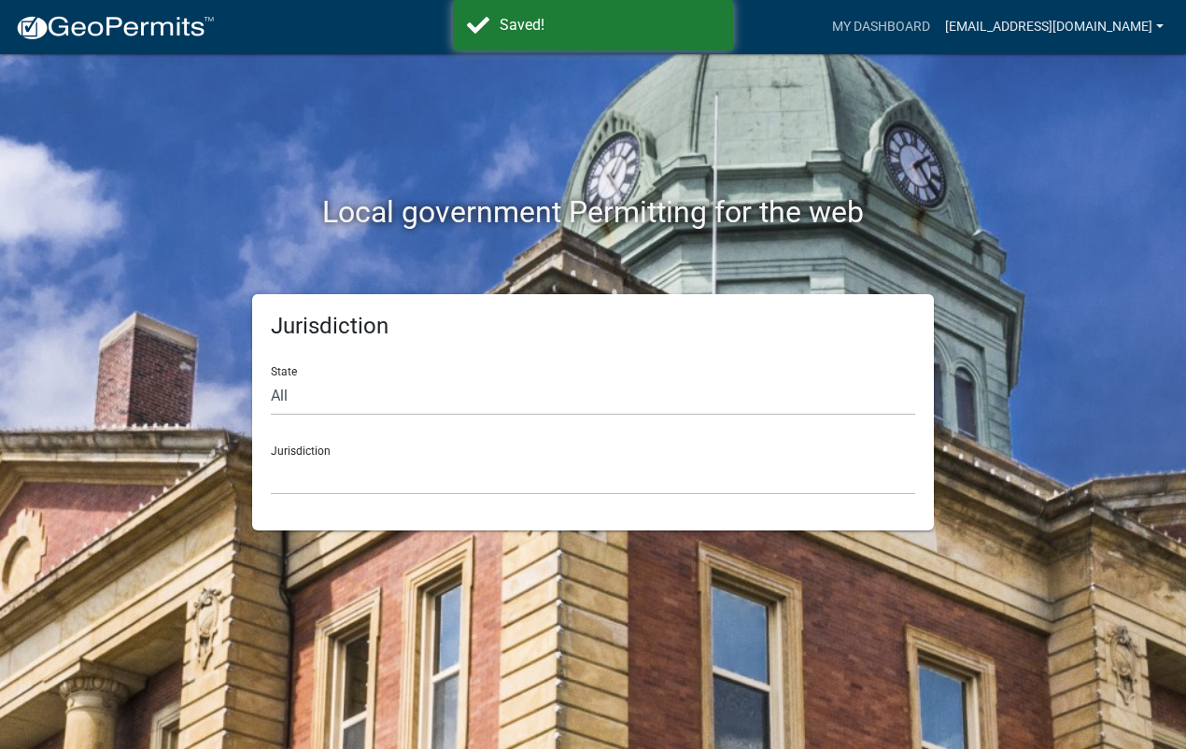
click at [1158, 28] on link "[EMAIL_ADDRESS][DOMAIN_NAME]" at bounding box center [1054, 26] width 233 height 35
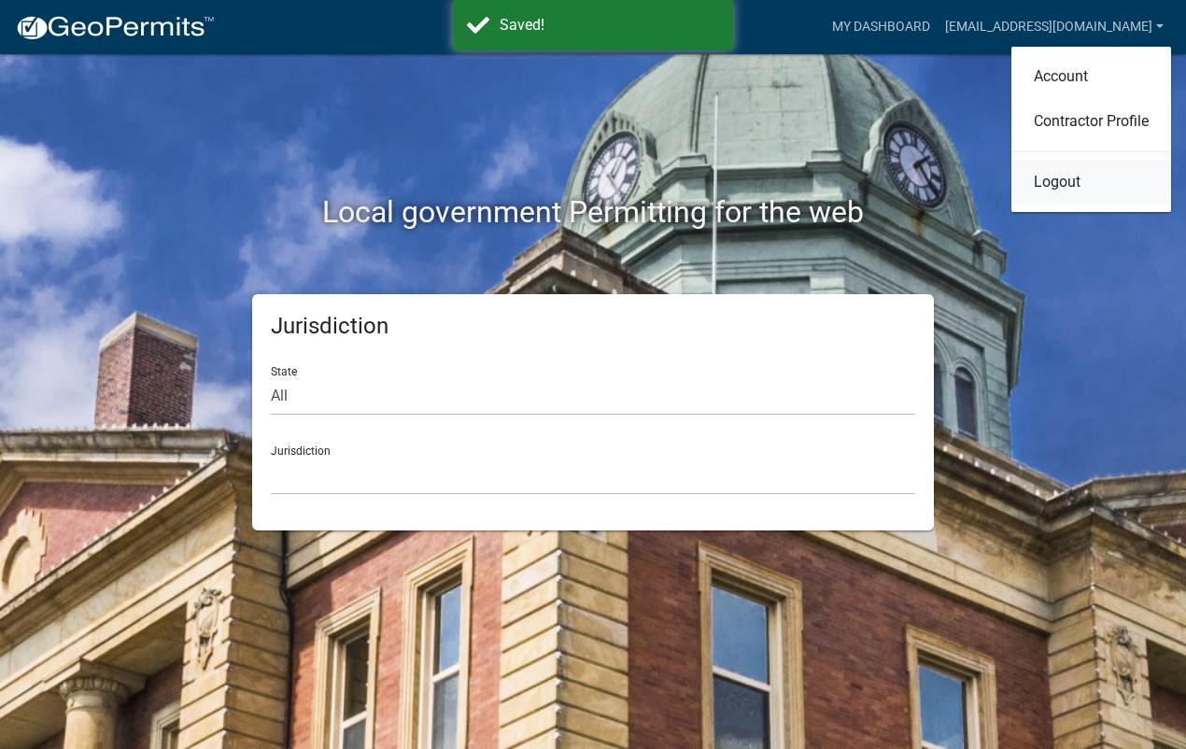
click at [1058, 187] on link "Logout" at bounding box center [1091, 182] width 160 height 45
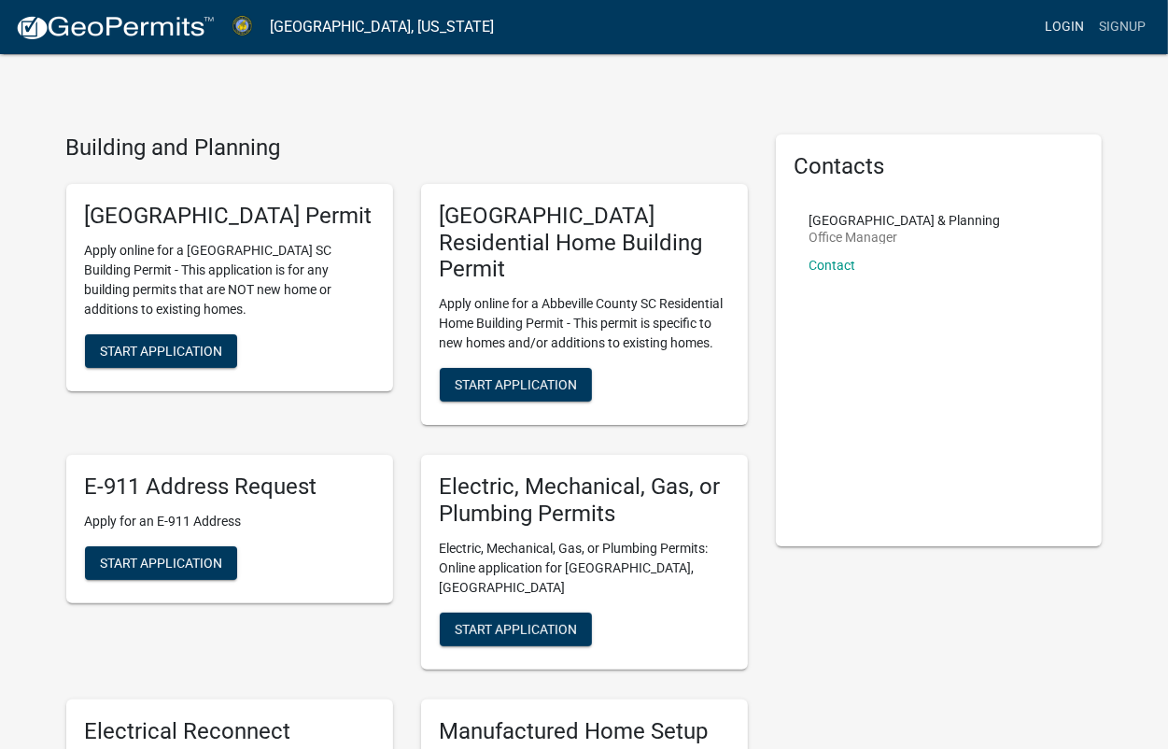
click at [1063, 31] on link "Login" at bounding box center [1065, 26] width 54 height 35
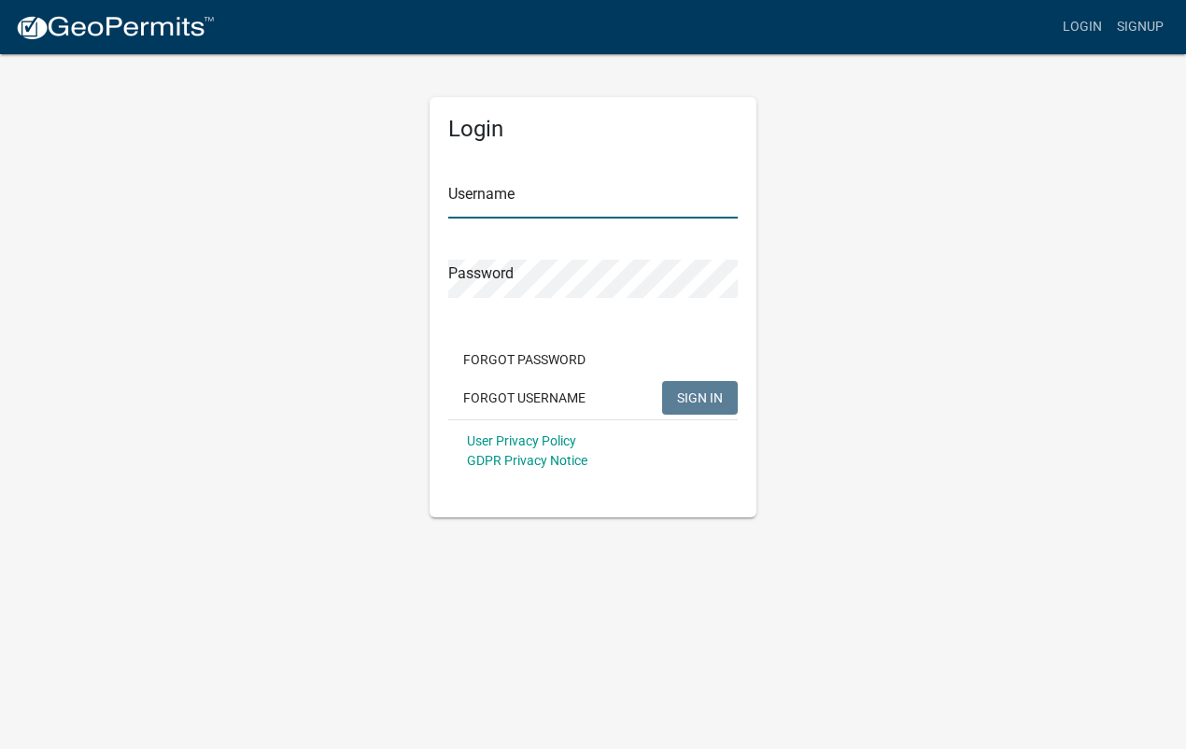
click at [477, 197] on input "Username" at bounding box center [593, 199] width 290 height 38
type input "[EMAIL_ADDRESS][DOMAIN_NAME]"
click at [445, 277] on div "Login Username [EMAIL_ADDRESS][DOMAIN_NAME] Password Forgot Password Forgot Use…" at bounding box center [593, 307] width 327 height 420
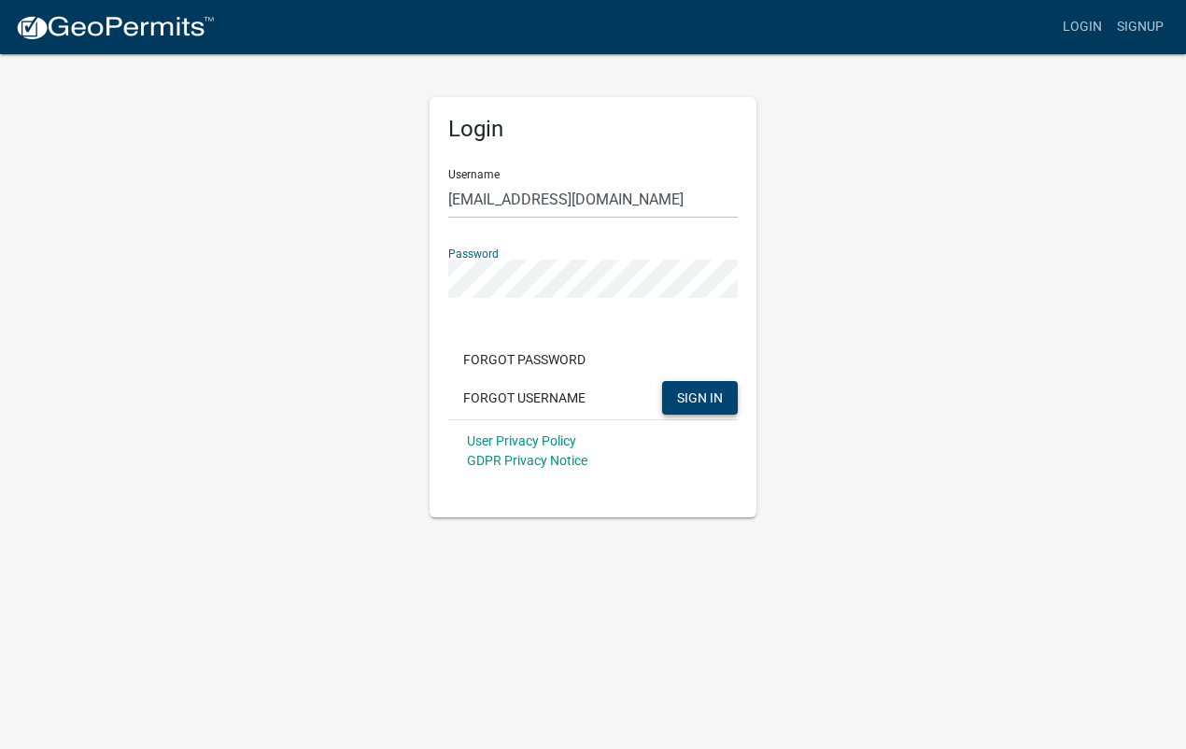
click at [691, 404] on span "SIGN IN" at bounding box center [700, 396] width 46 height 15
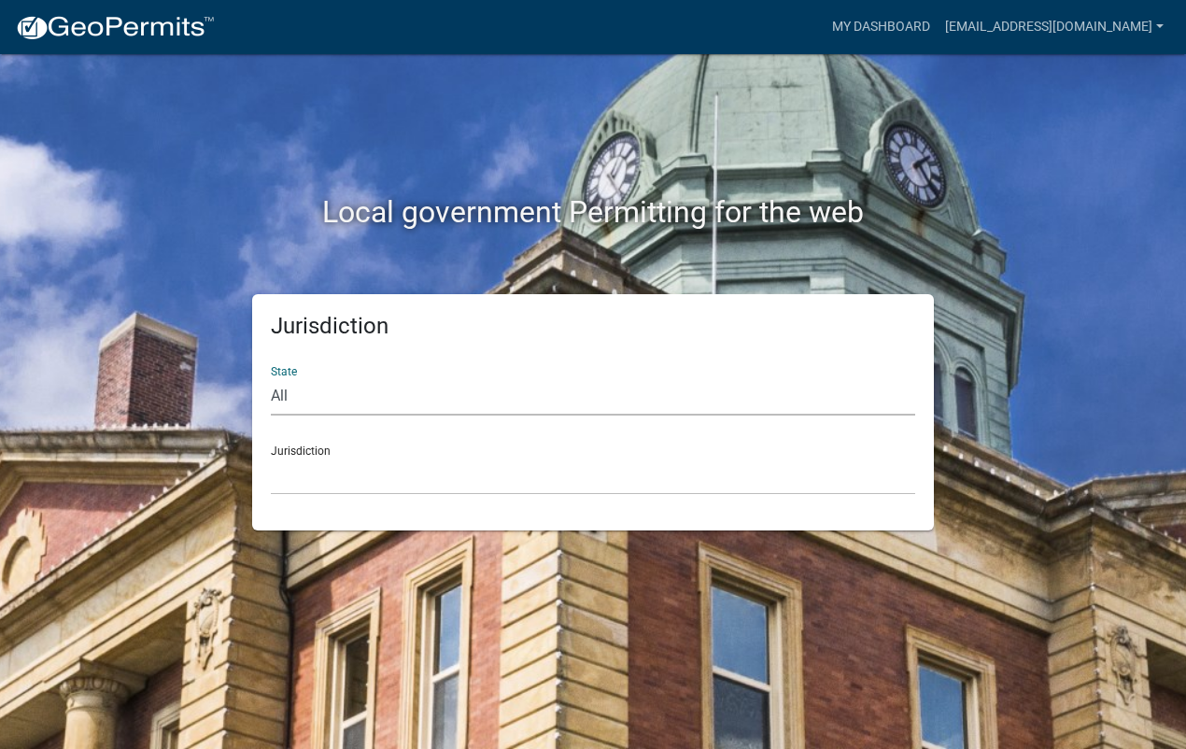
click at [342, 402] on select "All [US_STATE] [US_STATE] [US_STATE] [US_STATE] [US_STATE] [US_STATE] [US_STATE…" at bounding box center [593, 396] width 644 height 38
select select "[US_STATE]"
click at [271, 377] on select "All [US_STATE] [US_STATE] [US_STATE] [US_STATE] [US_STATE] [US_STATE] [US_STATE…" at bounding box center [593, 396] width 644 height 38
click at [306, 472] on select "[GEOGRAPHIC_DATA], [US_STATE] [GEOGRAPHIC_DATA], [US_STATE]" at bounding box center [593, 476] width 644 height 38
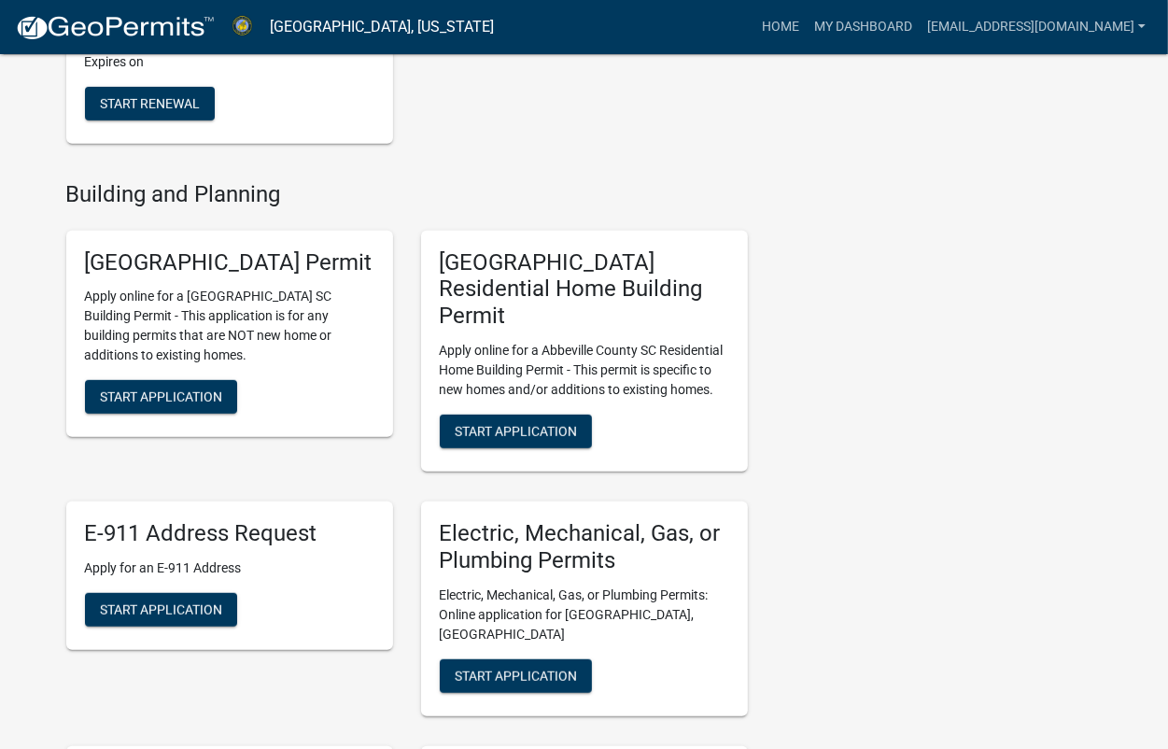
scroll to position [117, 0]
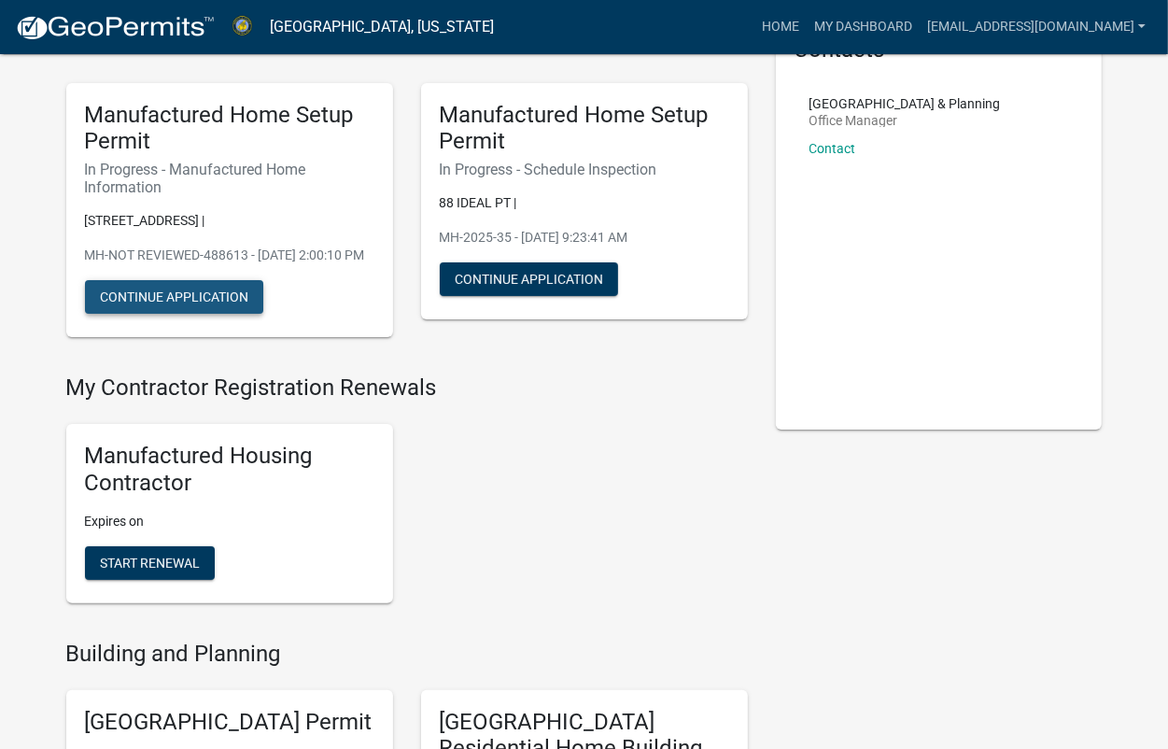
click at [157, 314] on button "Continue Application" at bounding box center [174, 297] width 178 height 34
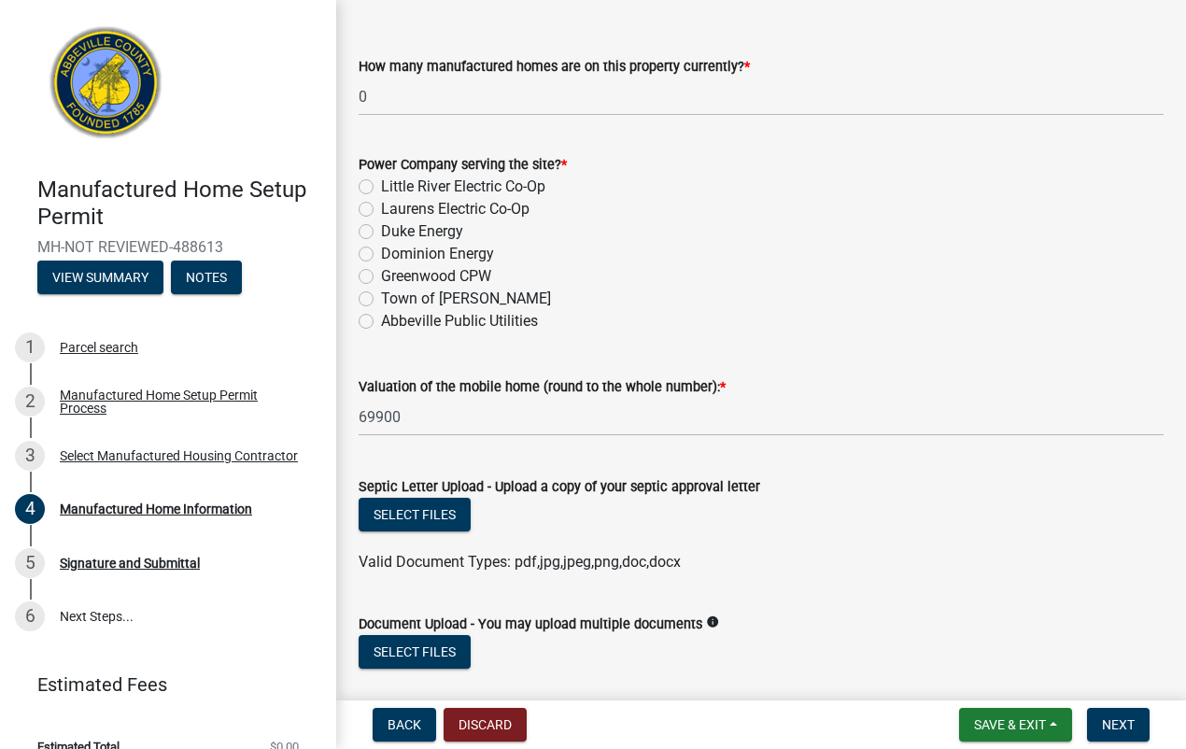
scroll to position [117, 0]
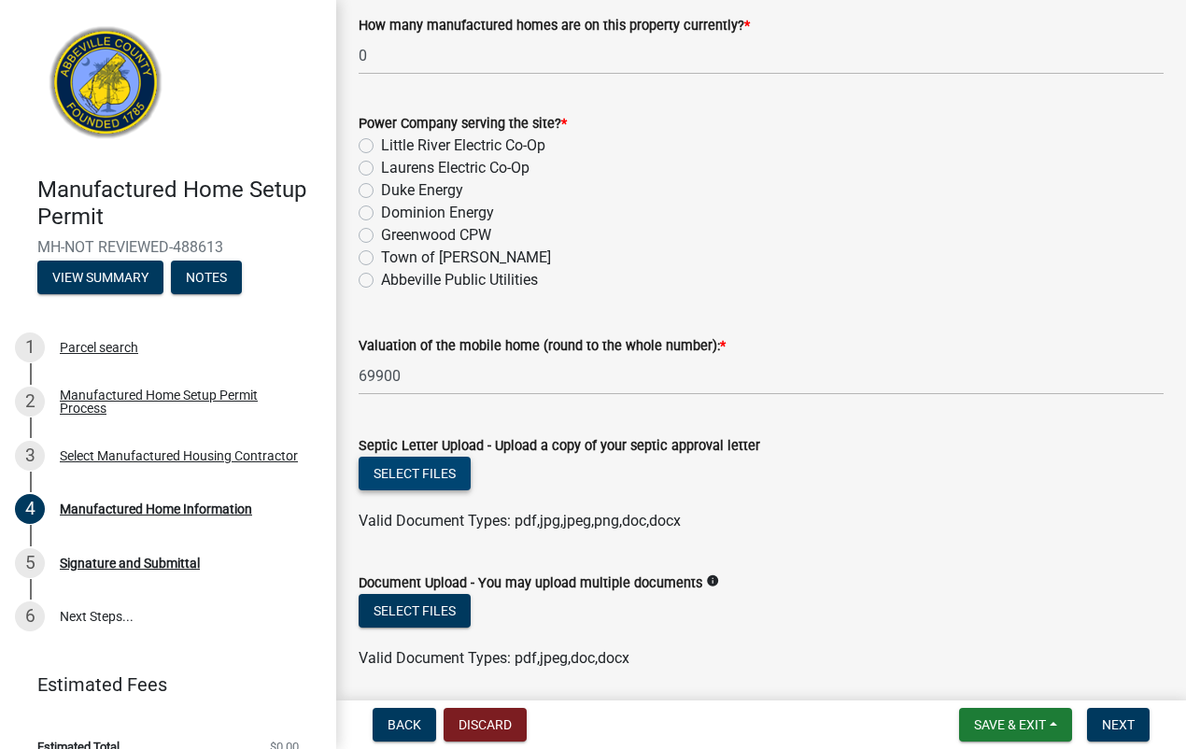
click at [409, 474] on button "Select files" at bounding box center [415, 474] width 112 height 34
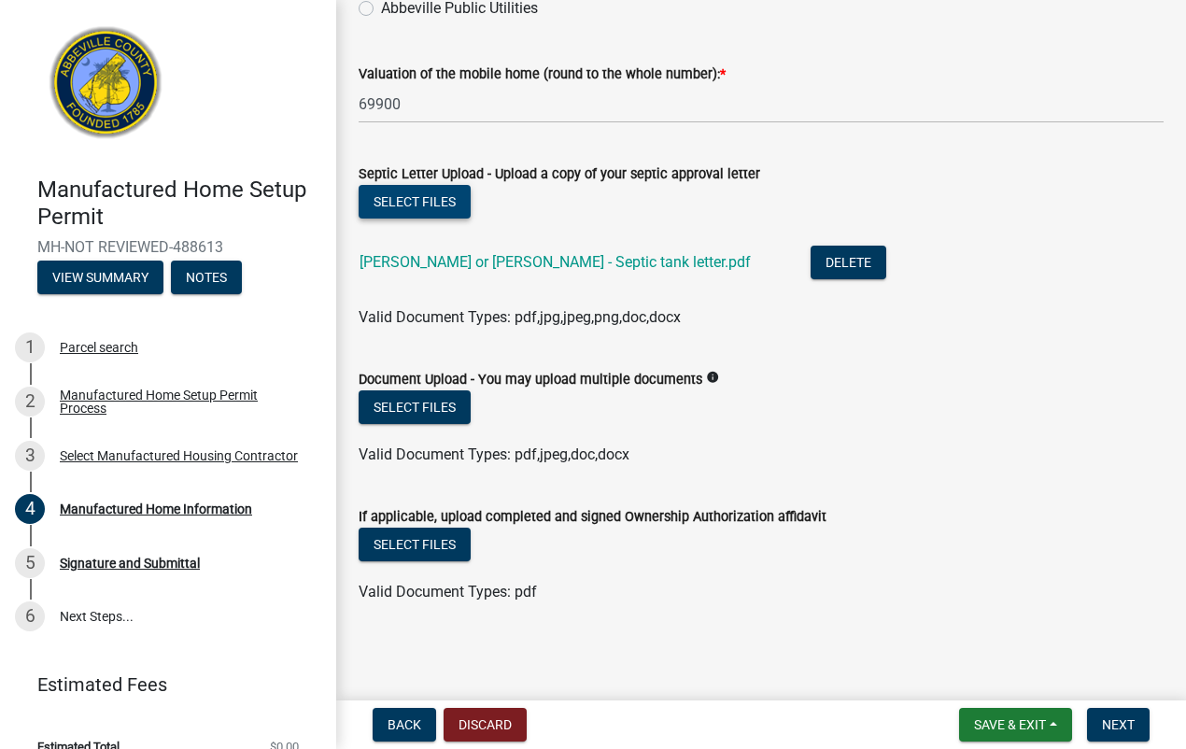
scroll to position [399, 0]
click at [428, 402] on button "Select files" at bounding box center [415, 407] width 112 height 34
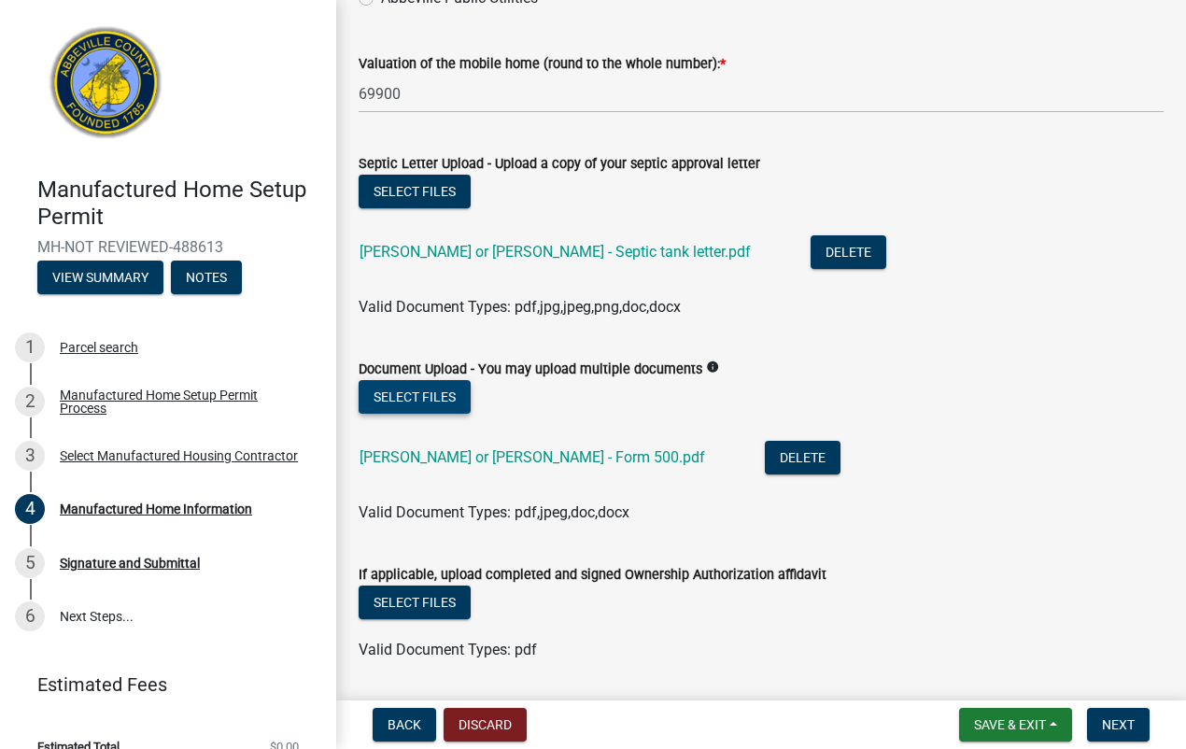
click at [454, 409] on button "Select files" at bounding box center [415, 397] width 112 height 34
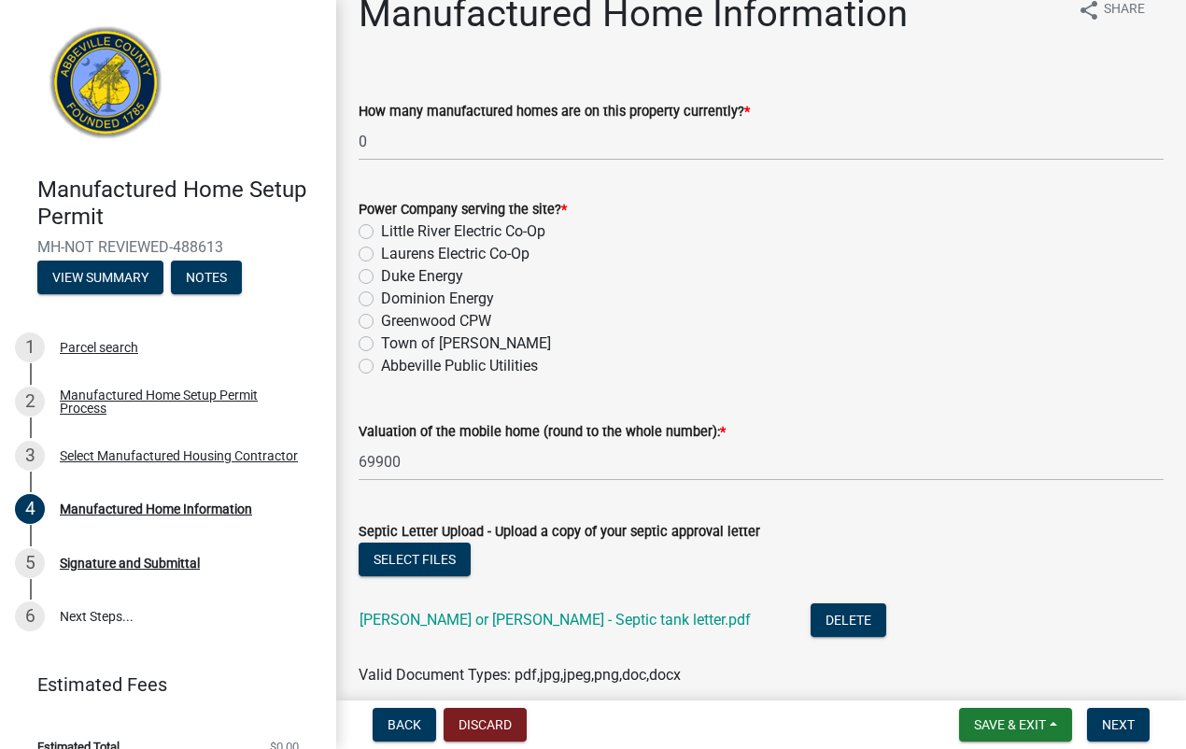
scroll to position [0, 0]
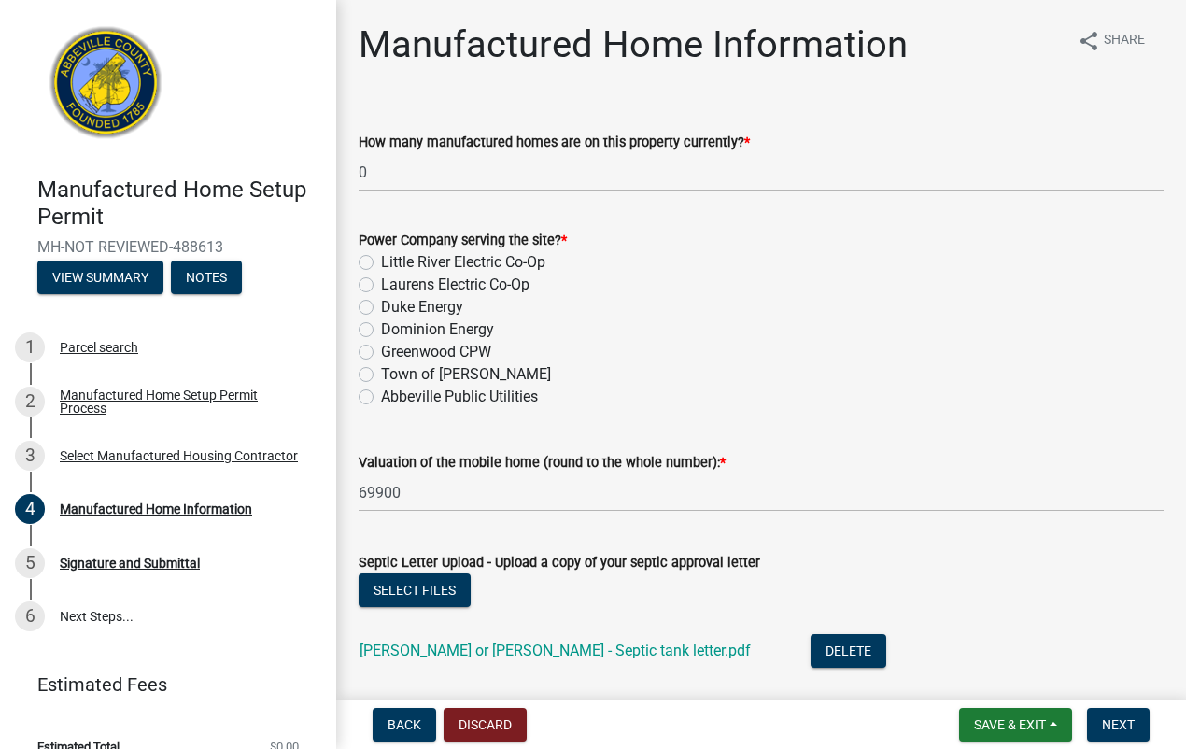
click at [381, 260] on label "Little River Electric Co-Op" at bounding box center [463, 262] width 164 height 22
click at [381, 260] on input "Little River Electric Co-Op" at bounding box center [387, 257] width 12 height 12
radio input "true"
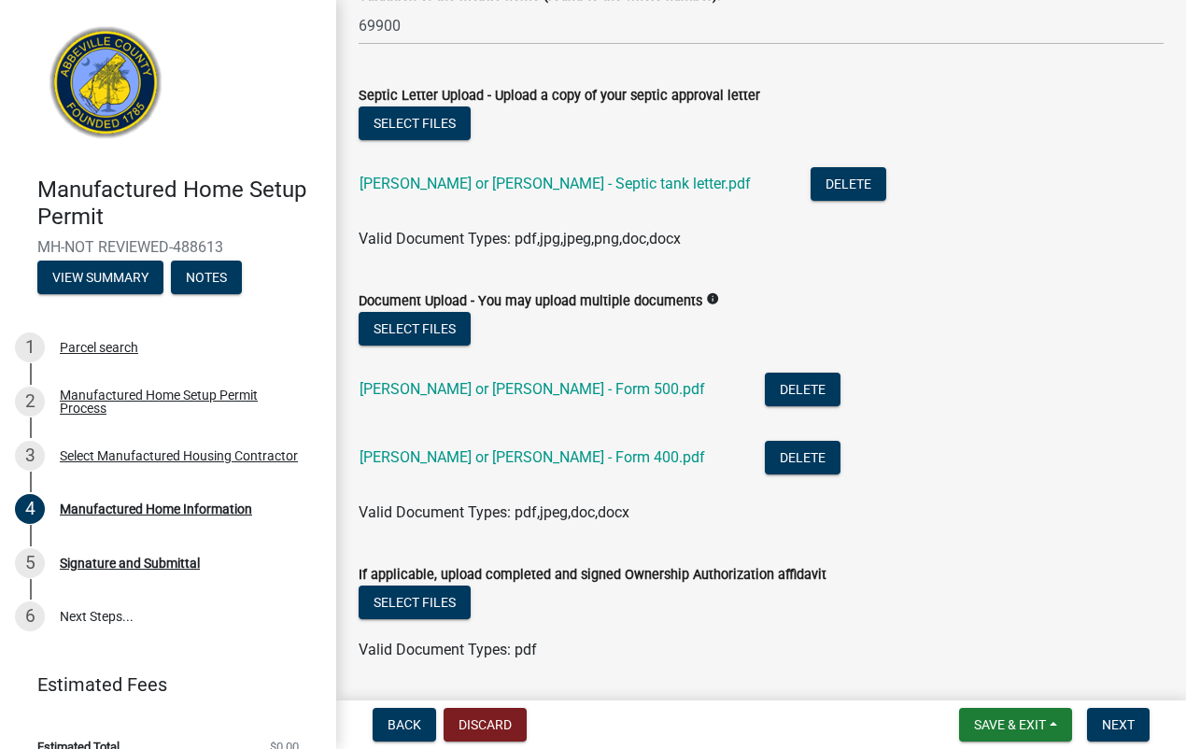
scroll to position [540, 0]
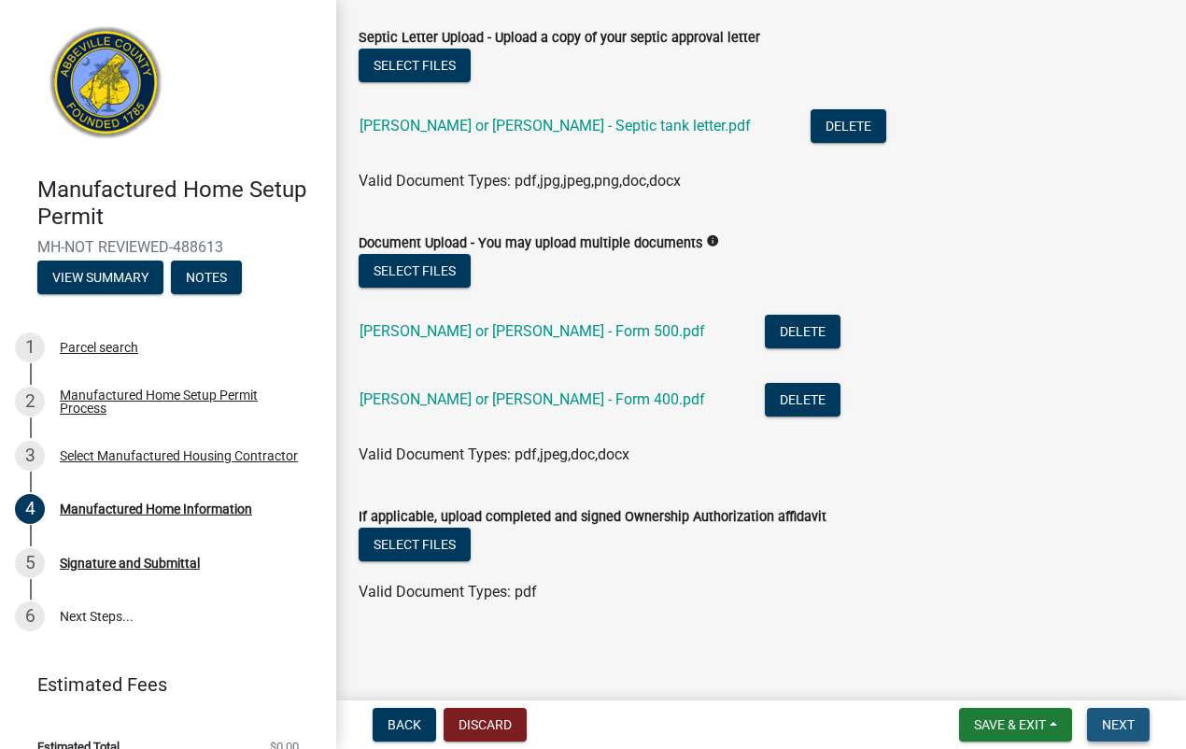
click at [1114, 725] on span "Next" at bounding box center [1118, 724] width 33 height 15
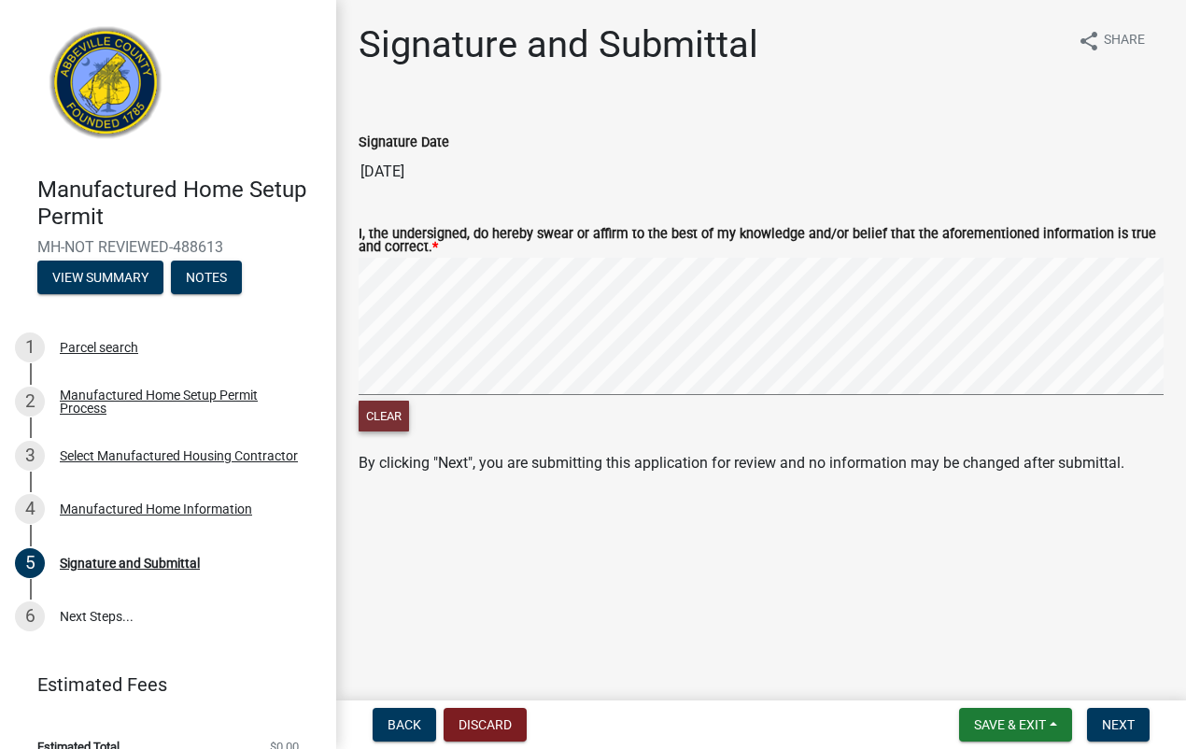
click at [375, 425] on button "Clear" at bounding box center [384, 416] width 50 height 31
click at [1000, 720] on span "Save & Exit" at bounding box center [1010, 724] width 72 height 15
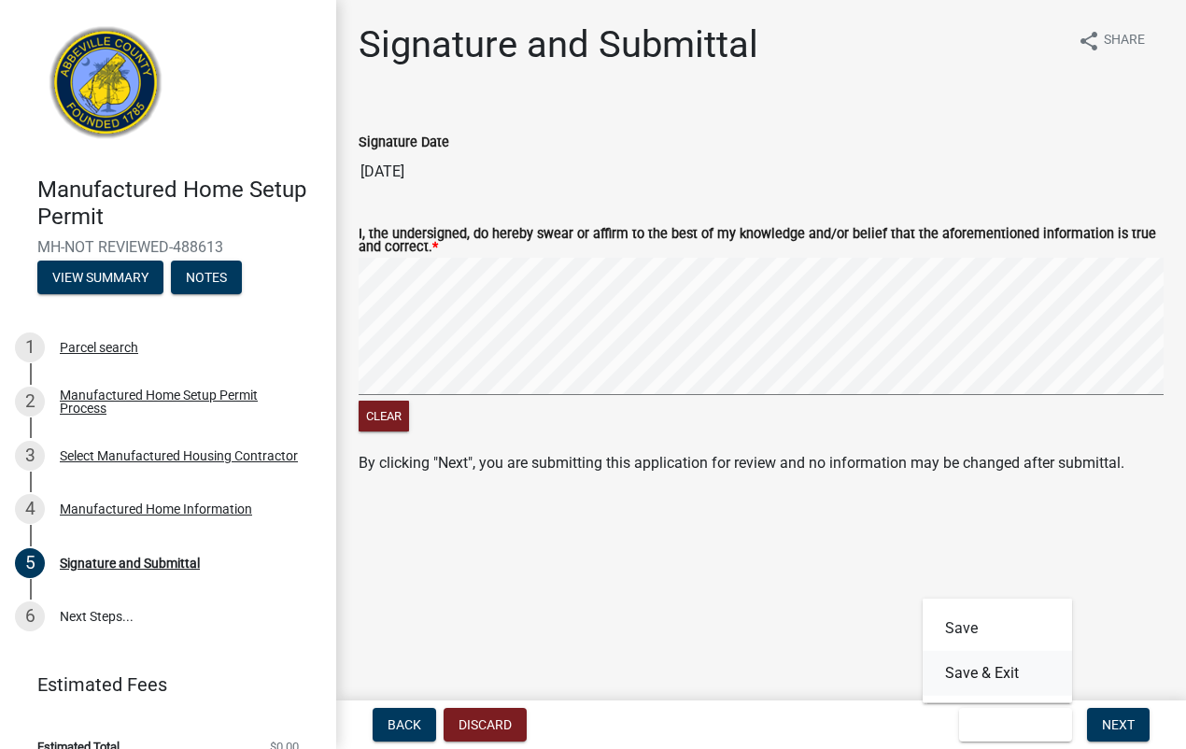
click at [945, 678] on button "Save & Exit" at bounding box center [997, 673] width 149 height 45
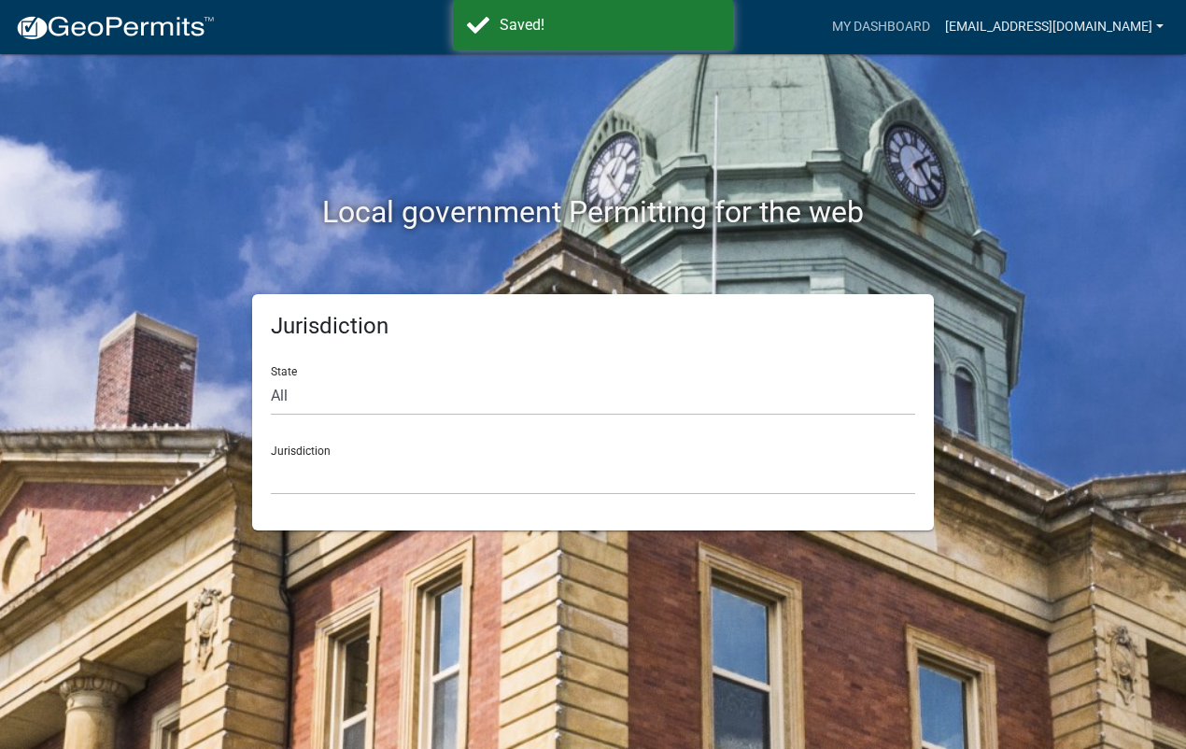
click at [1158, 29] on link "[EMAIL_ADDRESS][DOMAIN_NAME]" at bounding box center [1054, 26] width 233 height 35
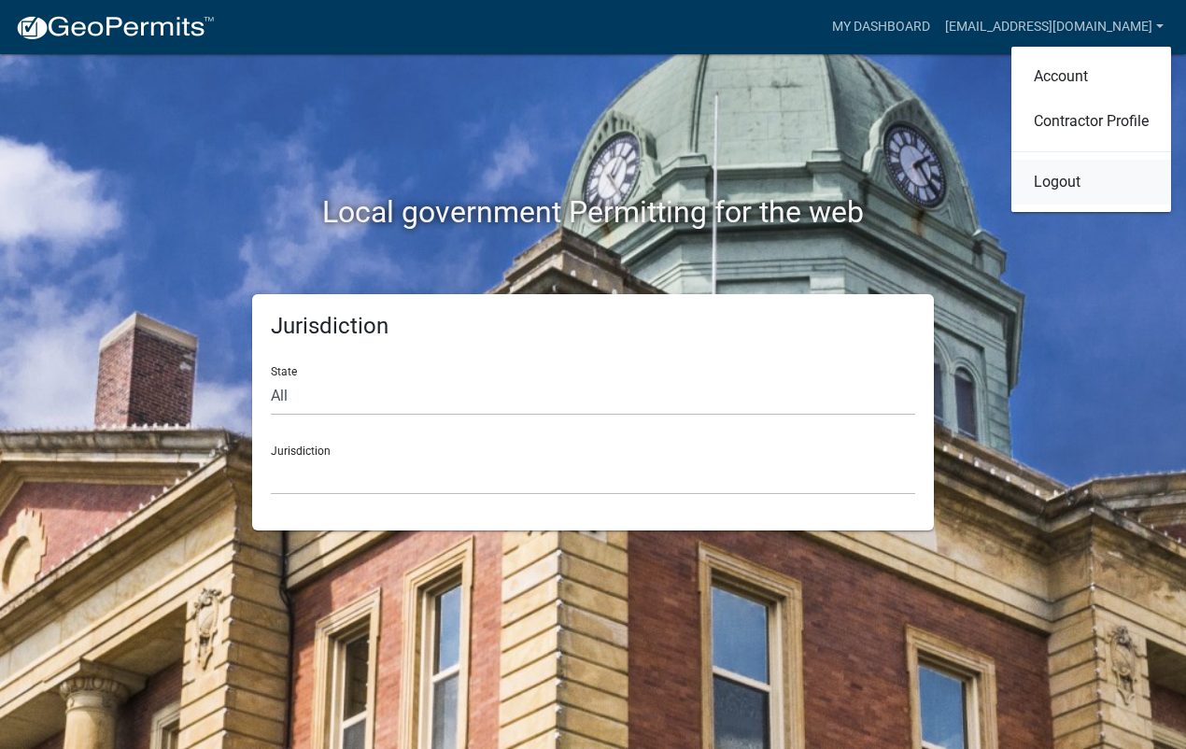
click at [1060, 183] on link "Logout" at bounding box center [1091, 182] width 160 height 45
